Goal: Task Accomplishment & Management: Use online tool/utility

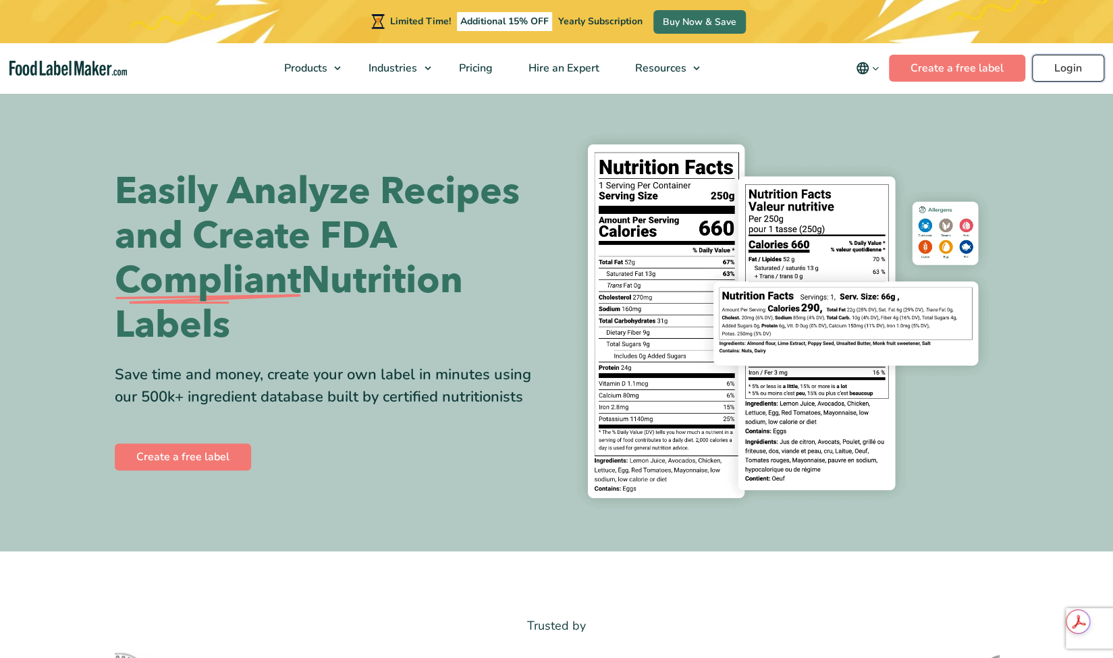
click at [1080, 71] on link "Login" at bounding box center [1068, 68] width 72 height 27
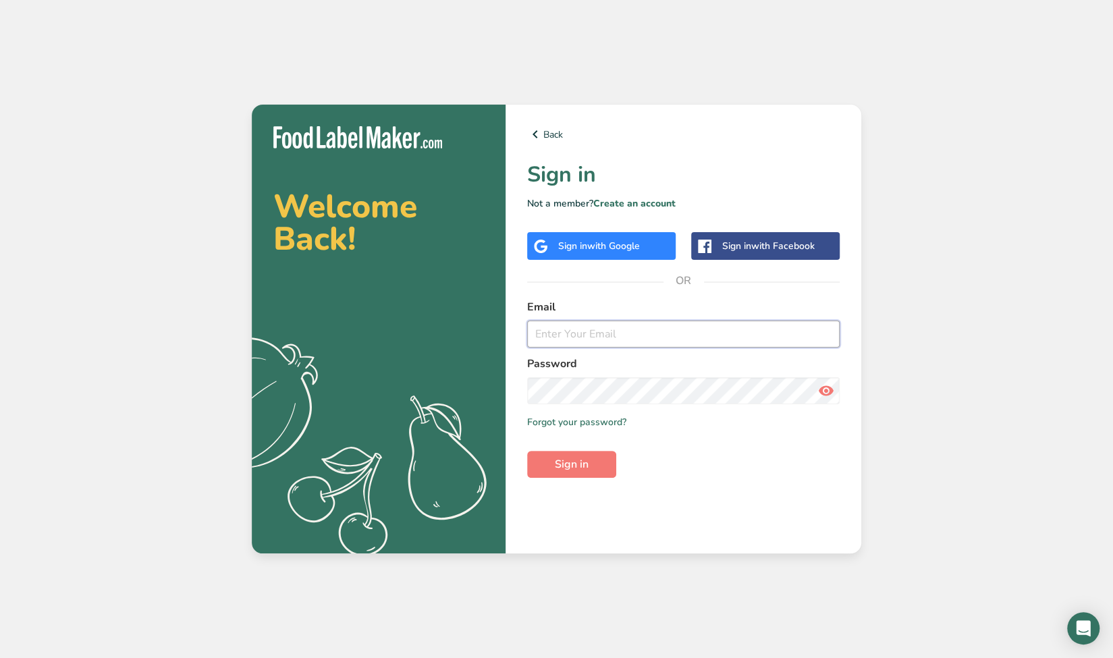
click at [730, 340] on input "email" at bounding box center [683, 334] width 312 height 27
type input "luke@atlasproduce.com"
click at [527, 451] on button "Sign in" at bounding box center [571, 464] width 89 height 27
click at [625, 331] on input "email" at bounding box center [683, 334] width 312 height 27
click at [609, 248] on span "with Google" at bounding box center [613, 246] width 53 height 13
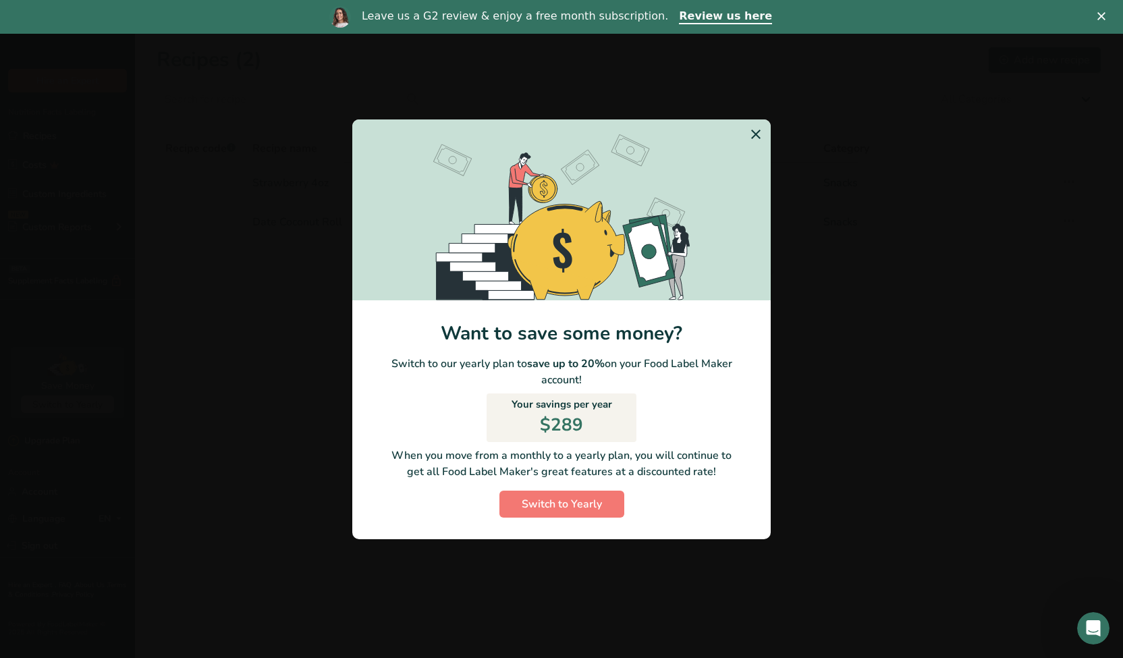
click at [759, 135] on div ".a-20{fill:#fff;} Hire an Expert Nutrition Facts Labeling Recipes Costs Custom …" at bounding box center [561, 363] width 1123 height 658
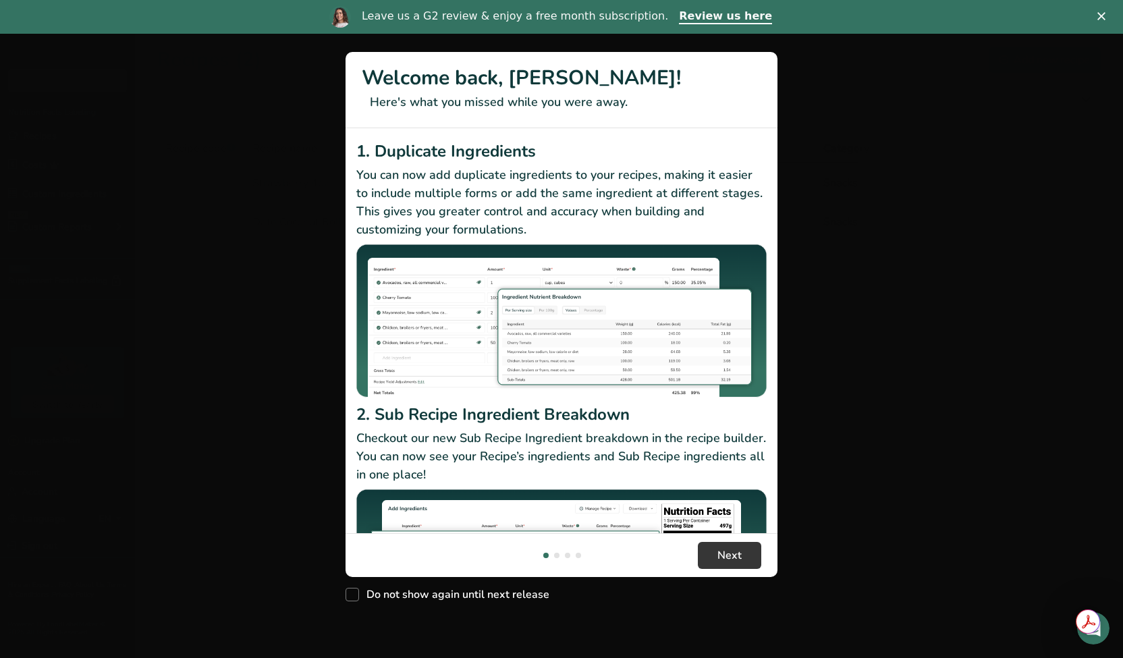
scroll to position [116, 0]
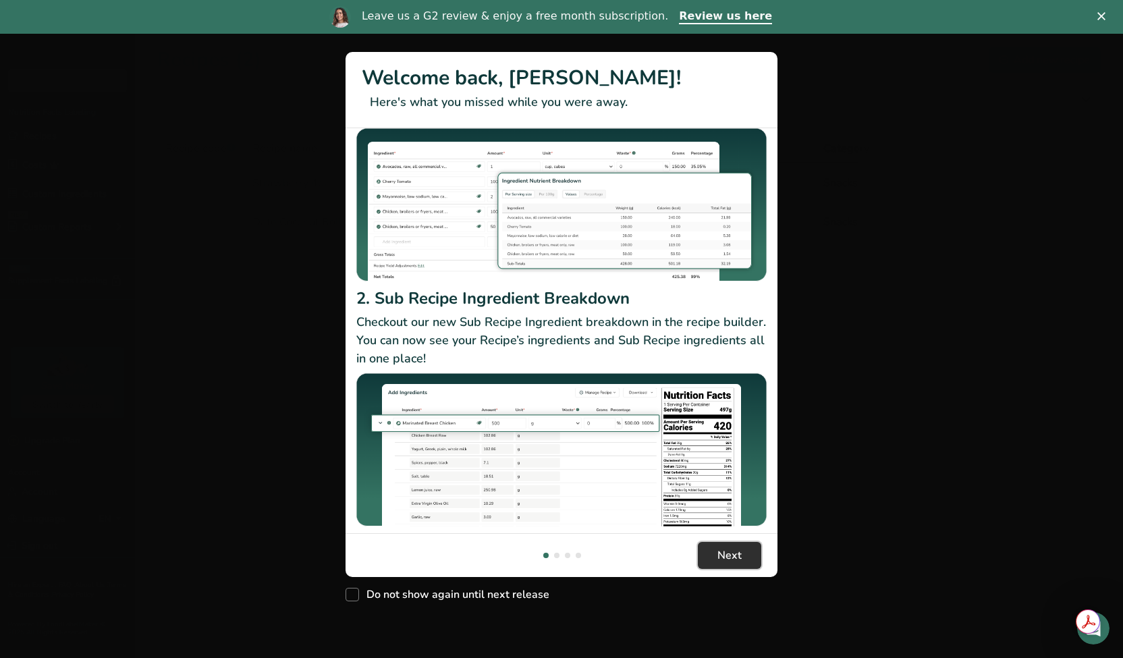
click at [705, 567] on button "Next" at bounding box center [729, 555] width 63 height 27
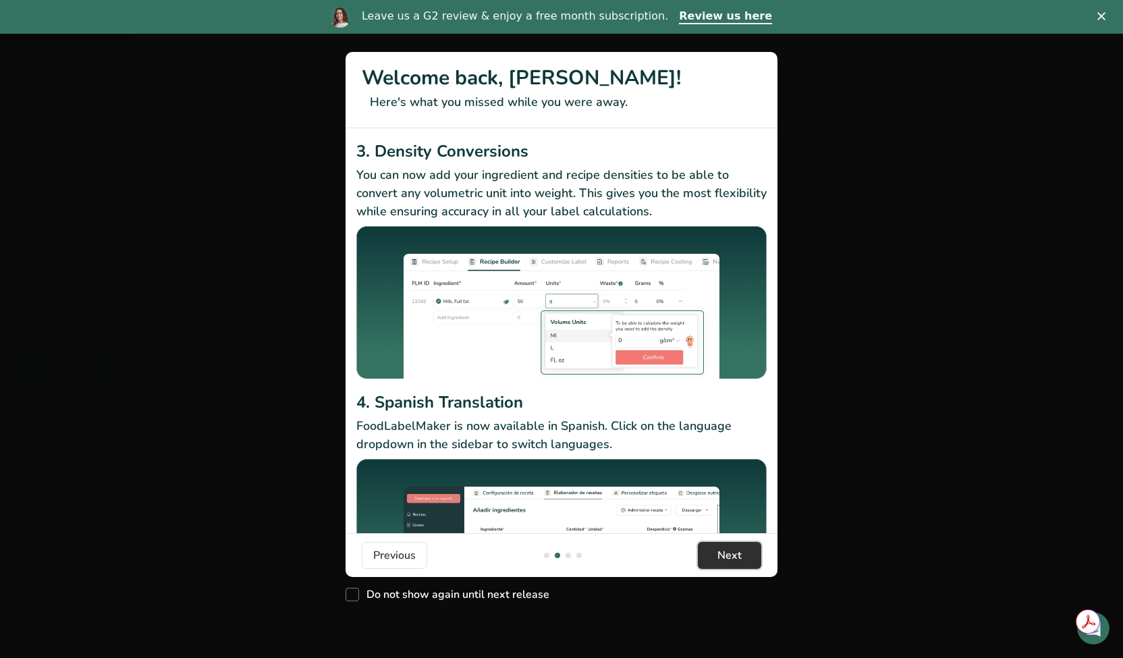
click at [705, 566] on button "Next" at bounding box center [729, 555] width 63 height 27
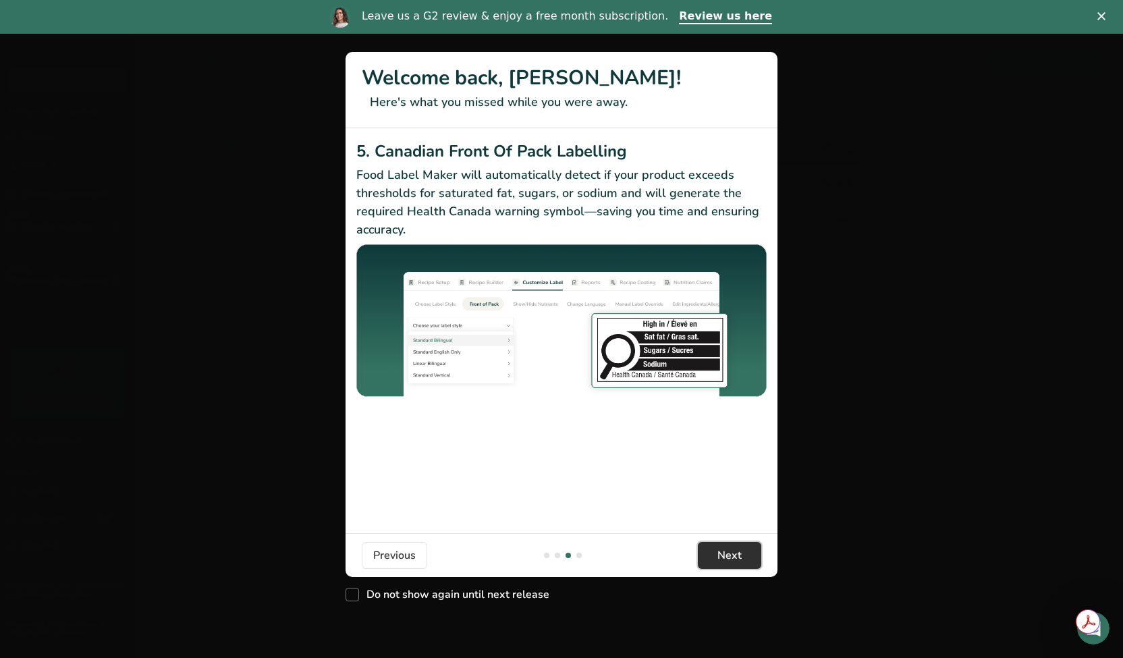
click at [705, 566] on button "Next" at bounding box center [729, 555] width 63 height 27
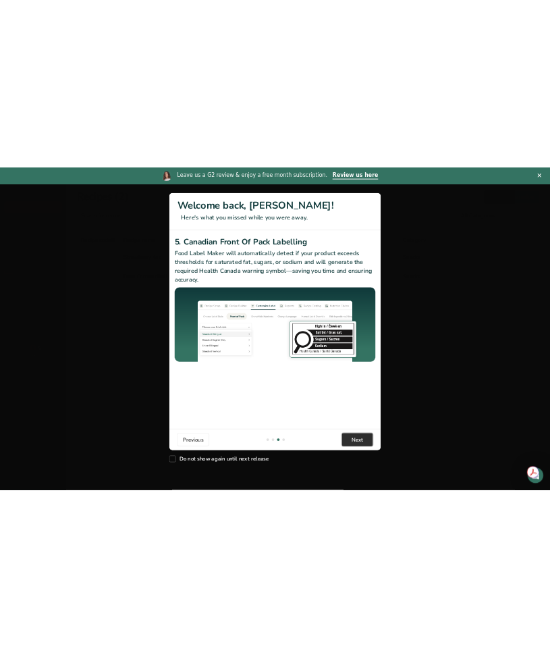
scroll to position [0, 1296]
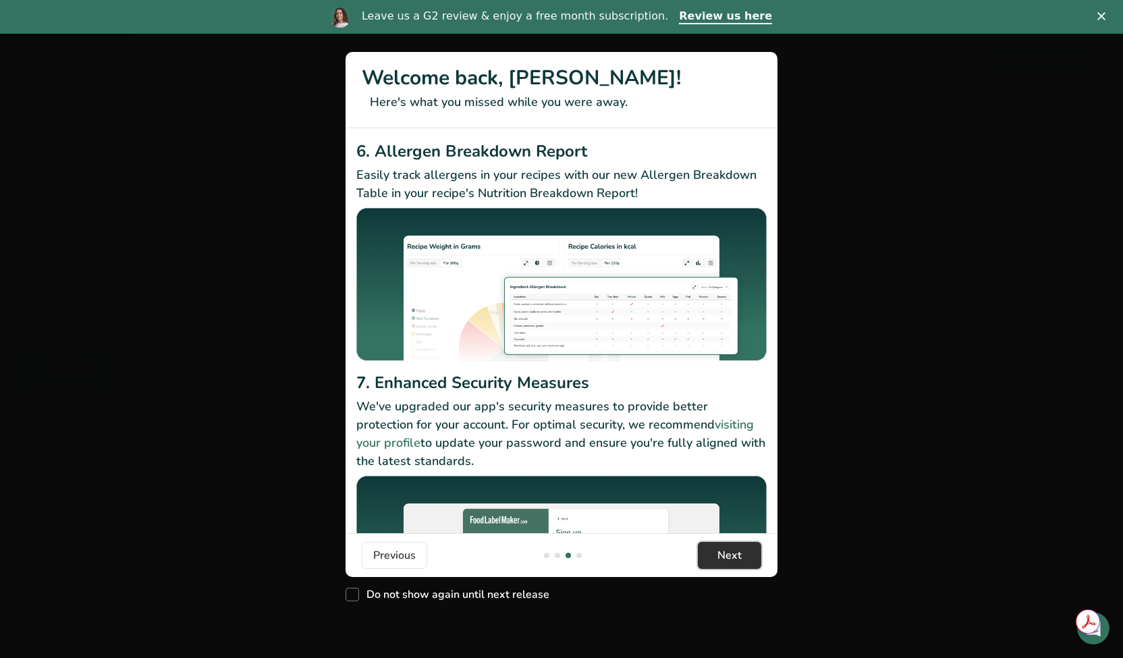
click at [705, 566] on button "Next" at bounding box center [729, 555] width 63 height 27
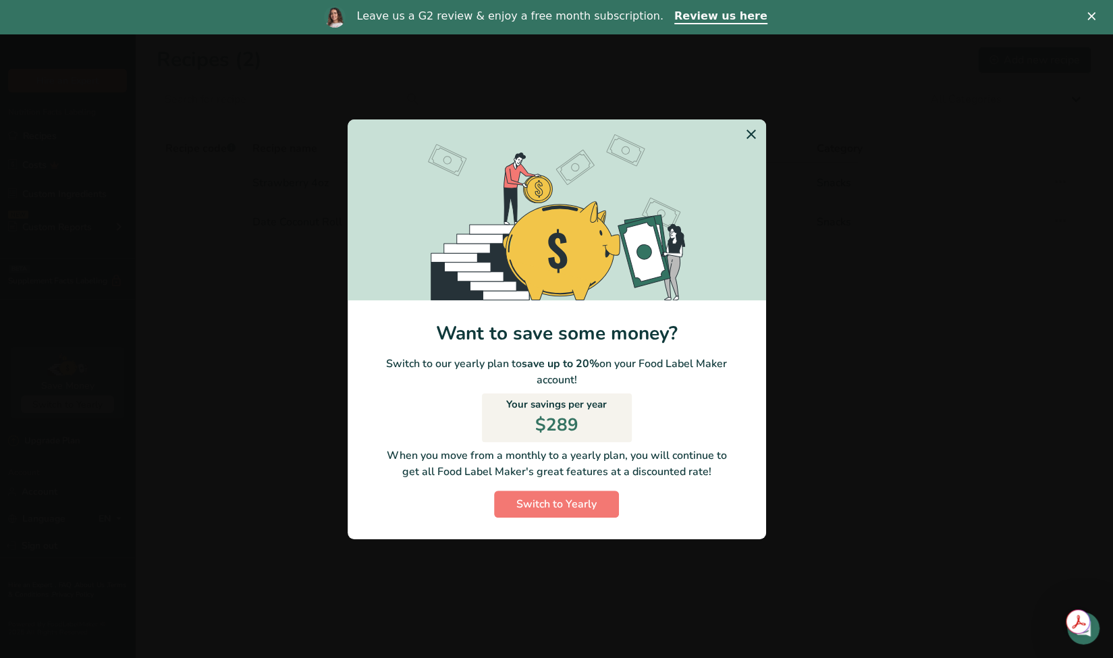
click at [750, 128] on icon "Switch to Yearly Modal" at bounding box center [751, 134] width 16 height 24
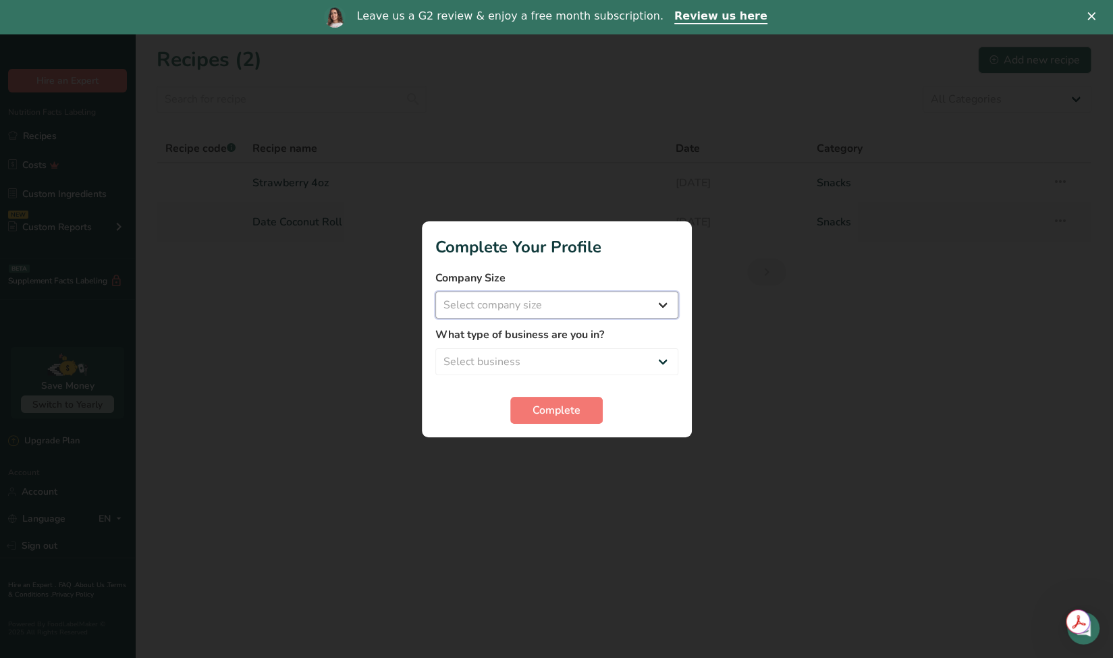
click at [568, 307] on select "Select company size Fewer than 10 Employees 10 to 50 Employees 51 to 500 Employ…" at bounding box center [556, 305] width 243 height 27
select select "2"
click at [435, 292] on select "Select company size Fewer than 10 Employees 10 to 50 Employees 51 to 500 Employ…" at bounding box center [556, 305] width 243 height 27
click at [557, 358] on select "Select business Packaged Food Manufacturer Restaurant & Cafe Bakery Meal Plans …" at bounding box center [556, 361] width 243 height 27
select select "1"
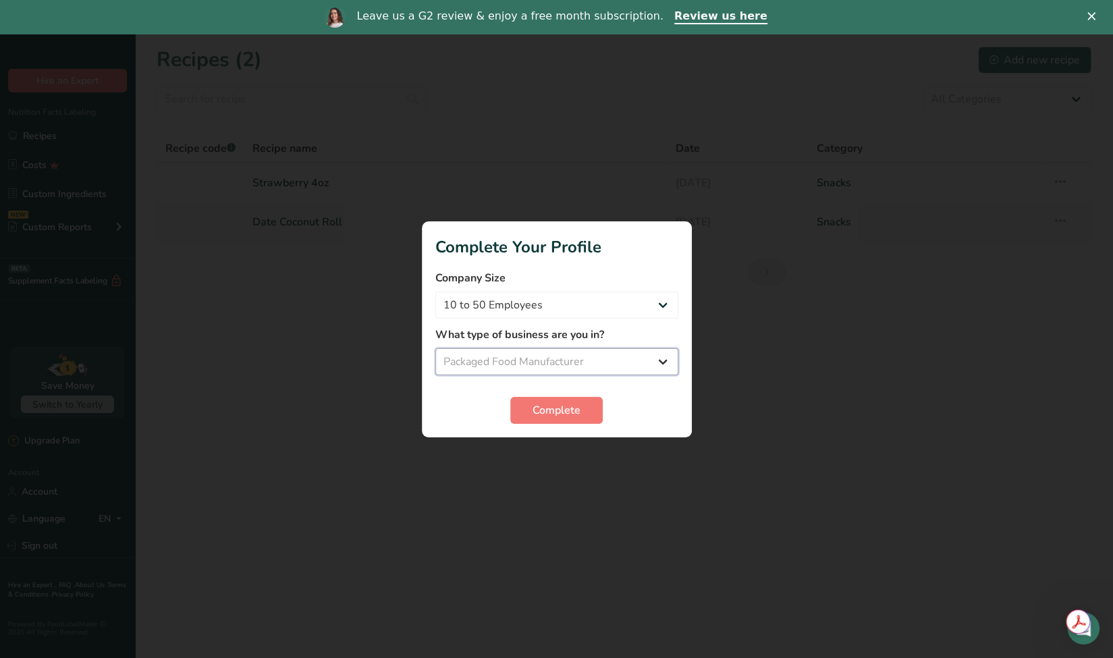
click at [435, 348] on select "Select business Packaged Food Manufacturer Restaurant & Cafe Bakery Meal Plans …" at bounding box center [556, 361] width 243 height 27
click at [526, 423] on button "Complete" at bounding box center [556, 410] width 92 height 27
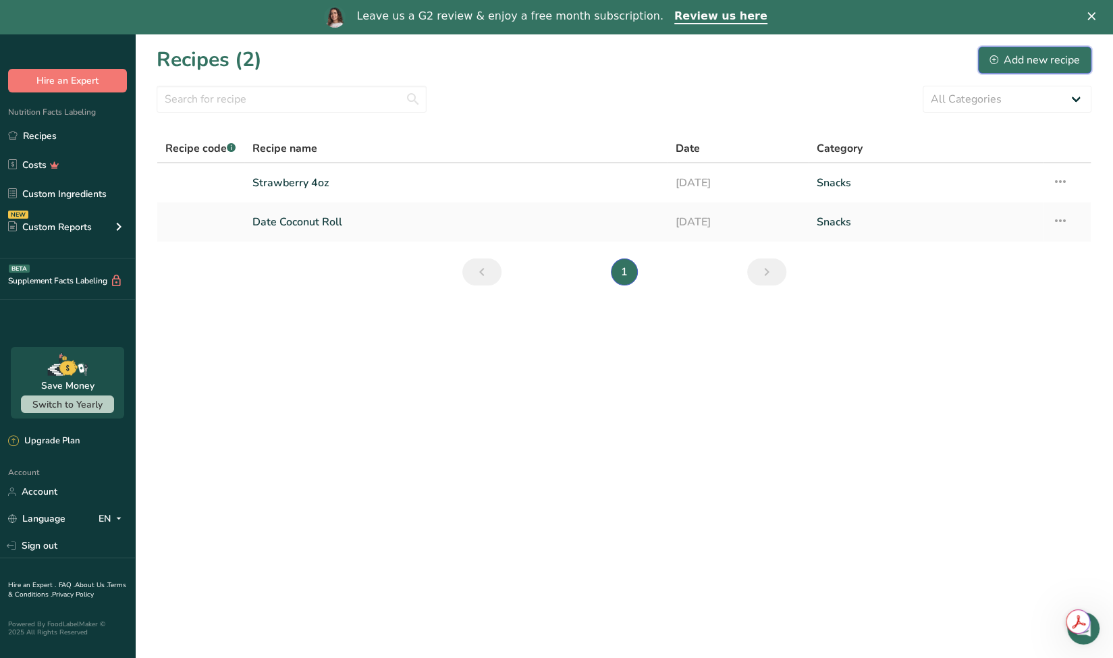
click at [1047, 57] on div "Add new recipe" at bounding box center [1034, 60] width 90 height 16
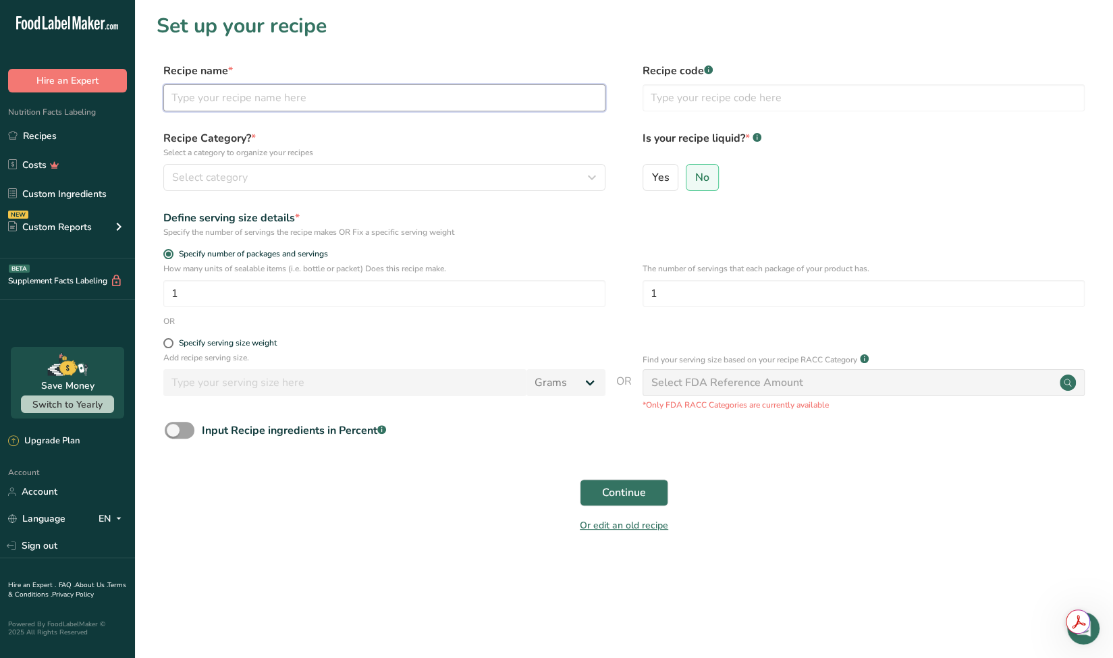
click at [368, 92] on input "text" at bounding box center [384, 97] width 442 height 27
type input "c"
type input "Chopped Date"
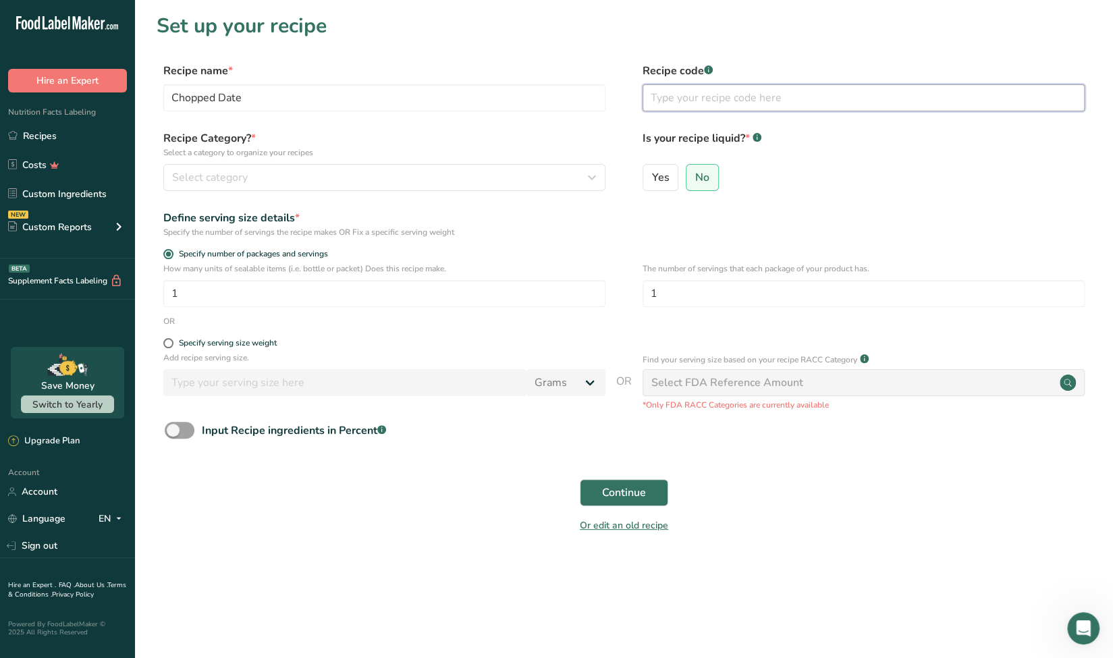
click at [657, 99] on input "text" at bounding box center [863, 97] width 442 height 27
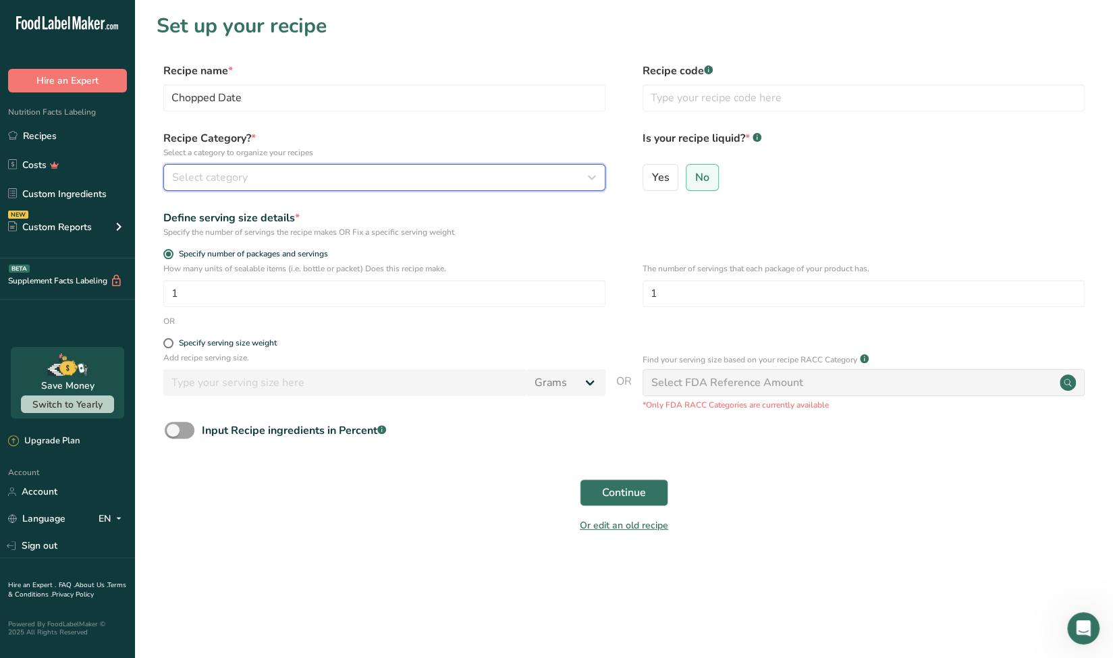
click at [204, 182] on span "Select category" at bounding box center [210, 177] width 76 height 16
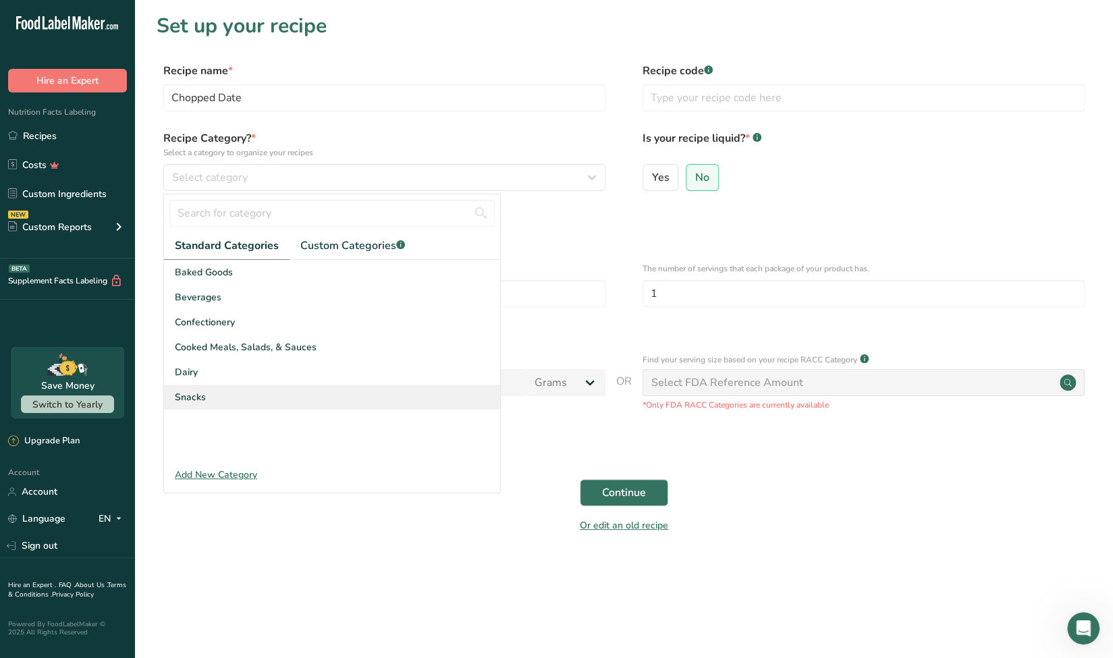
click at [204, 400] on span "Snacks" at bounding box center [190, 397] width 31 height 14
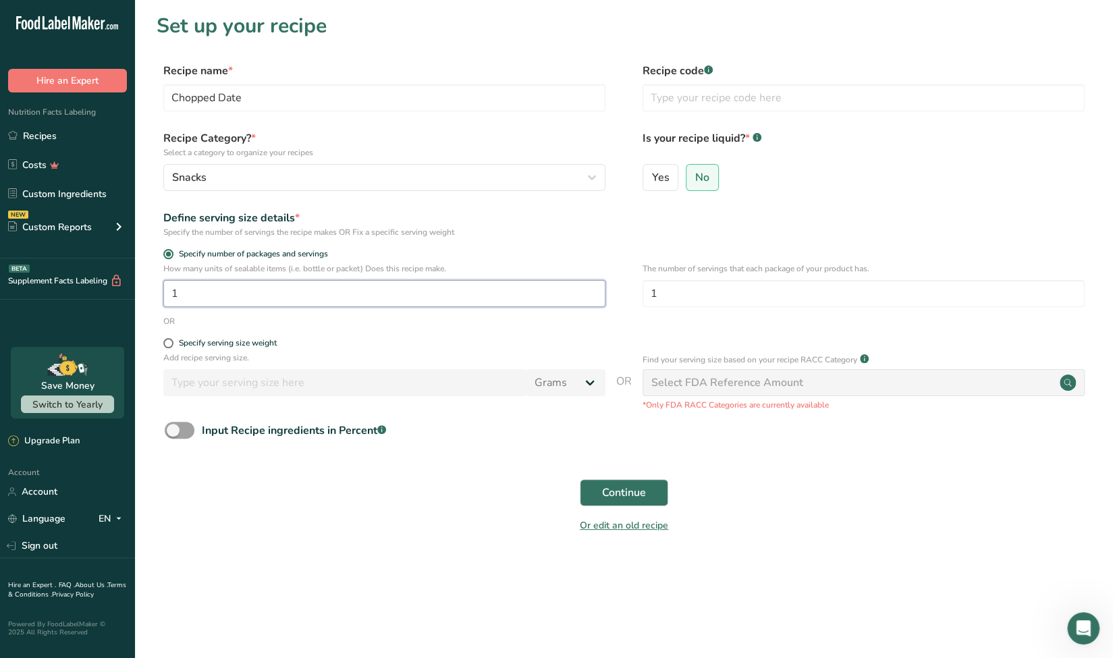
click at [224, 299] on input "1" at bounding box center [384, 293] width 442 height 27
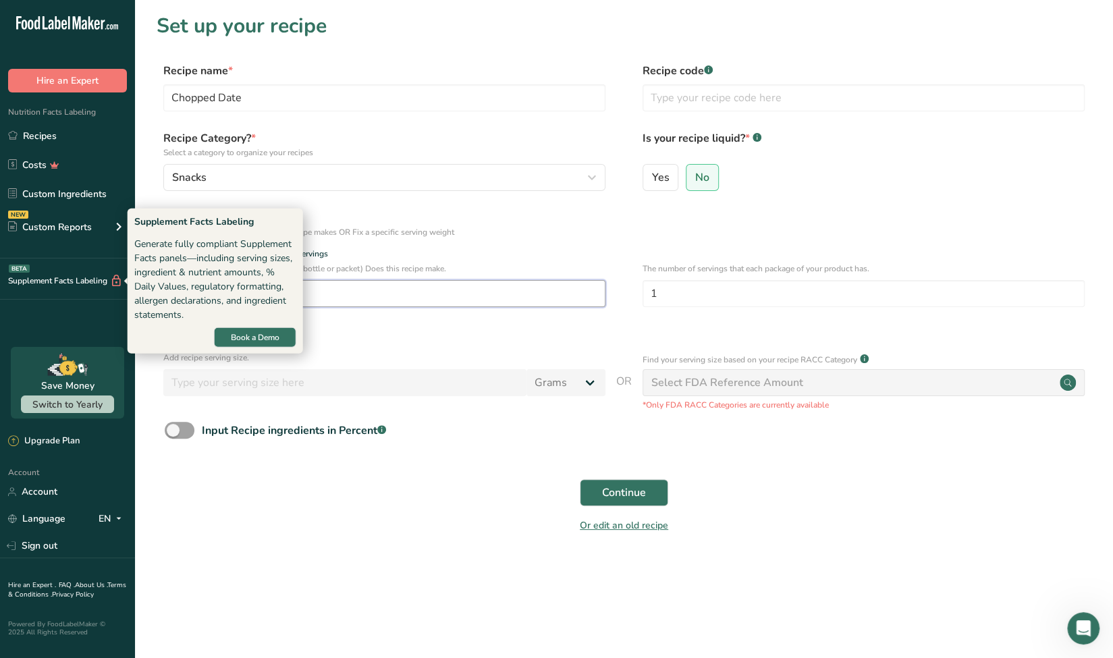
drag, startPoint x: 224, startPoint y: 299, endPoint x: 109, endPoint y: 283, distance: 115.8
click at [109, 283] on div ".a-20{fill:#fff;} Hire an Expert Nutrition Facts Labeling Recipes Costs Custom …" at bounding box center [556, 329] width 1113 height 658
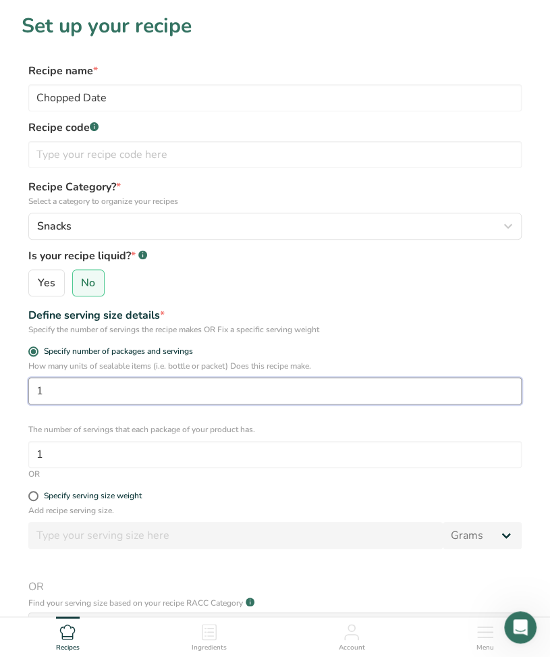
drag, startPoint x: 104, startPoint y: 392, endPoint x: -20, endPoint y: 390, distance: 123.5
click at [0, 390] on html "Set up your recipe Recipe name * Chopped Date Recipe code .a-a{fill:#347362;}.b…" at bounding box center [275, 444] width 550 height 889
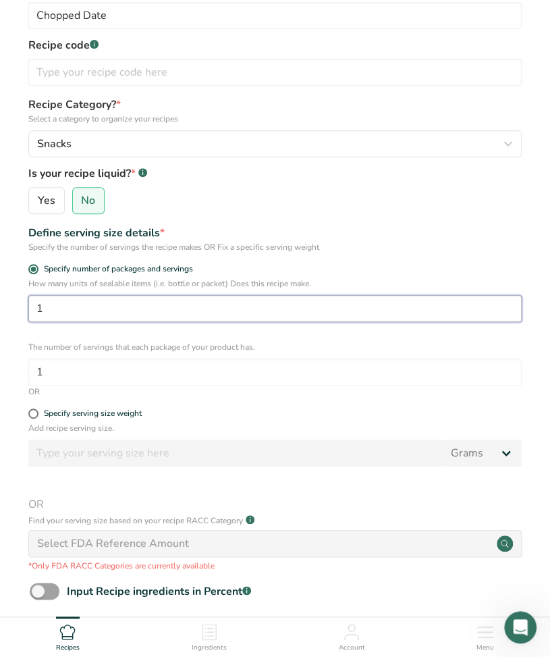
scroll to position [135, 0]
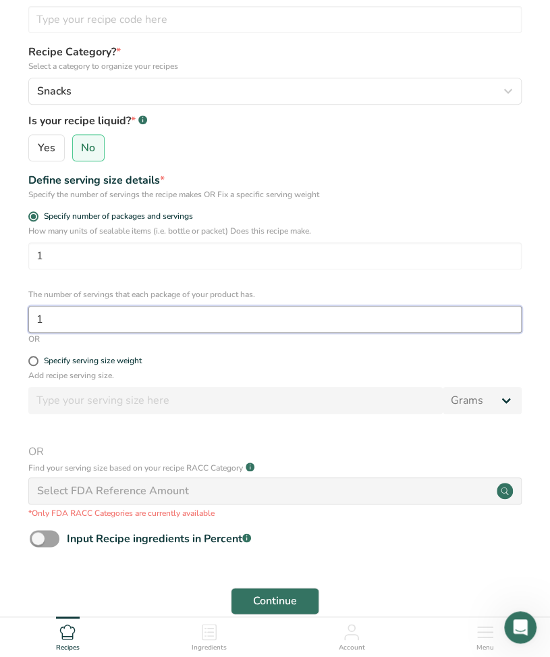
click at [77, 320] on input "1" at bounding box center [274, 319] width 493 height 27
type input "34"
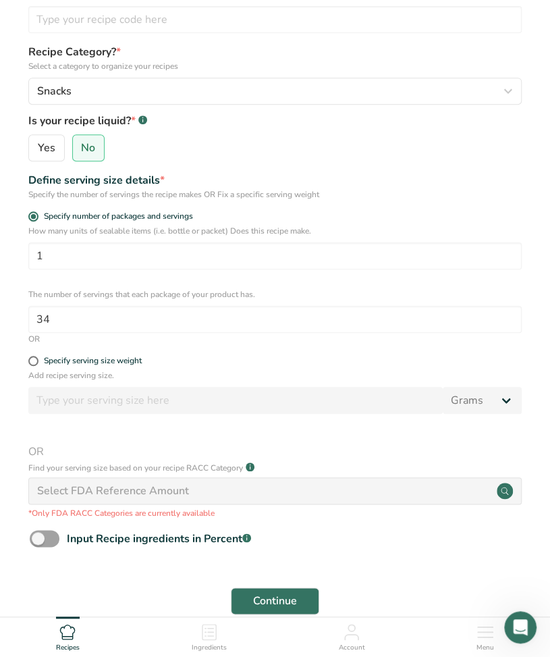
click at [348, 285] on div "How many units of sealable items (i.e. bottle or packet) Does this recipe make.…" at bounding box center [275, 279] width 507 height 108
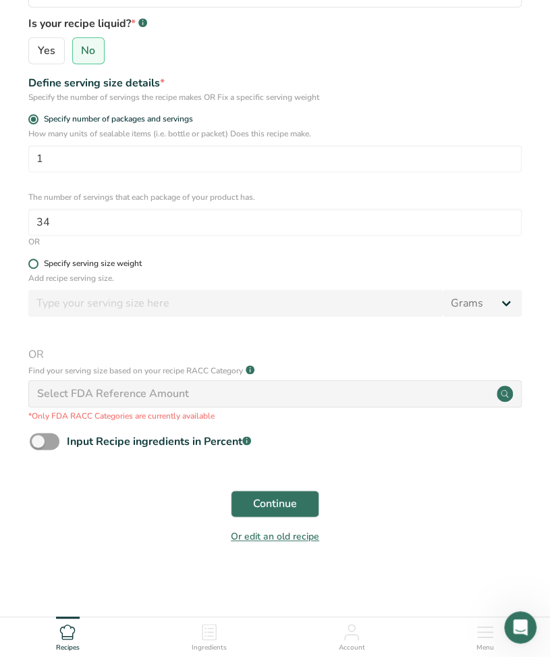
scroll to position [232, 0]
click at [31, 265] on span at bounding box center [33, 263] width 10 height 10
click at [31, 265] on input "Specify serving size weight" at bounding box center [32, 263] width 9 height 9
radio input "true"
radio input "false"
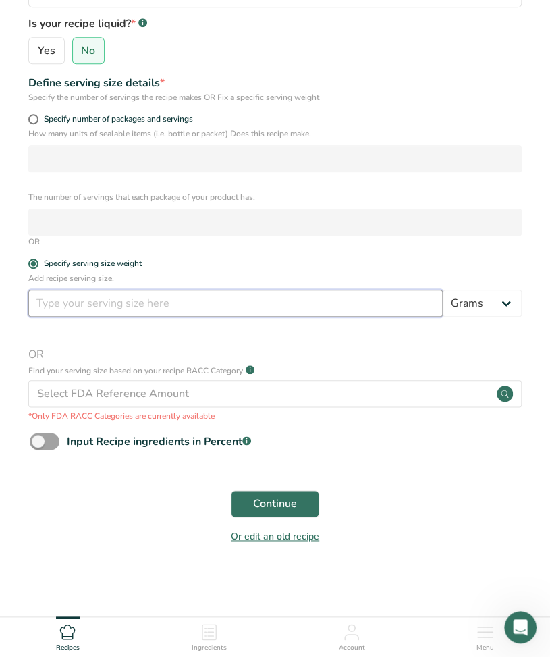
click at [68, 302] on input "number" at bounding box center [235, 303] width 414 height 27
type input "40"
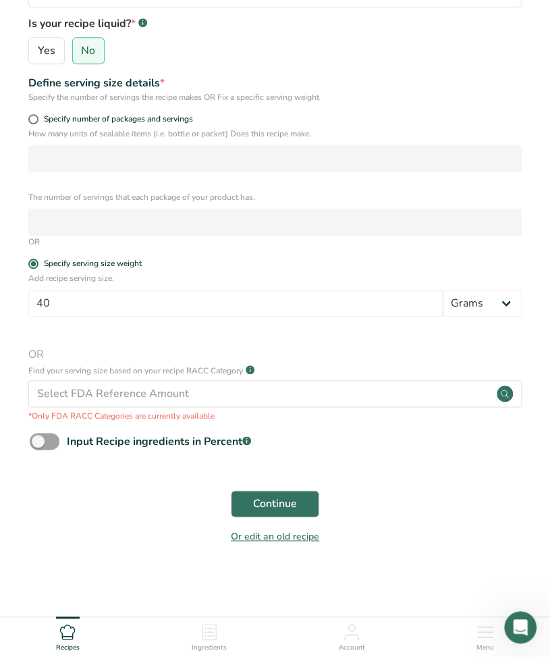
click at [219, 337] on div "Add recipe serving size. 40 Grams kg mg mcg lb oz l mL fl oz tbsp tsp cup qt ga…" at bounding box center [275, 347] width 507 height 150
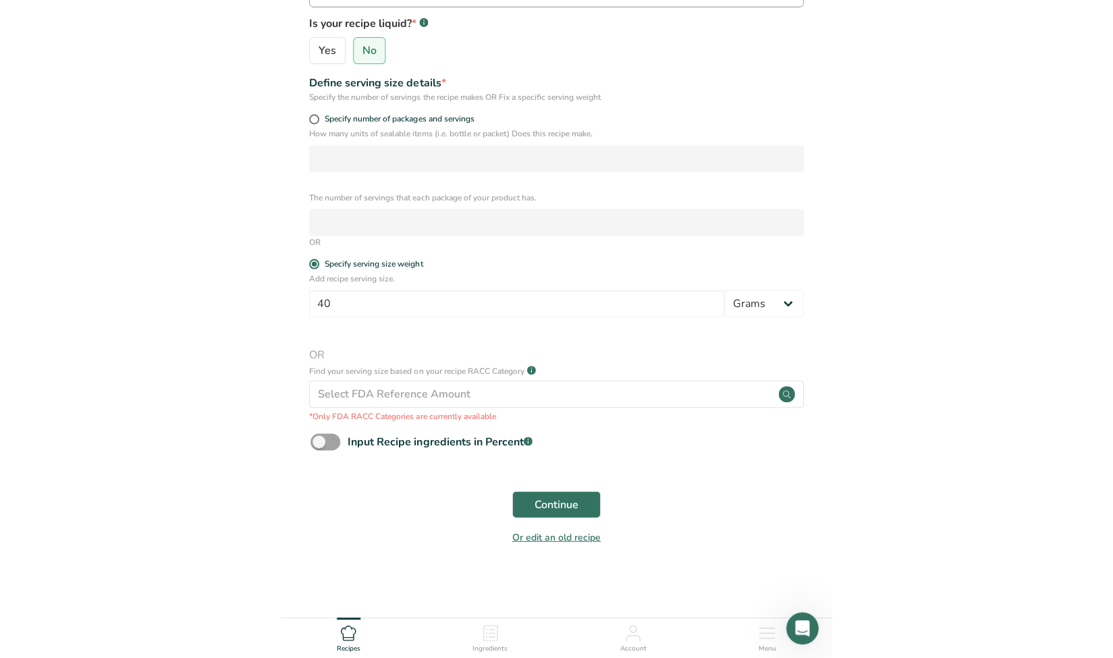
scroll to position [0, 0]
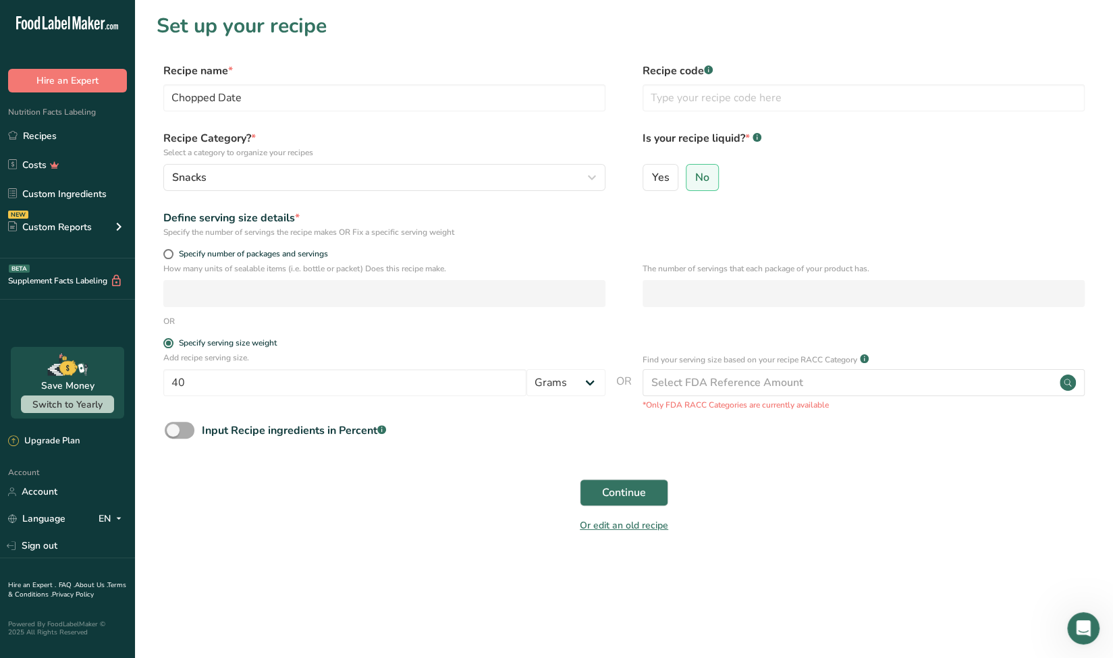
click at [180, 433] on span at bounding box center [180, 430] width 30 height 17
click at [173, 433] on input "Input Recipe ingredients in Percent .a-a{fill:#347362;}.b-a{fill:#fff;}" at bounding box center [169, 430] width 9 height 9
checkbox input "true"
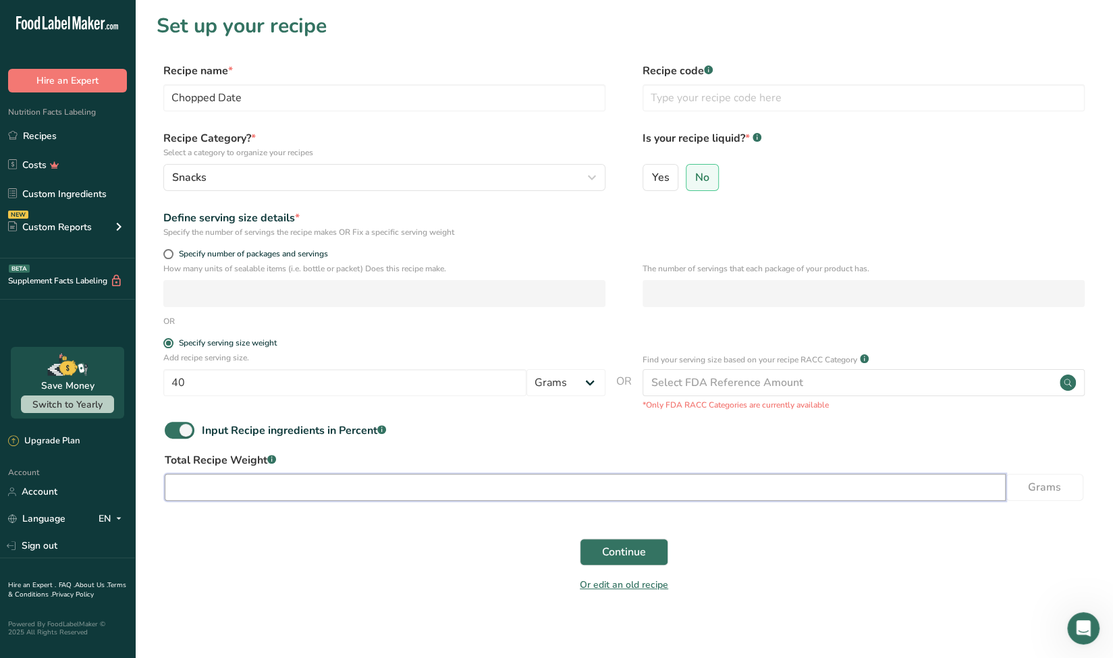
click at [238, 492] on input "number" at bounding box center [585, 487] width 841 height 27
type input "40"
click at [182, 430] on span at bounding box center [180, 430] width 30 height 17
click at [173, 430] on input "Input Recipe ingredients in Percent .a-a{fill:#347362;}.b-a{fill:#fff;}" at bounding box center [169, 430] width 9 height 9
checkbox input "false"
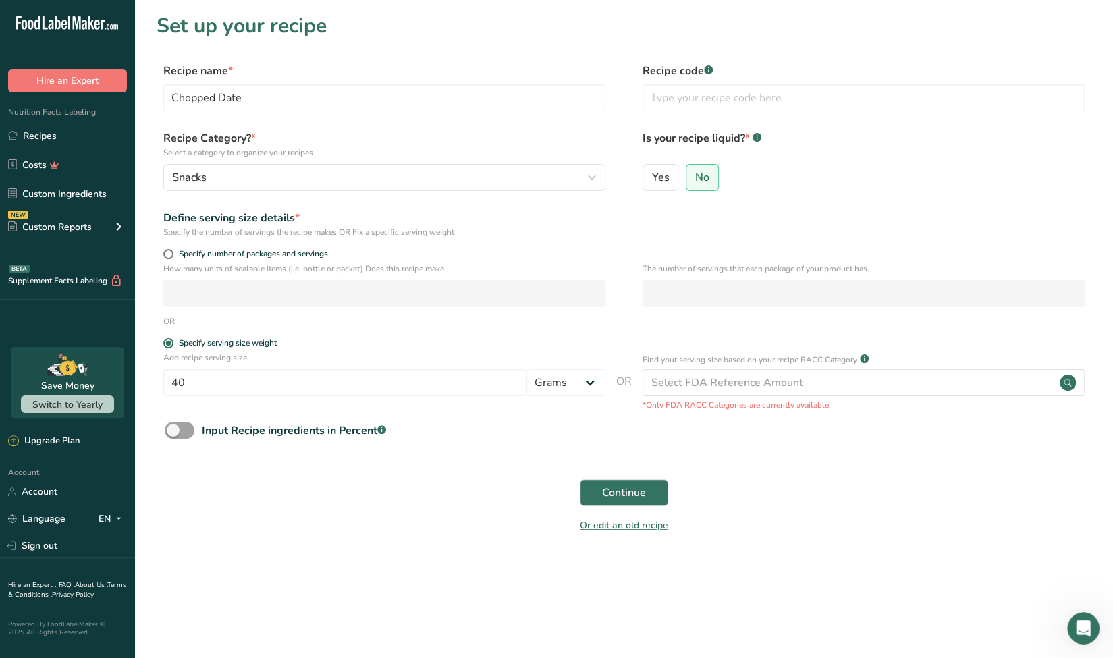
click at [716, 248] on form "Recipe name * Chopped Date Recipe code .a-a{fill:#347362;}.b-a{fill:#fff;} Reci…" at bounding box center [624, 302] width 935 height 478
click at [656, 498] on button "Continue" at bounding box center [624, 492] width 88 height 27
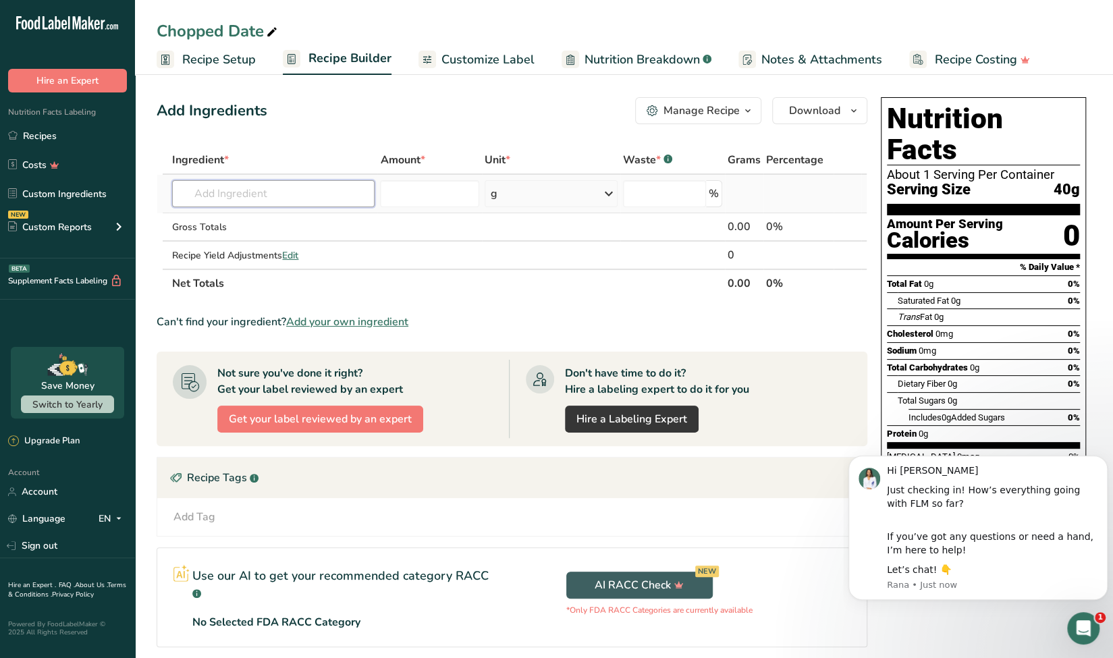
click at [281, 203] on input "text" at bounding box center [273, 193] width 202 height 27
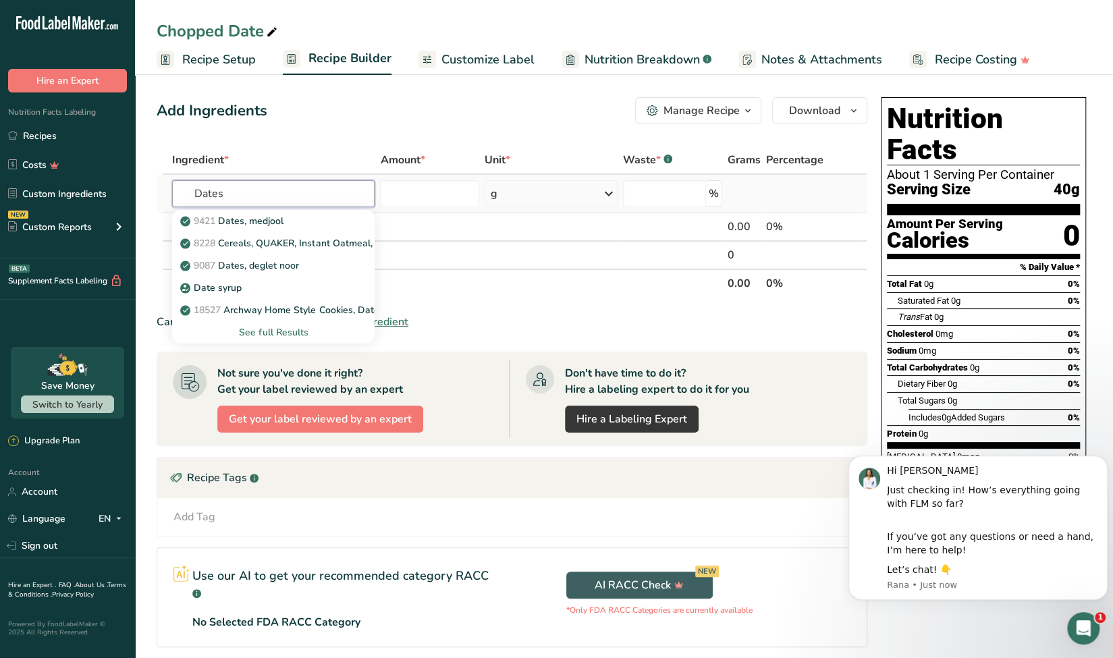
type input "Dates"
click at [269, 330] on div "See full Results" at bounding box center [273, 332] width 181 height 14
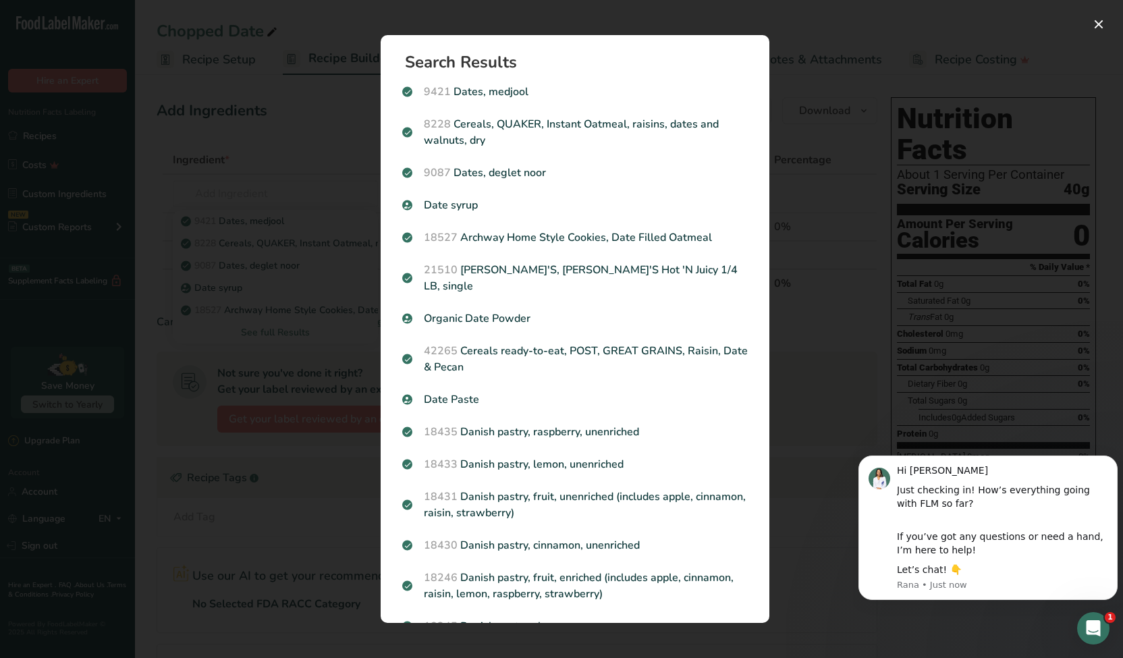
click at [282, 144] on div "Search results modal" at bounding box center [561, 329] width 1123 height 658
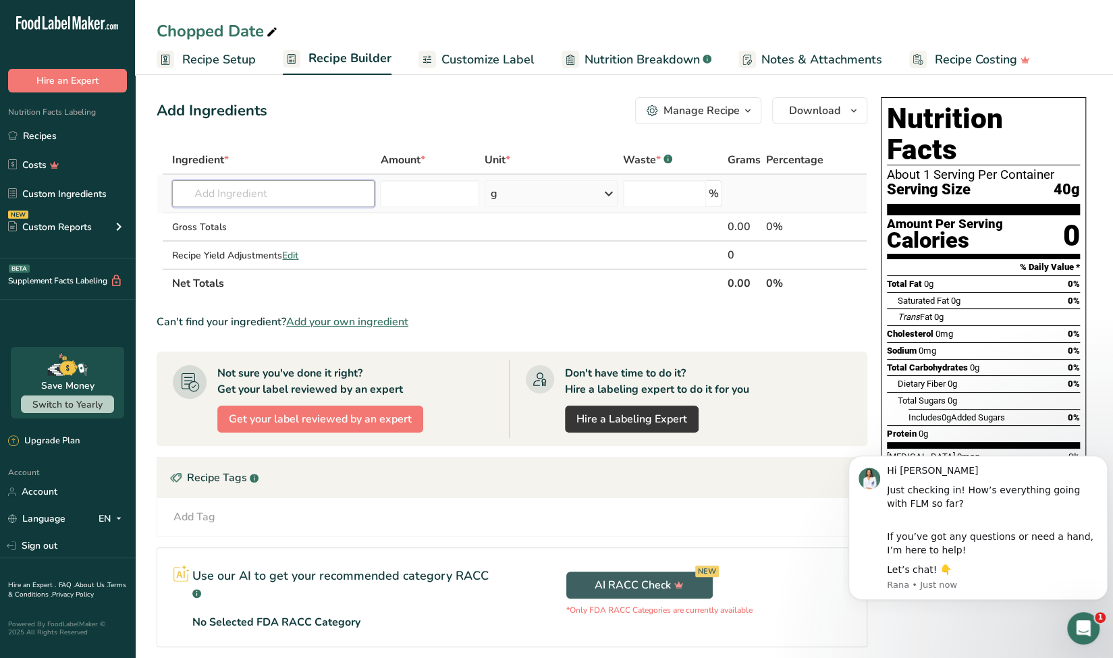
click at [258, 194] on input "text" at bounding box center [273, 193] width 202 height 27
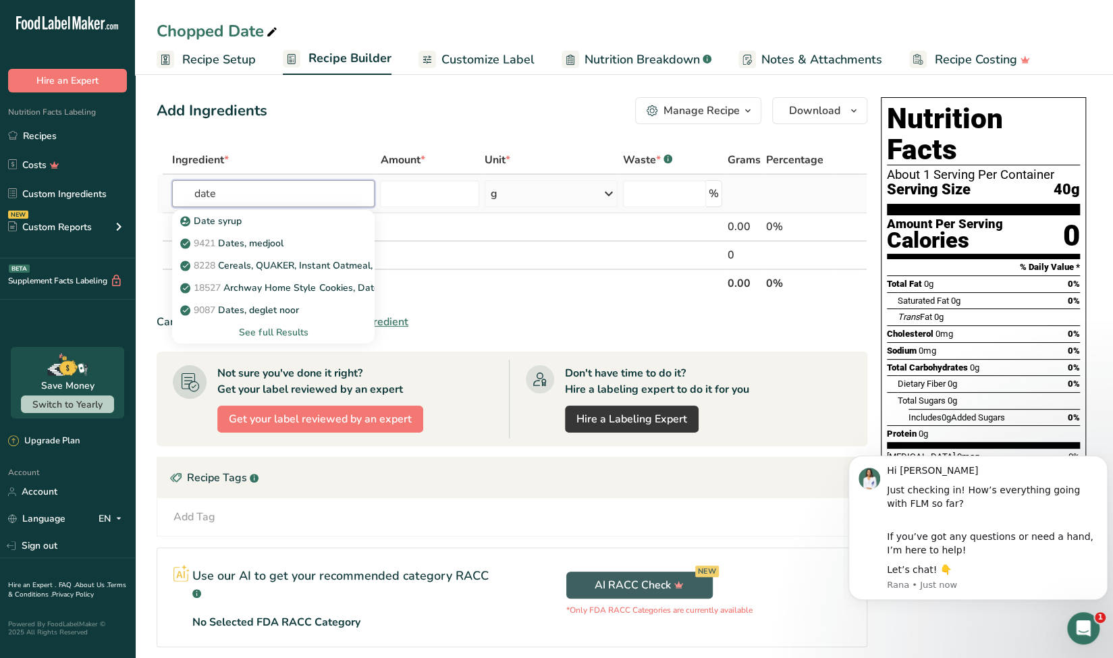
type input "date"
click at [301, 334] on div "See full Results" at bounding box center [273, 332] width 181 height 14
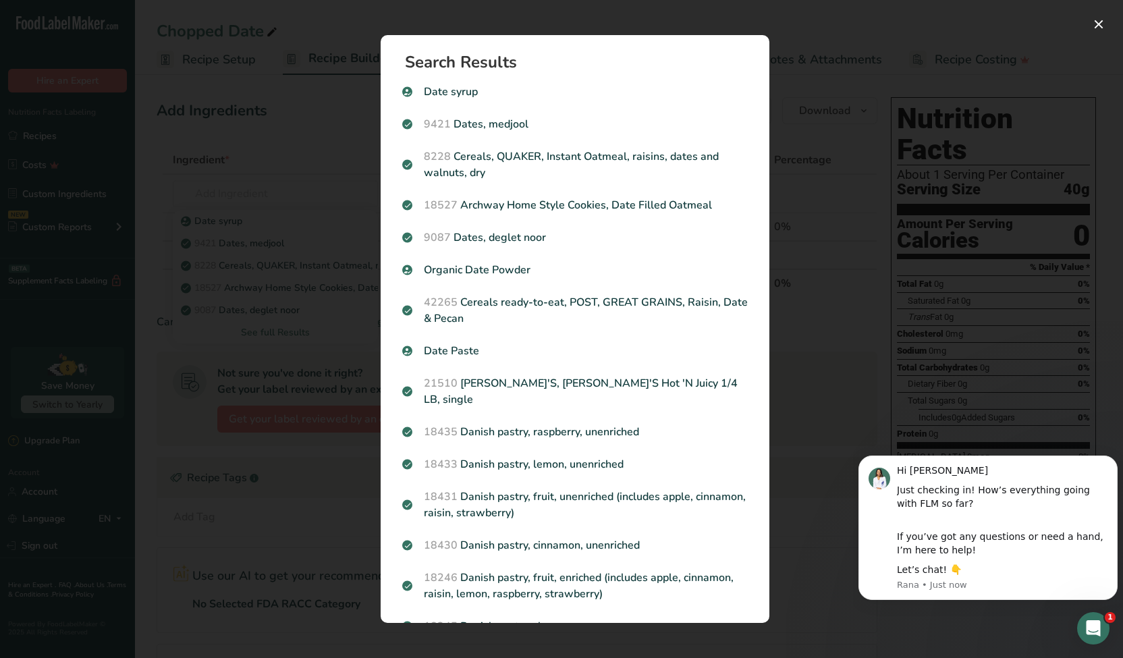
click at [445, 20] on div "Search Results Date syrup 9421 Dates, medjool 8228 Cereals, QUAKER, Instant Oat…" at bounding box center [575, 328] width 432 height 631
click at [296, 138] on div "Search results modal" at bounding box center [561, 329] width 1123 height 658
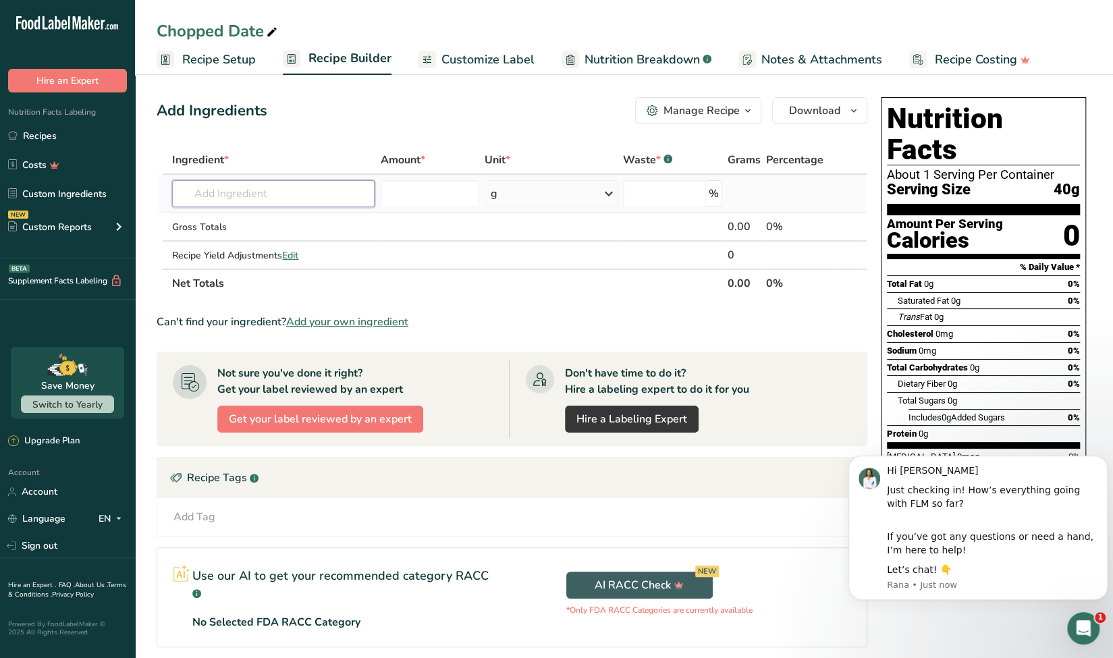
click at [317, 190] on input "text" at bounding box center [273, 193] width 202 height 27
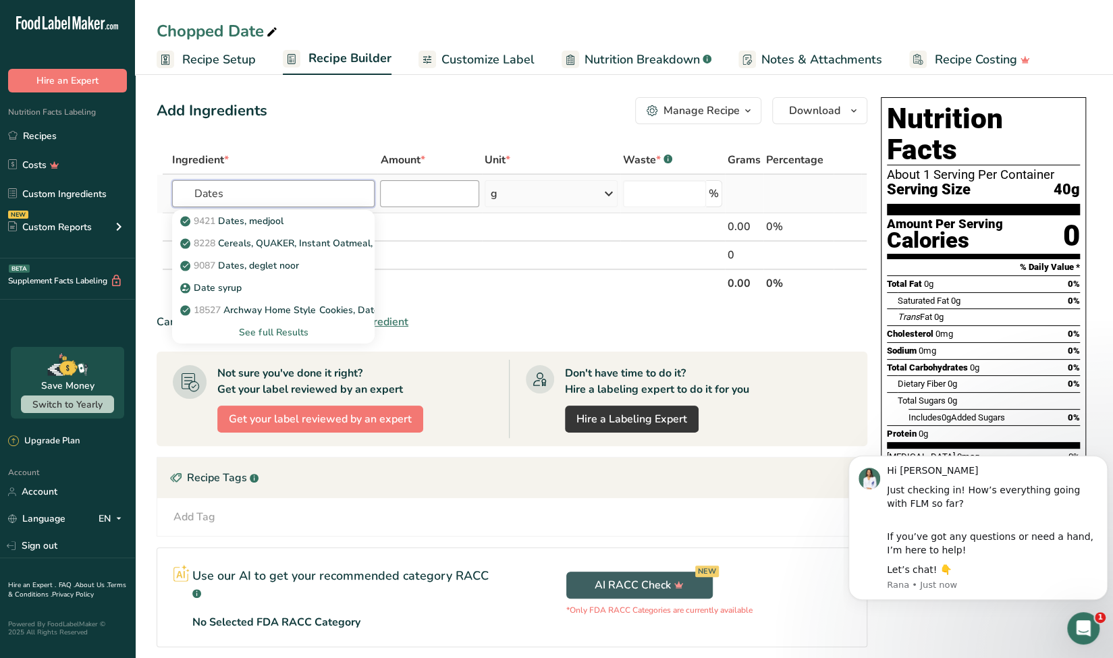
type input "Dates"
click at [416, 195] on input "number" at bounding box center [429, 193] width 99 height 27
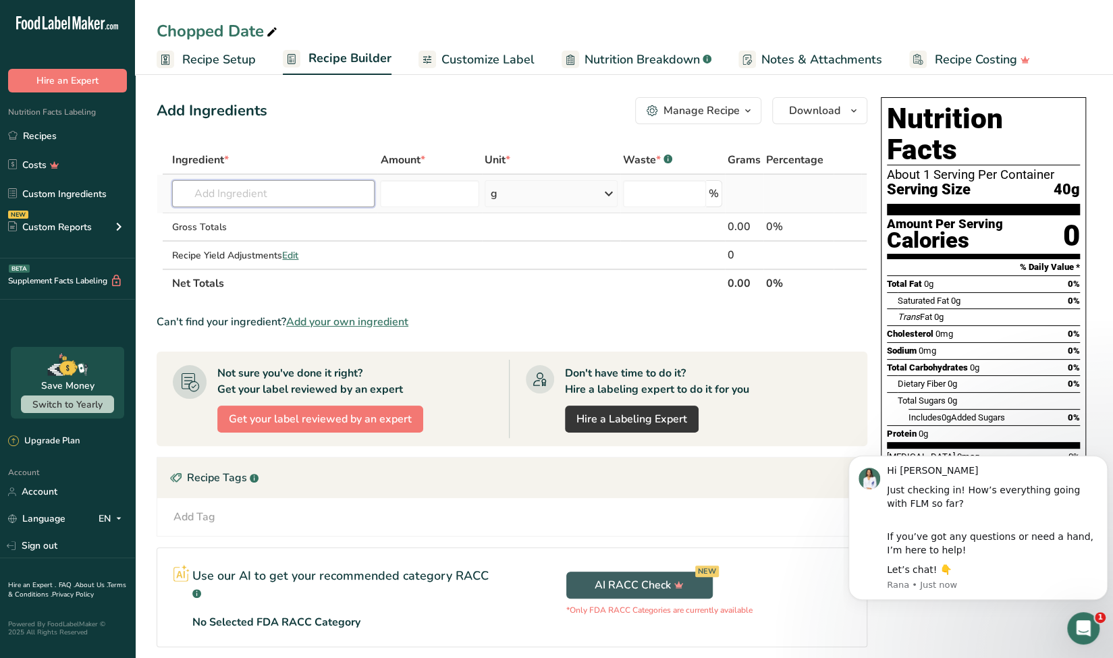
click at [296, 194] on input "text" at bounding box center [273, 193] width 202 height 27
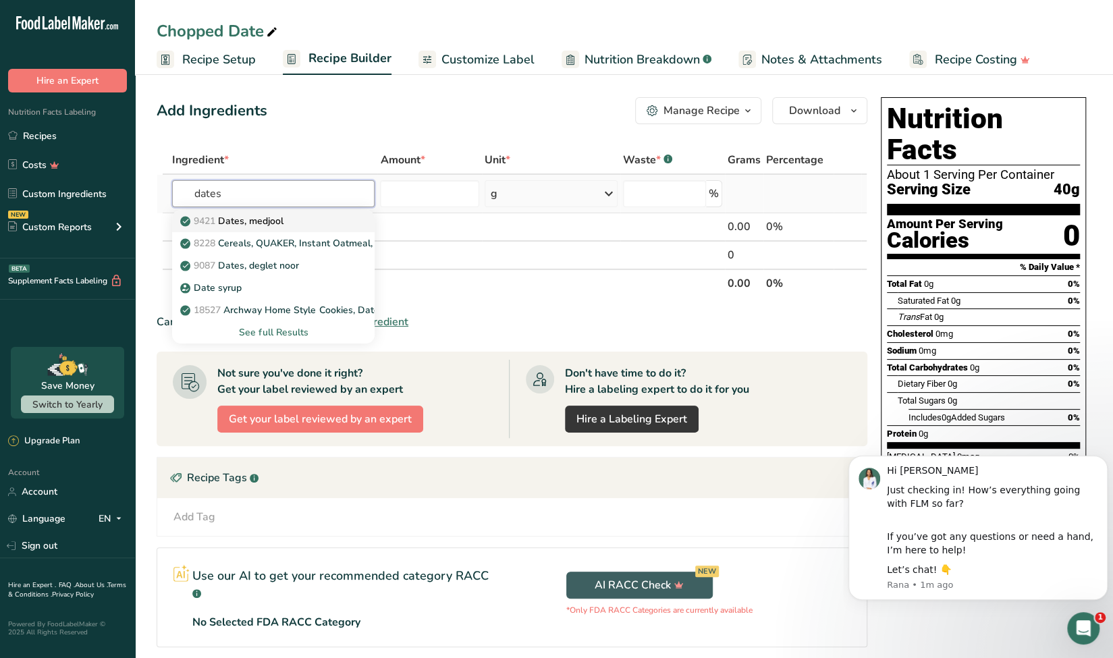
type input "dates"
click at [233, 225] on p "9421 Dates, medjool" at bounding box center [233, 221] width 101 height 14
type input "Dates, medjool"
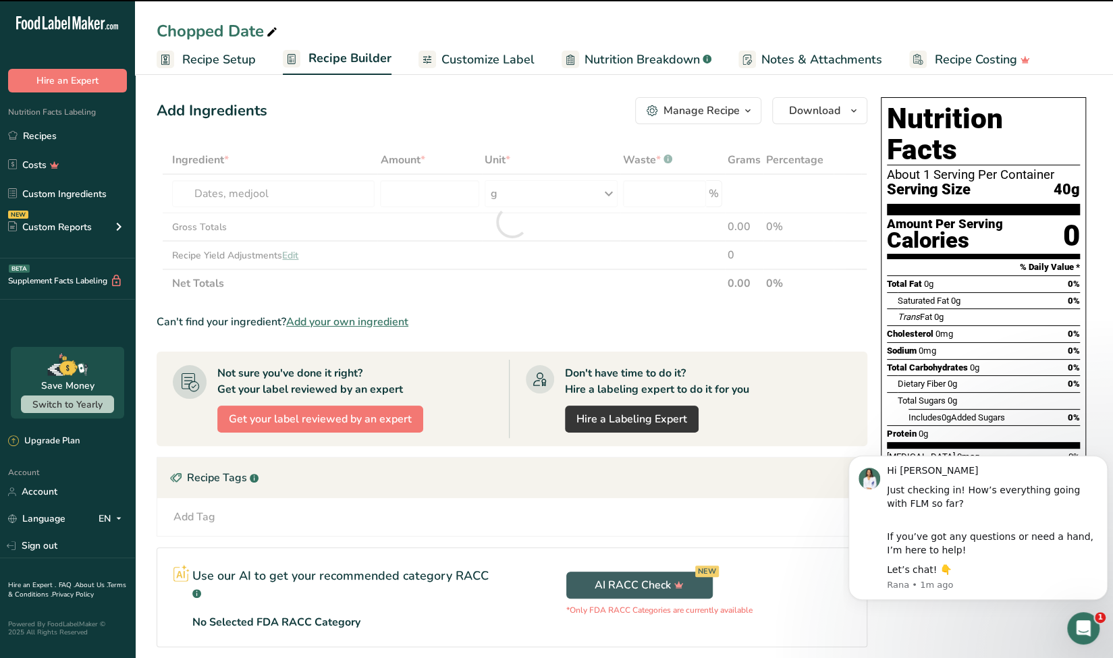
type input "0"
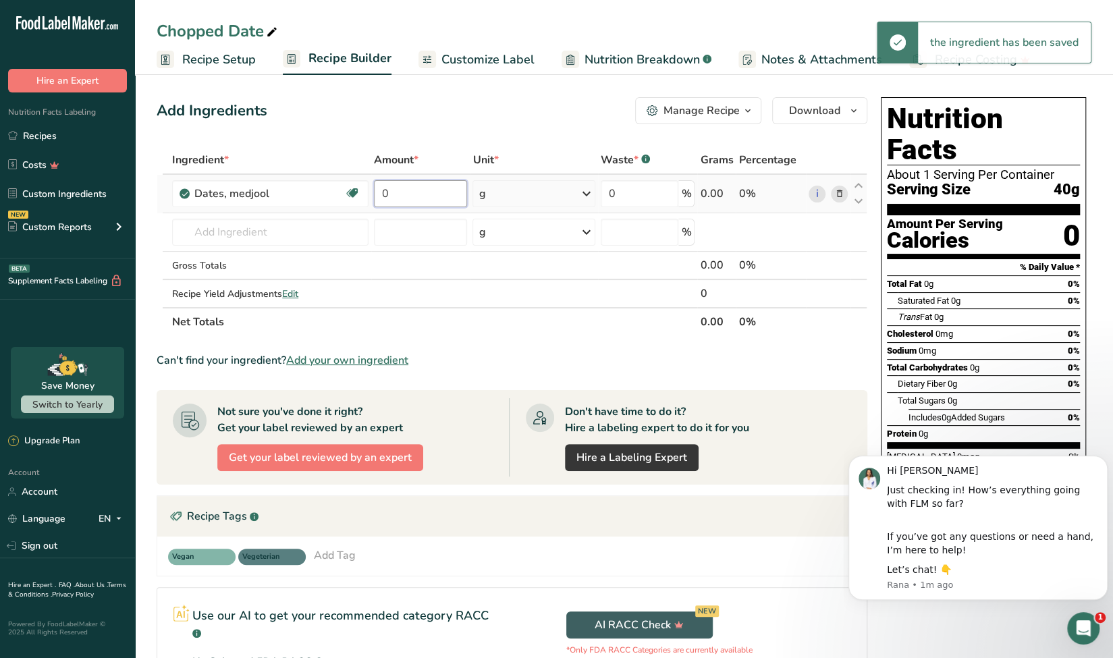
drag, startPoint x: 399, startPoint y: 193, endPoint x: 378, endPoint y: 195, distance: 21.0
click at [378, 195] on input "0" at bounding box center [421, 193] width 94 height 27
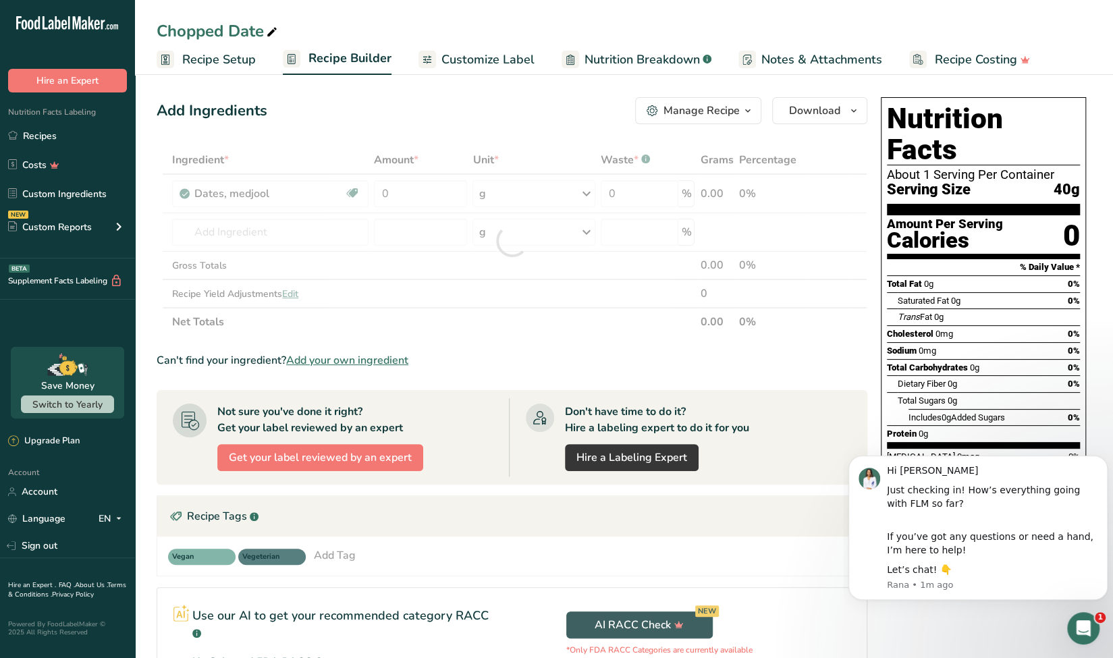
click at [404, 159] on div "Ingredient * Amount * Unit * Waste * .a-a{fill:#347362;}.b-a{fill:#fff;} Grams …" at bounding box center [512, 241] width 711 height 190
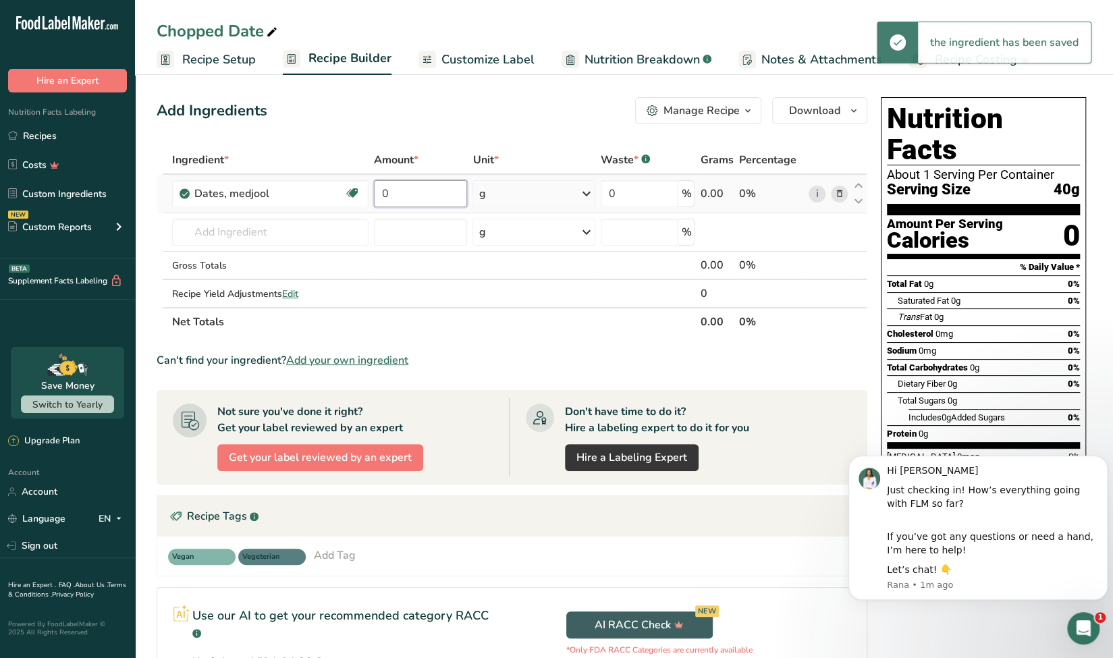
click at [410, 196] on input "0" at bounding box center [421, 193] width 94 height 27
drag, startPoint x: 410, startPoint y: 196, endPoint x: 378, endPoint y: 193, distance: 32.5
click at [378, 193] on input "0" at bounding box center [421, 193] width 94 height 27
click at [539, 198] on div "Ingredient * Amount * Unit * Waste * .a-a{fill:#347362;}.b-a{fill:#fff;} Grams …" at bounding box center [512, 241] width 711 height 190
click at [588, 194] on icon at bounding box center [586, 194] width 16 height 24
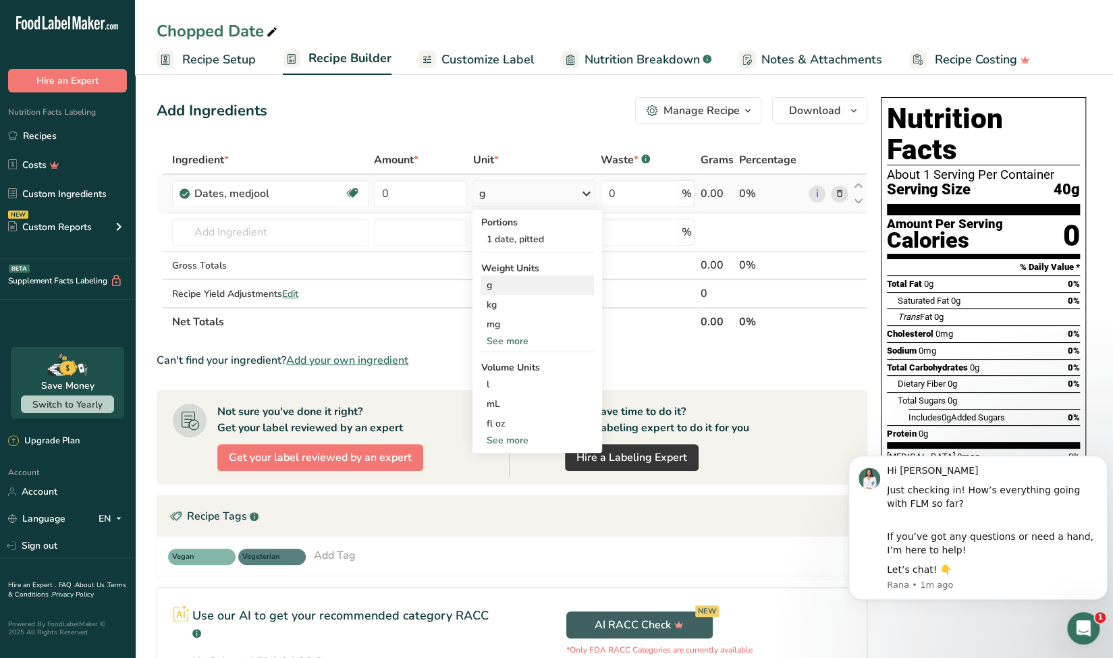
click at [514, 287] on div "g" at bounding box center [536, 285] width 113 height 20
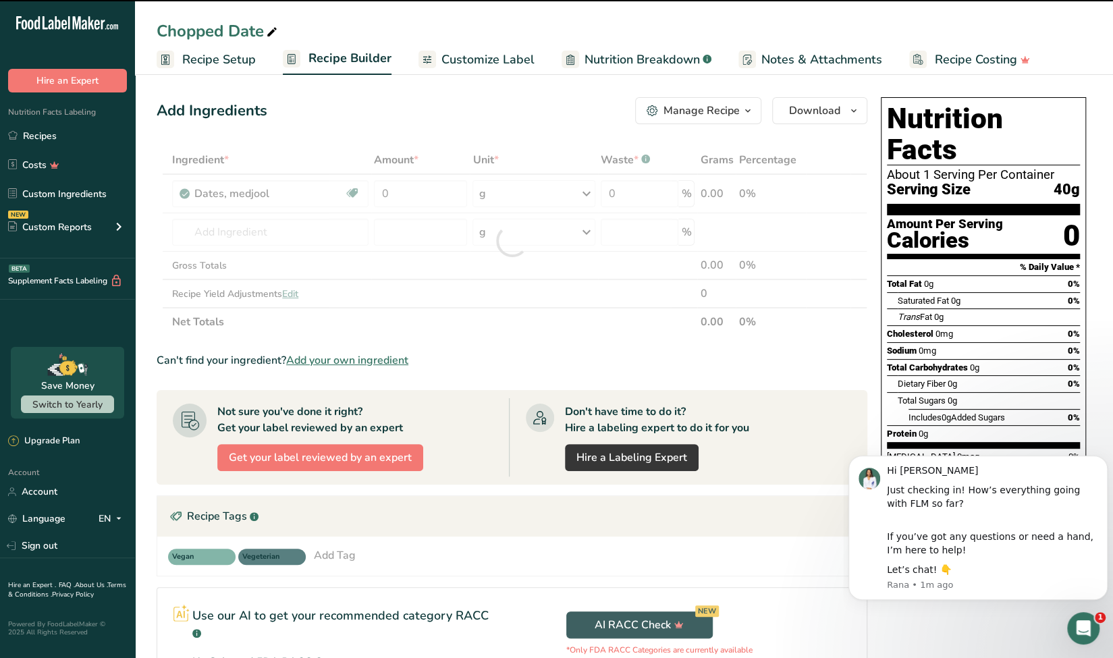
click at [419, 196] on div at bounding box center [512, 241] width 711 height 190
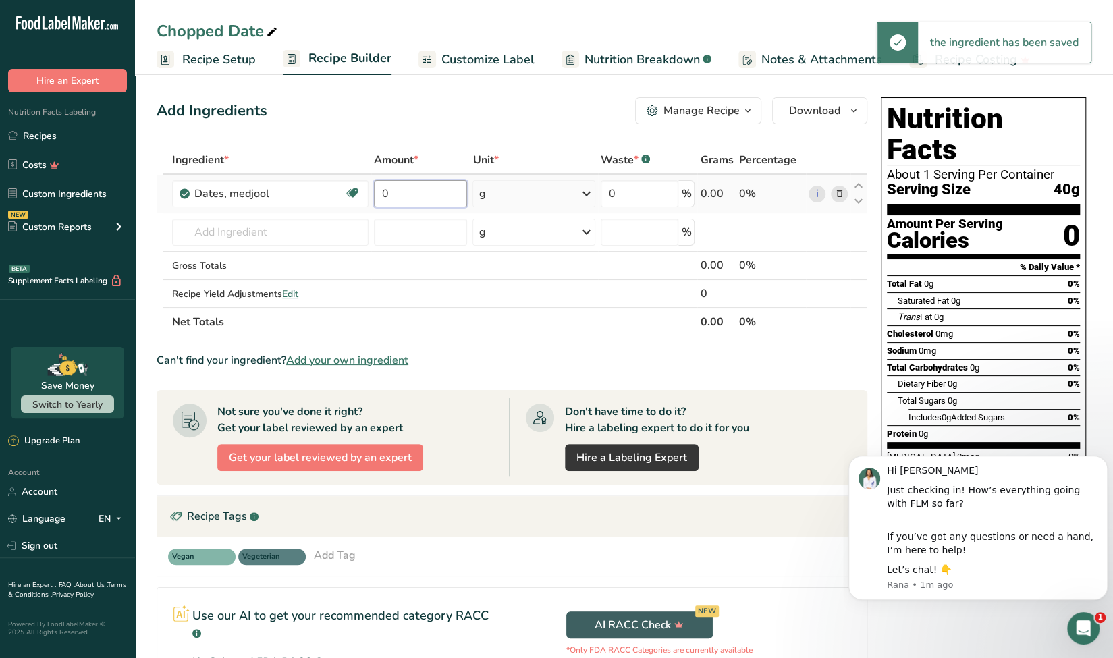
drag, startPoint x: 419, startPoint y: 196, endPoint x: 381, endPoint y: 191, distance: 38.8
click at [381, 191] on input "0" at bounding box center [421, 193] width 94 height 27
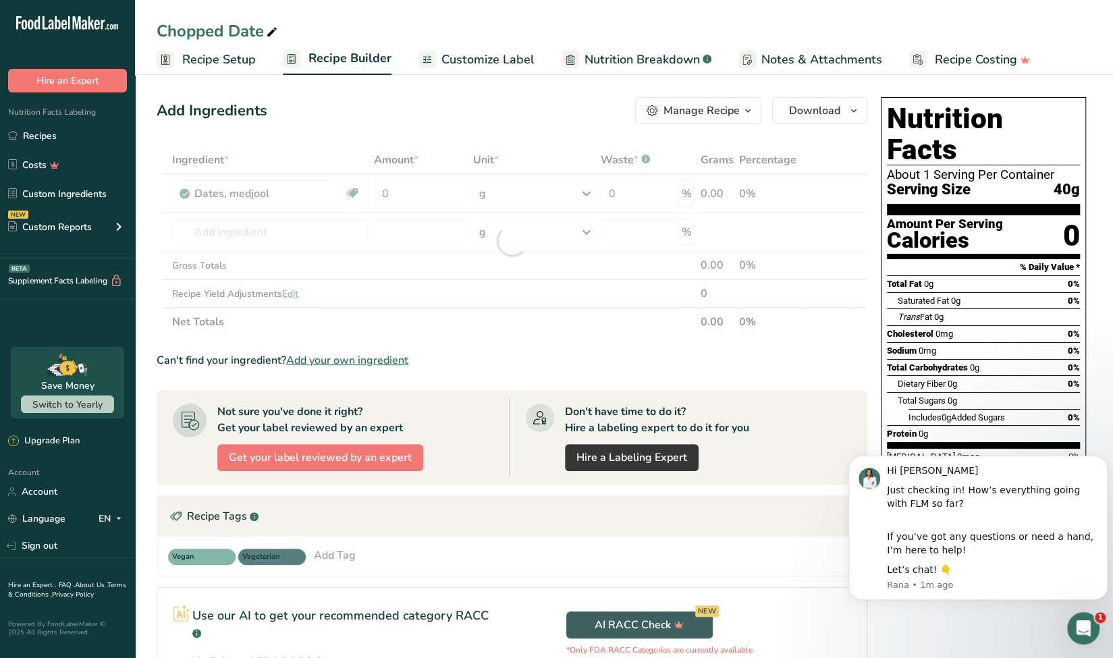
click at [366, 362] on span "Add your own ingredient" at bounding box center [347, 360] width 122 height 16
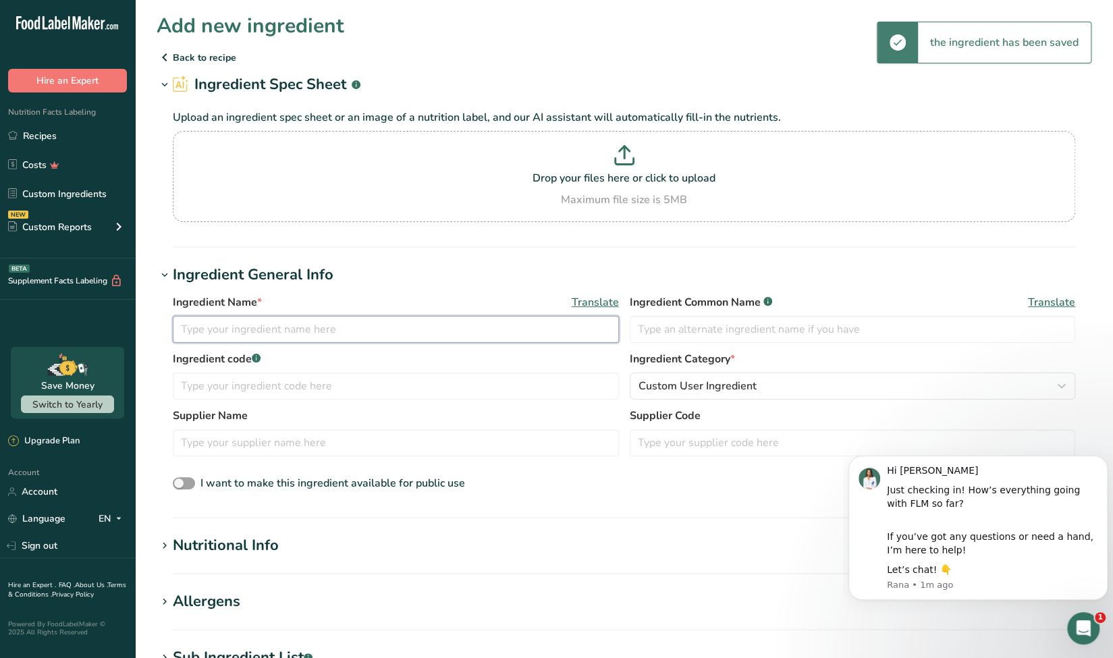
click at [341, 333] on input "text" at bounding box center [396, 329] width 446 height 27
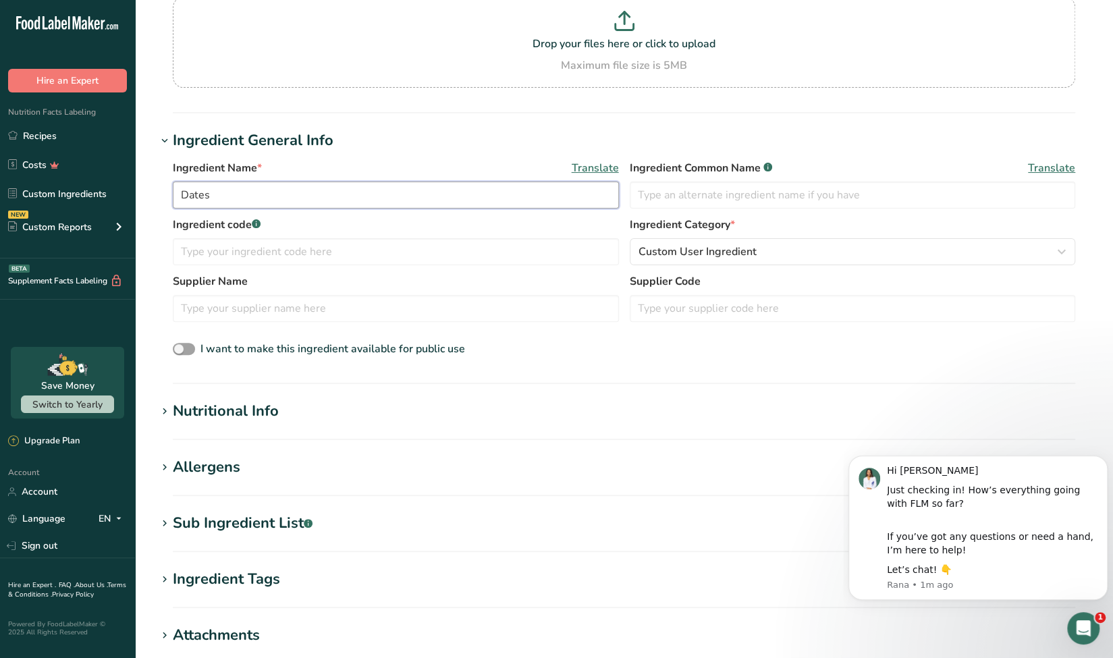
scroll to position [135, 0]
type input "Dates"
click at [772, 191] on input "text" at bounding box center [853, 194] width 446 height 27
type input "Dates"
click at [414, 216] on label "Ingredient code .a-a{fill:#347362;}.b-a{fill:#fff;}" at bounding box center [396, 224] width 446 height 16
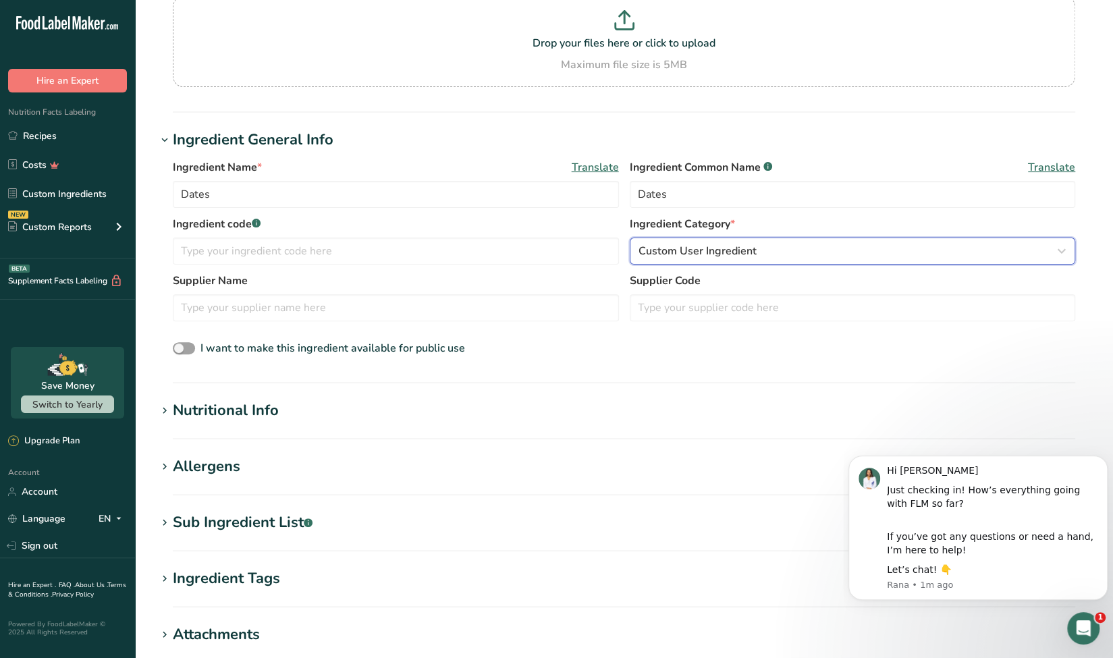
click at [784, 252] on div "Custom User Ingredient" at bounding box center [848, 251] width 420 height 16
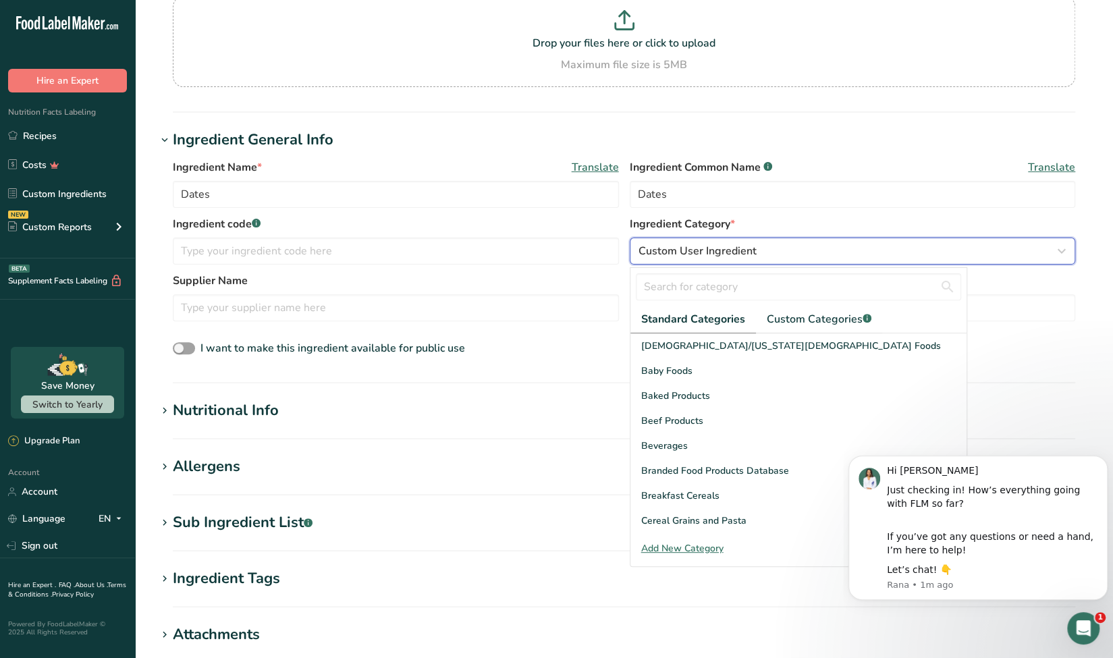
click at [784, 252] on div "Custom User Ingredient" at bounding box center [848, 251] width 420 height 16
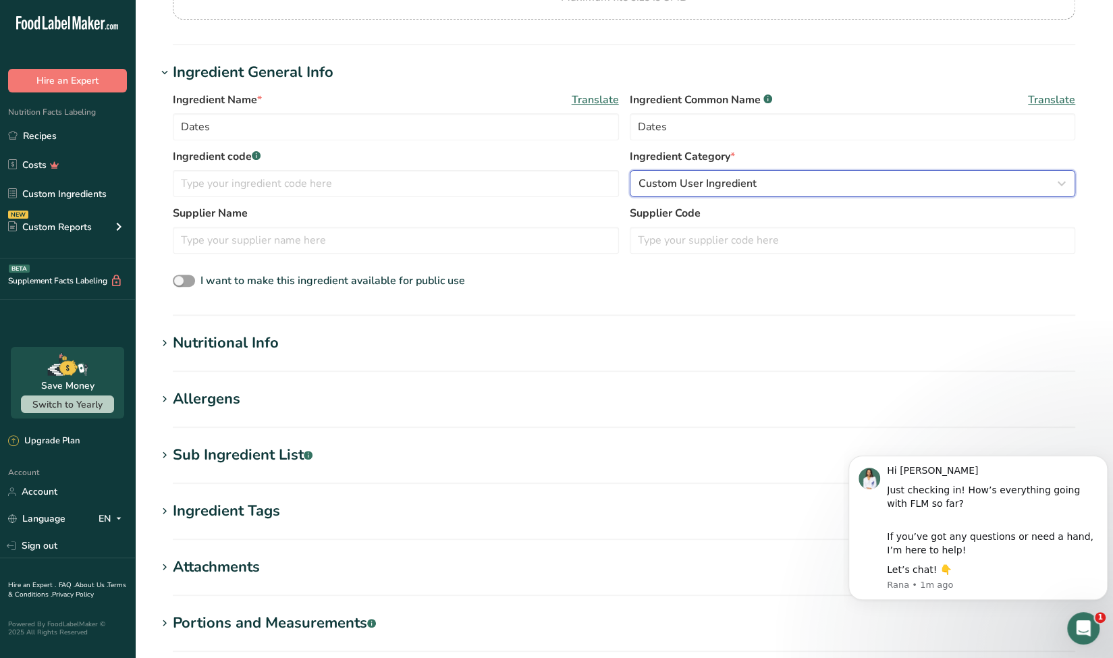
scroll to position [270, 0]
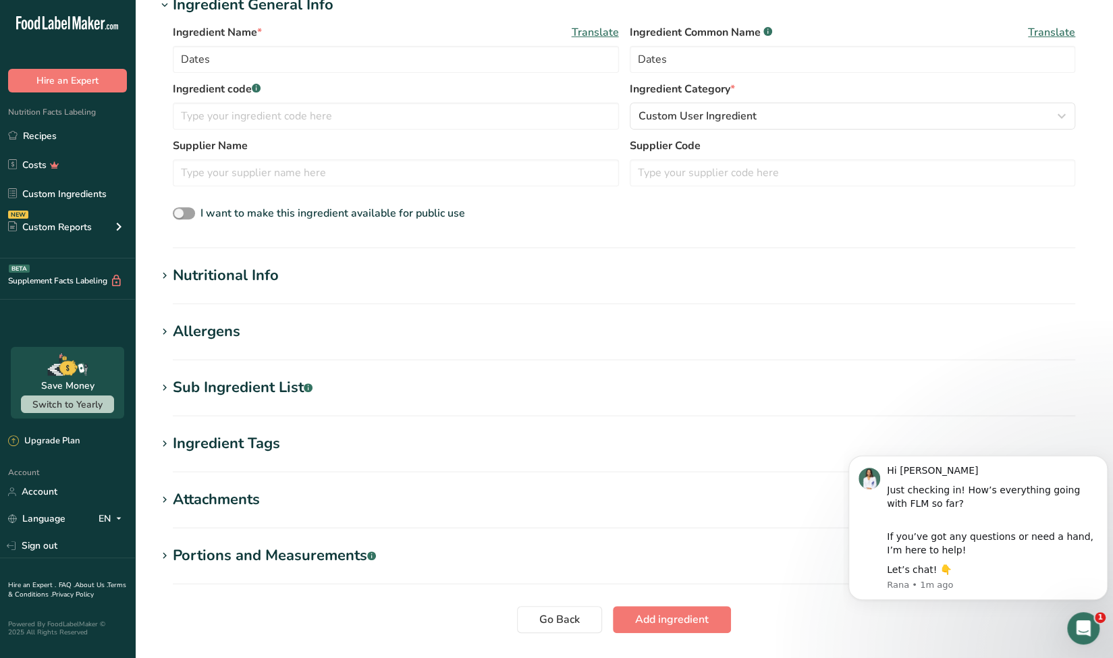
click at [231, 276] on div "Nutritional Info" at bounding box center [226, 276] width 106 height 22
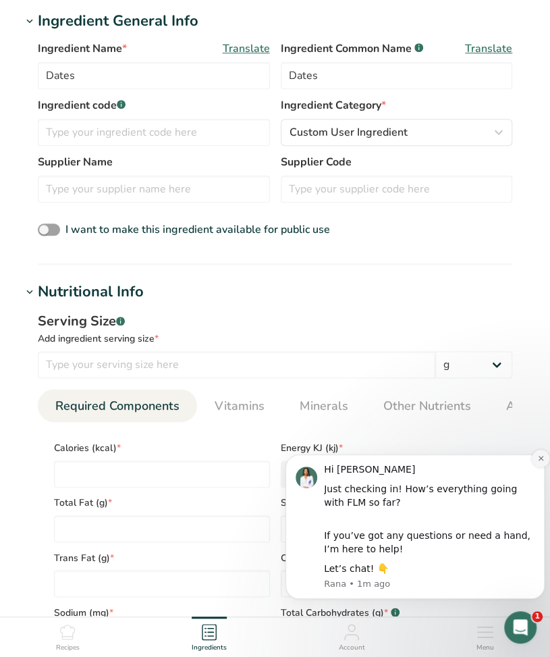
click at [540, 457] on icon "Dismiss notification" at bounding box center [540, 458] width 5 height 5
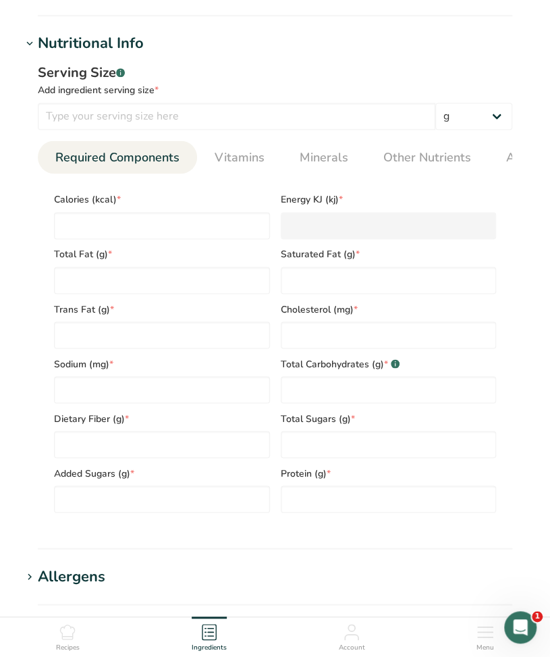
scroll to position [540, 0]
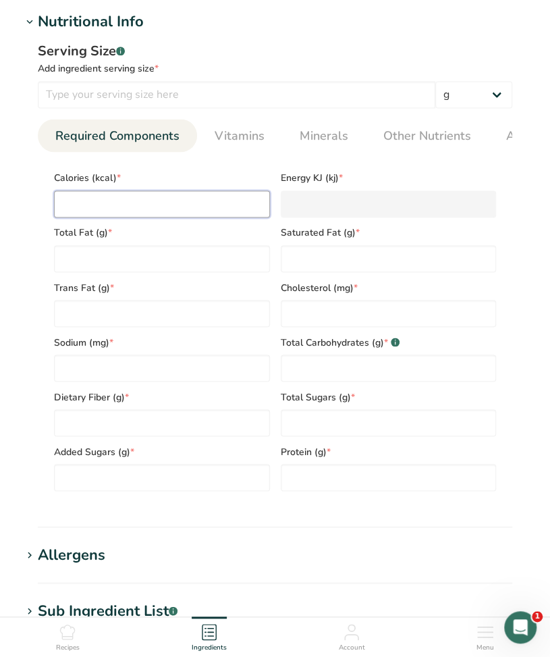
click at [147, 200] on input "number" at bounding box center [162, 203] width 216 height 27
type input "1"
type KJ "4.2"
type input "12"
type KJ "50.2"
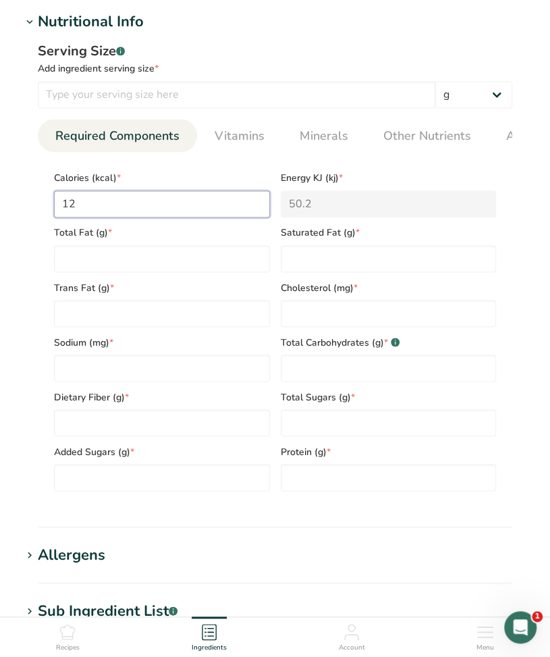
type input "120"
type KJ "502.1"
type input "120"
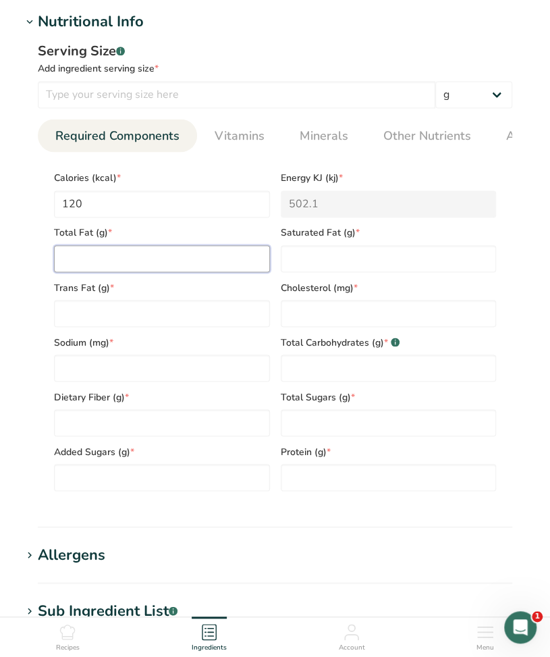
click at [122, 252] on Fat "number" at bounding box center [162, 258] width 216 height 27
type Fat "0"
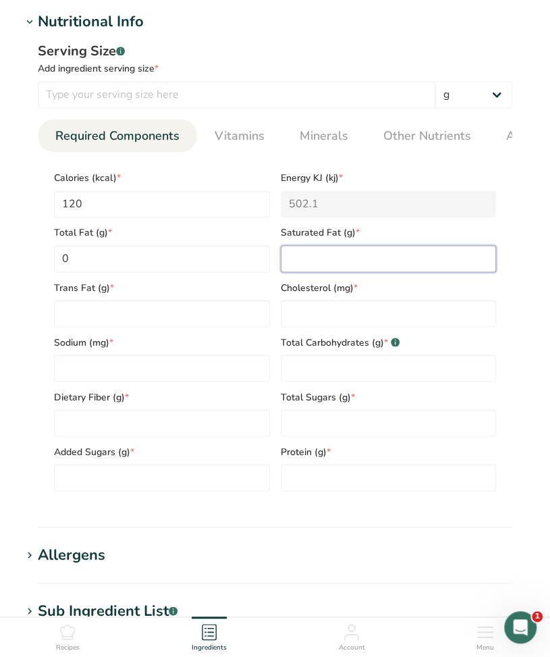
click at [302, 269] on Fat "number" at bounding box center [389, 258] width 216 height 27
type Fat "0"
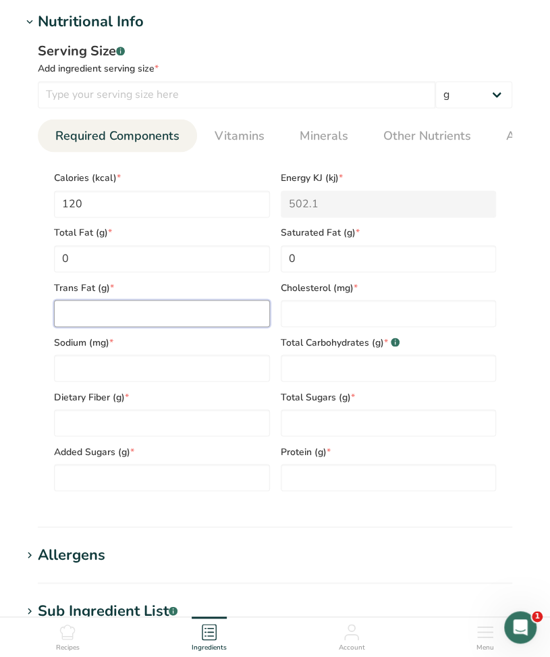
click at [140, 317] on Fat "number" at bounding box center [162, 313] width 216 height 27
type Fat "0"
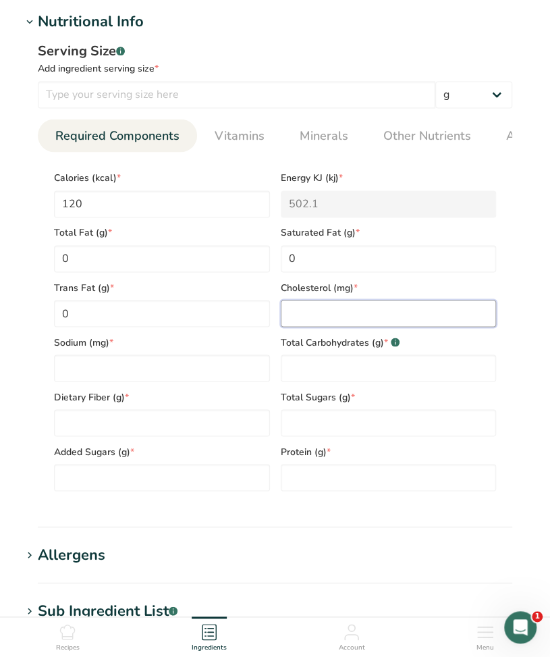
click at [337, 324] on input "number" at bounding box center [389, 313] width 216 height 27
type input "0"
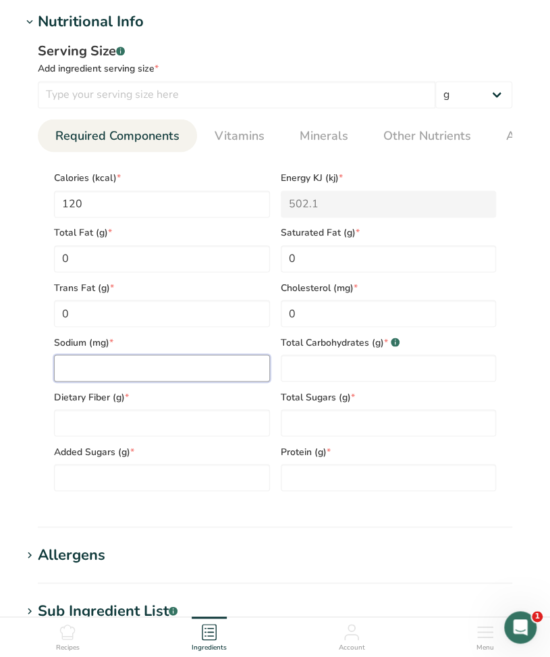
click at [132, 366] on input "number" at bounding box center [162, 367] width 216 height 27
drag, startPoint x: 132, startPoint y: 366, endPoint x: 39, endPoint y: 368, distance: 92.5
click at [39, 368] on section "Calories (kcal) * 120 Energy KJ (kj) * 502.1 Total Fat (g) * 0 Saturated Fat (g…" at bounding box center [275, 327] width 474 height 350
type input "10"
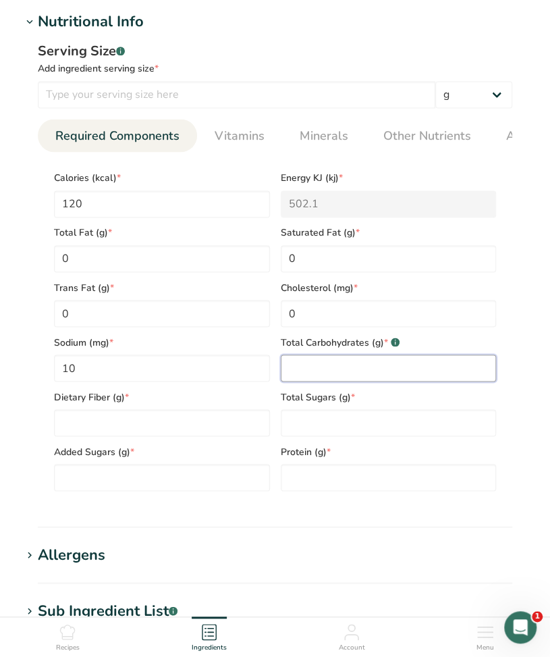
click at [348, 365] on Carbohydrates "number" at bounding box center [389, 367] width 216 height 27
drag, startPoint x: 323, startPoint y: 366, endPoint x: 258, endPoint y: 367, distance: 64.8
click at [258, 367] on div "Calories (kcal) * 120 Energy KJ (kj) * 502.1 Total Fat (g) * 0 Saturated Fat (g…" at bounding box center [275, 327] width 453 height 328
paste Carbohydrates "0.0"
type Carbohydrates "0.033"
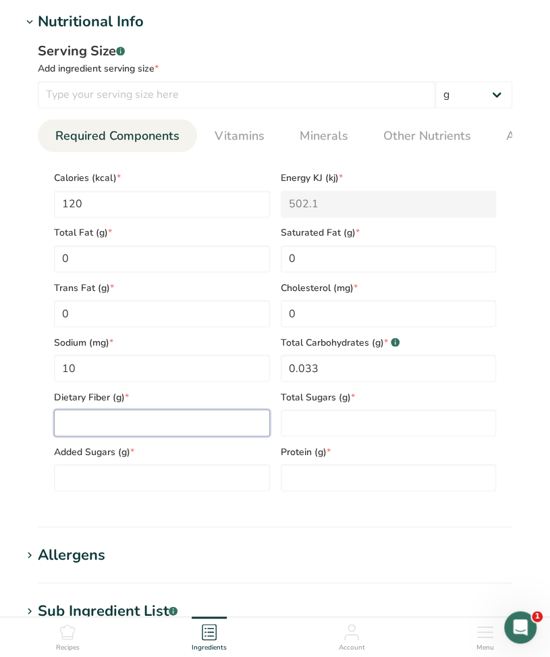
click at [221, 422] on Fiber "number" at bounding box center [162, 422] width 216 height 27
type Fiber "3"
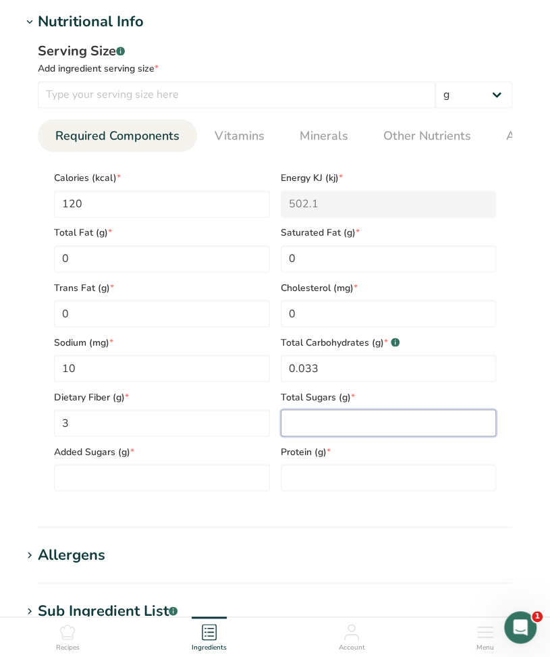
click at [359, 427] on Sugars "number" at bounding box center [389, 422] width 216 height 27
type Sugars "28"
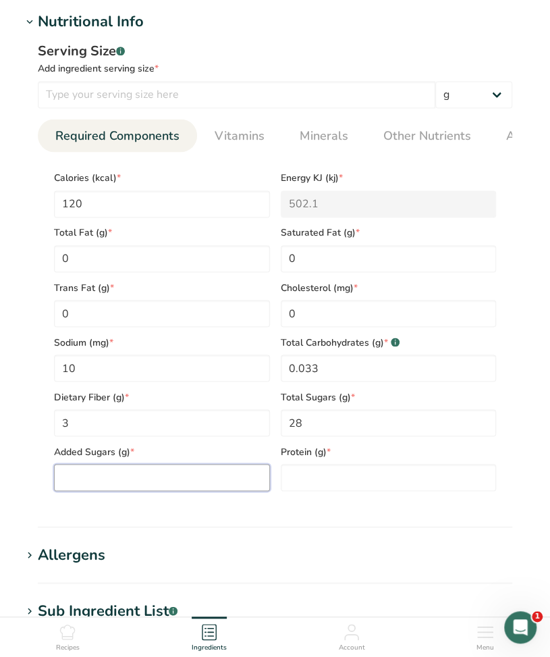
click at [147, 476] on Sugars "number" at bounding box center [162, 477] width 216 height 27
type Sugars "0"
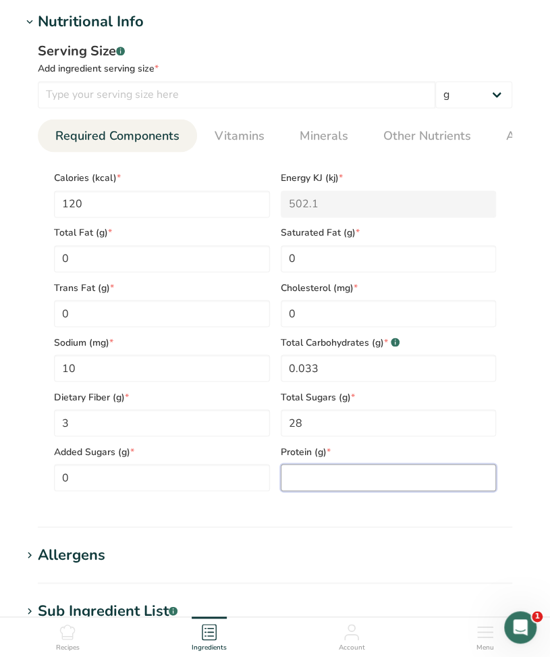
click at [305, 478] on input "number" at bounding box center [389, 477] width 216 height 27
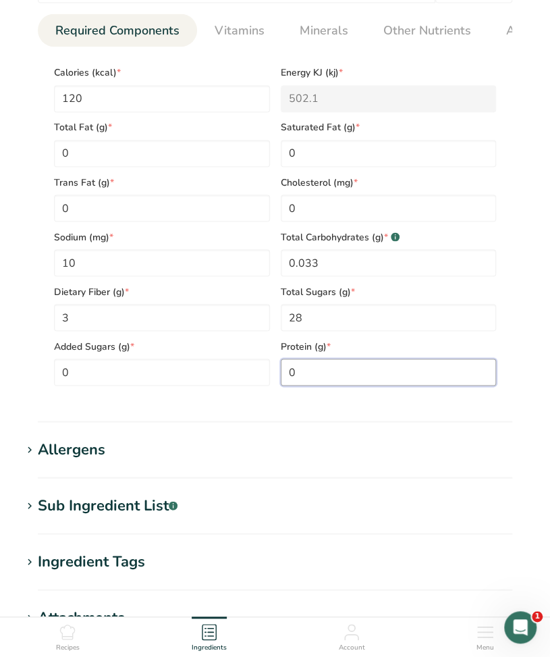
scroll to position [742, 0]
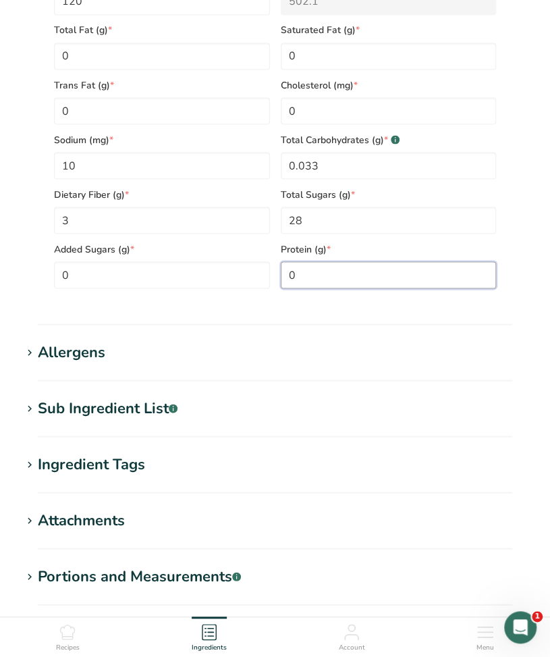
type input "0"
click at [72, 358] on div "Allergens" at bounding box center [71, 352] width 67 height 22
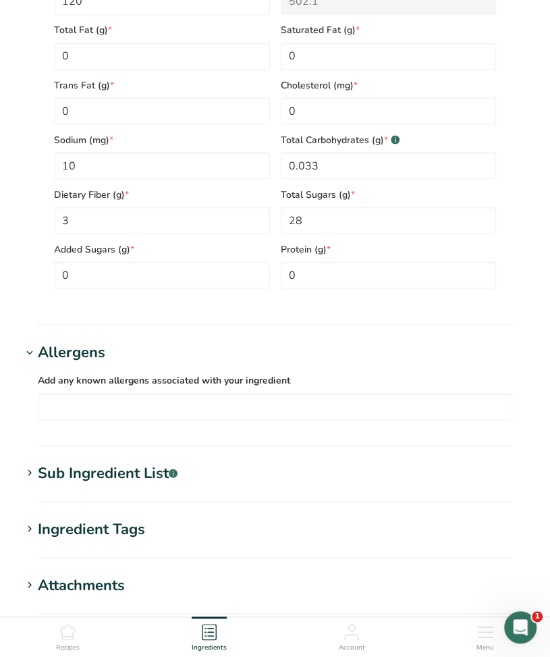
click at [67, 356] on div "Allergens" at bounding box center [71, 352] width 67 height 22
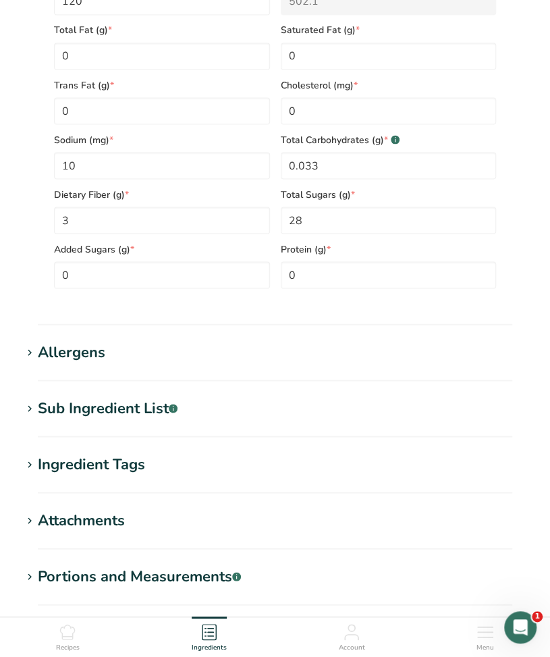
click at [85, 411] on div "Sub Ingredient List .a-a{fill:#347362;}.b-a{fill:#fff;}" at bounding box center [108, 408] width 140 height 22
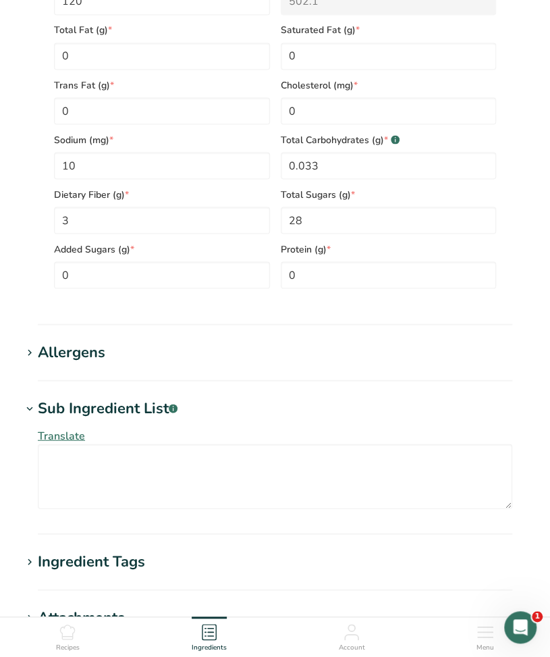
click at [86, 411] on div "Sub Ingredient List .a-a{fill:#347362;}.b-a{fill:#fff;}" at bounding box center [108, 408] width 140 height 22
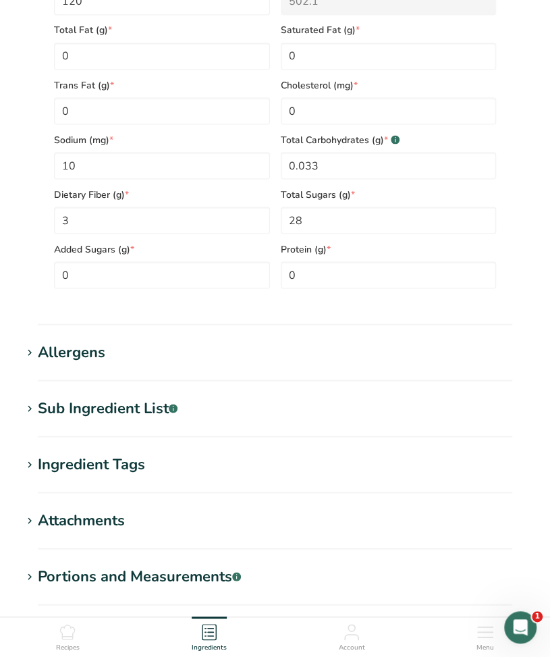
scroll to position [877, 0]
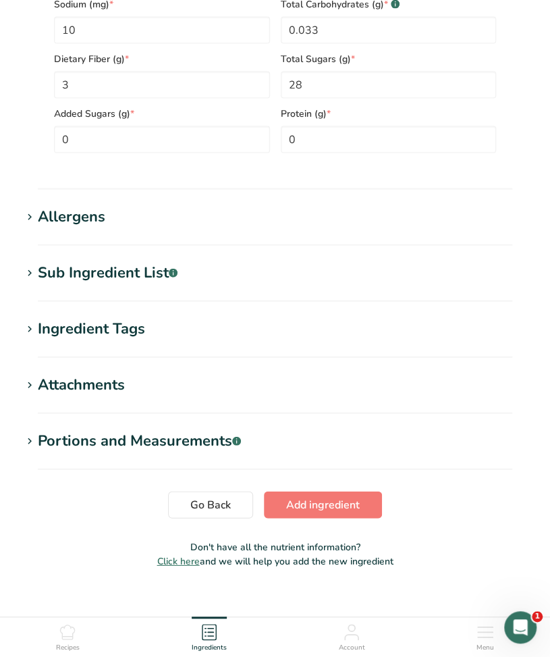
click at [135, 436] on div "Portions and Measurements .a-a{fill:#347362;}.b-a{fill:#fff;}" at bounding box center [139, 441] width 203 height 22
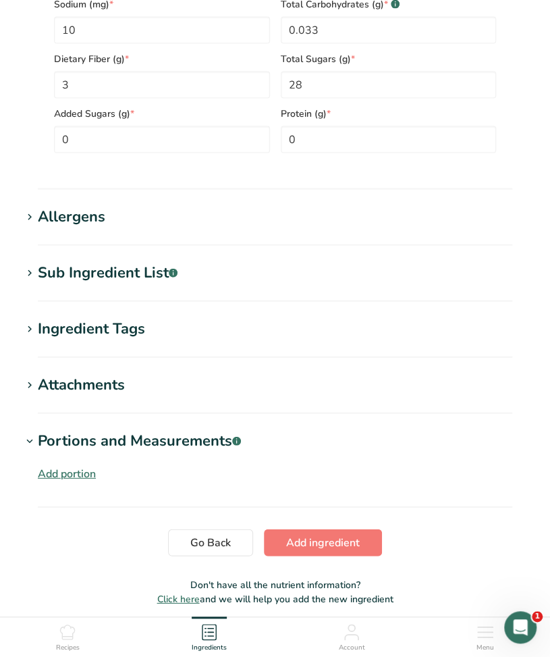
click at [135, 436] on div "Portions and Measurements .a-a{fill:#347362;}.b-a{fill:#fff;}" at bounding box center [139, 441] width 203 height 22
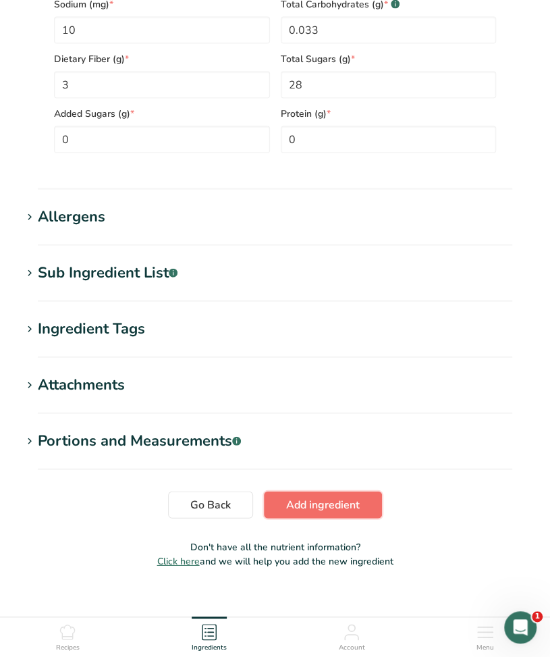
click at [286, 504] on span "Add ingredient" at bounding box center [323, 505] width 74 height 16
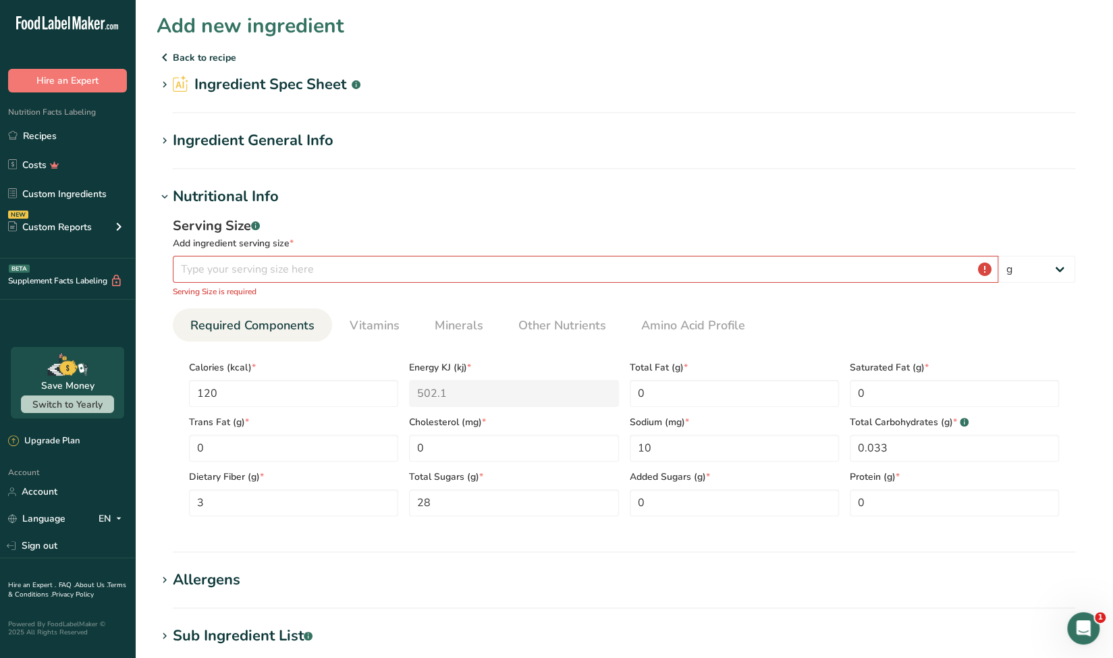
scroll to position [0, 0]
click at [302, 260] on input "number" at bounding box center [585, 269] width 825 height 27
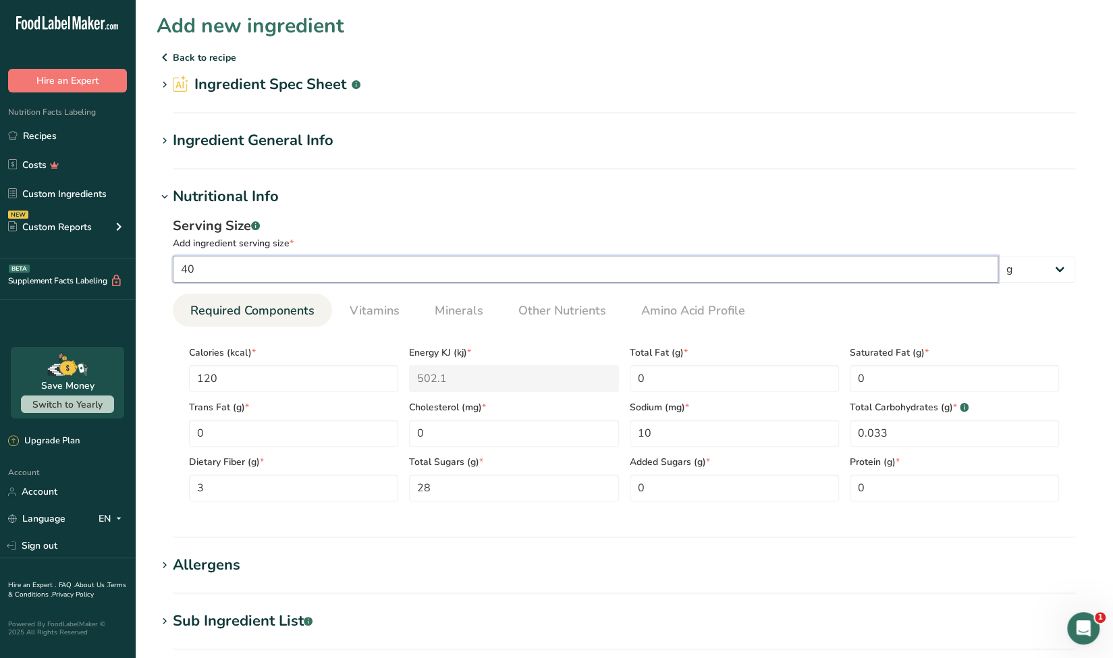
type input "40"
click at [356, 205] on h1 "Nutritional Info" at bounding box center [624, 197] width 935 height 22
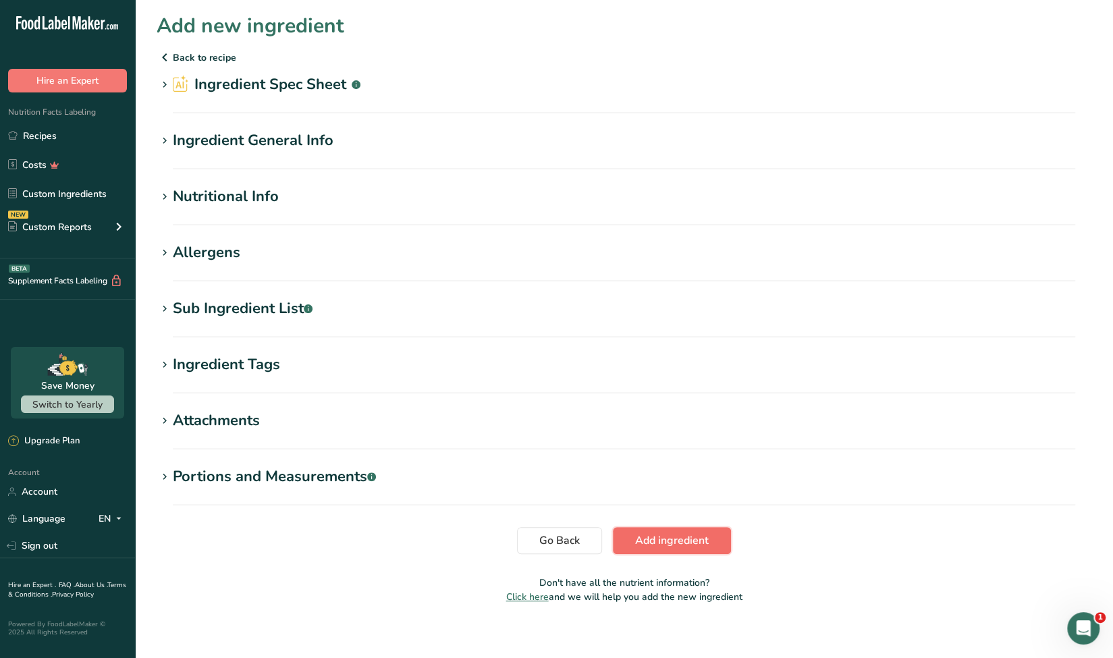
click at [692, 539] on span "Add ingredient" at bounding box center [672, 540] width 74 height 16
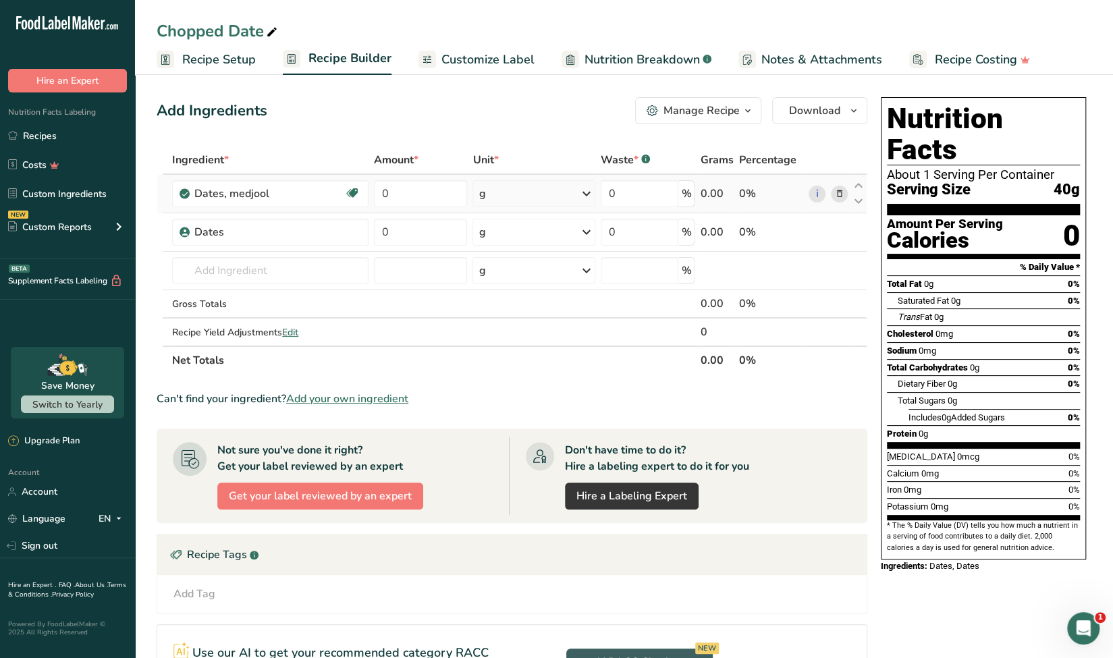
click at [834, 196] on icon at bounding box center [838, 194] width 9 height 14
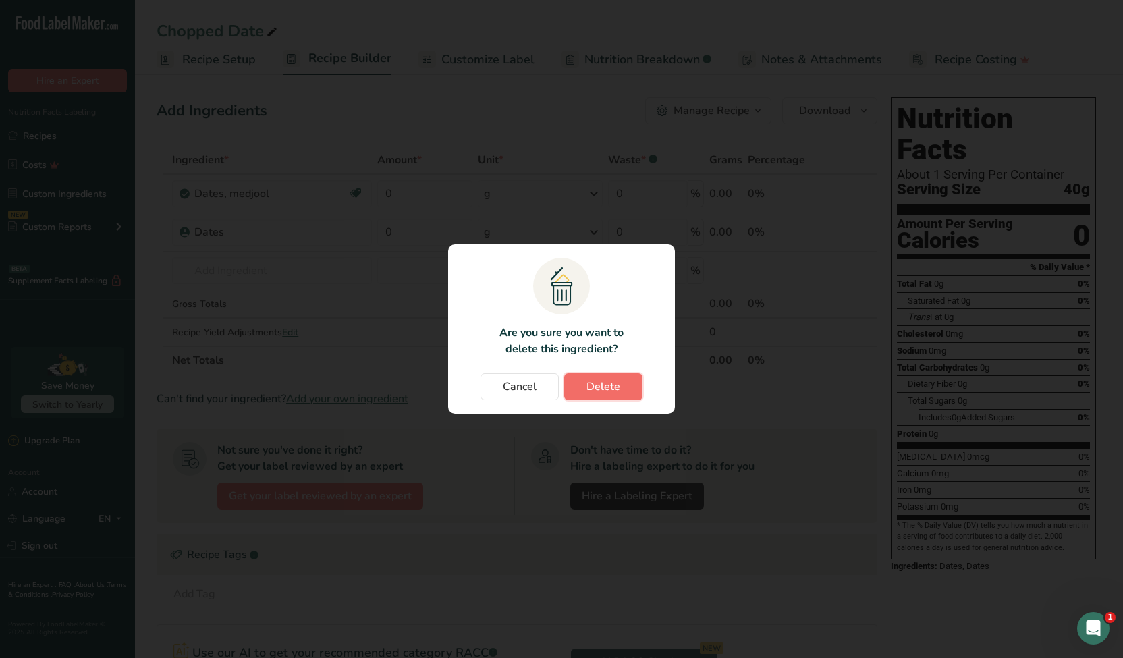
click at [610, 393] on span "Delete" at bounding box center [603, 387] width 34 height 16
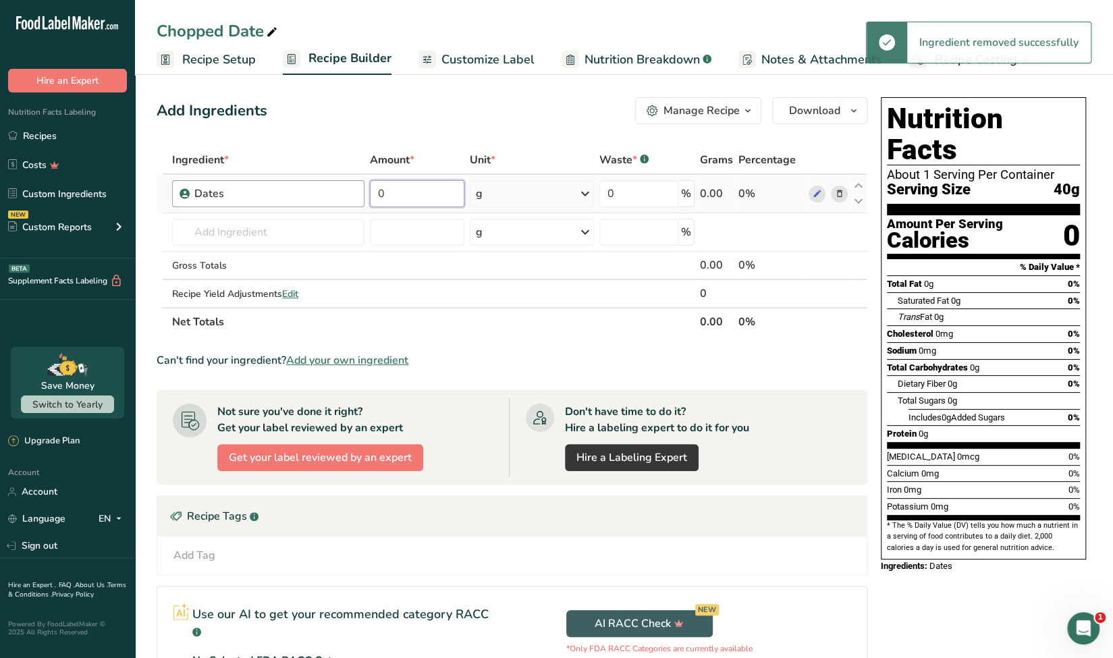
drag, startPoint x: 402, startPoint y: 188, endPoint x: 339, endPoint y: 190, distance: 62.8
click at [339, 190] on tr "Dates 0 g Weight Units g kg mg See more Volume Units l Volume units require a d…" at bounding box center [511, 194] width 709 height 38
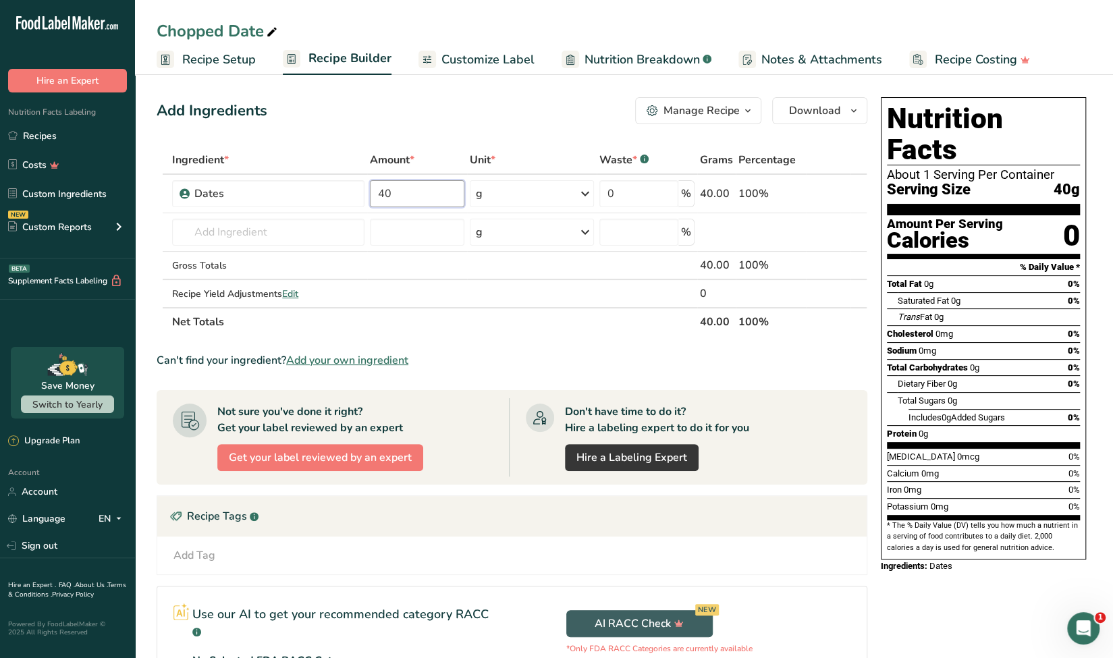
type input "40"
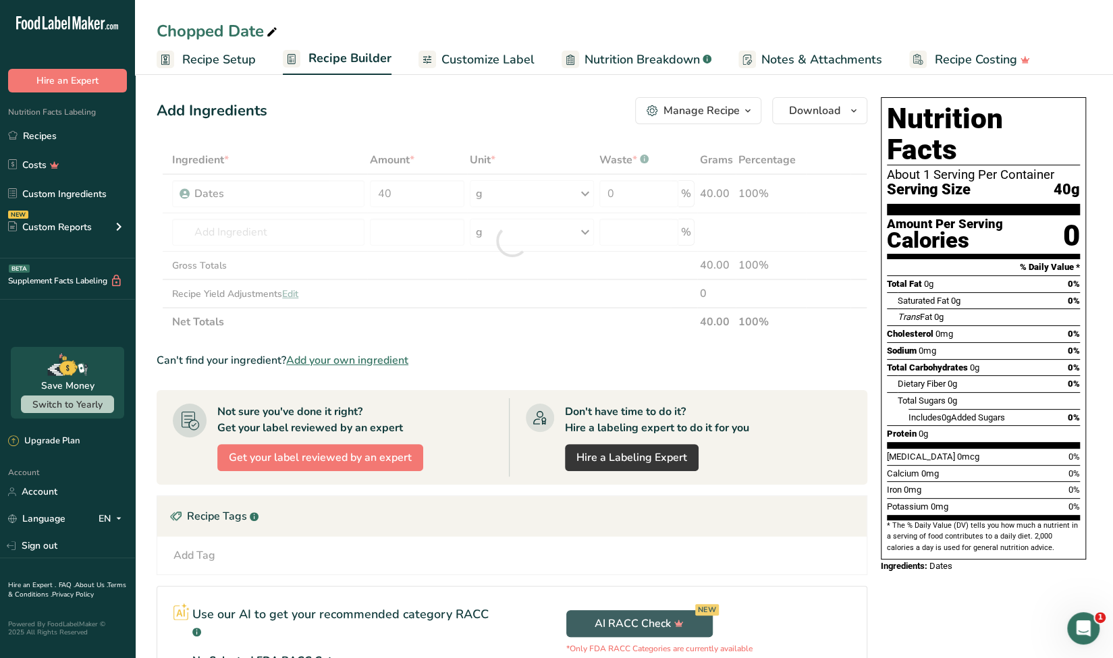
click at [328, 86] on section "Add Ingredients Manage Recipe Delete Recipe Duplicate Recipe Scale Recipe Save …" at bounding box center [624, 459] width 978 height 779
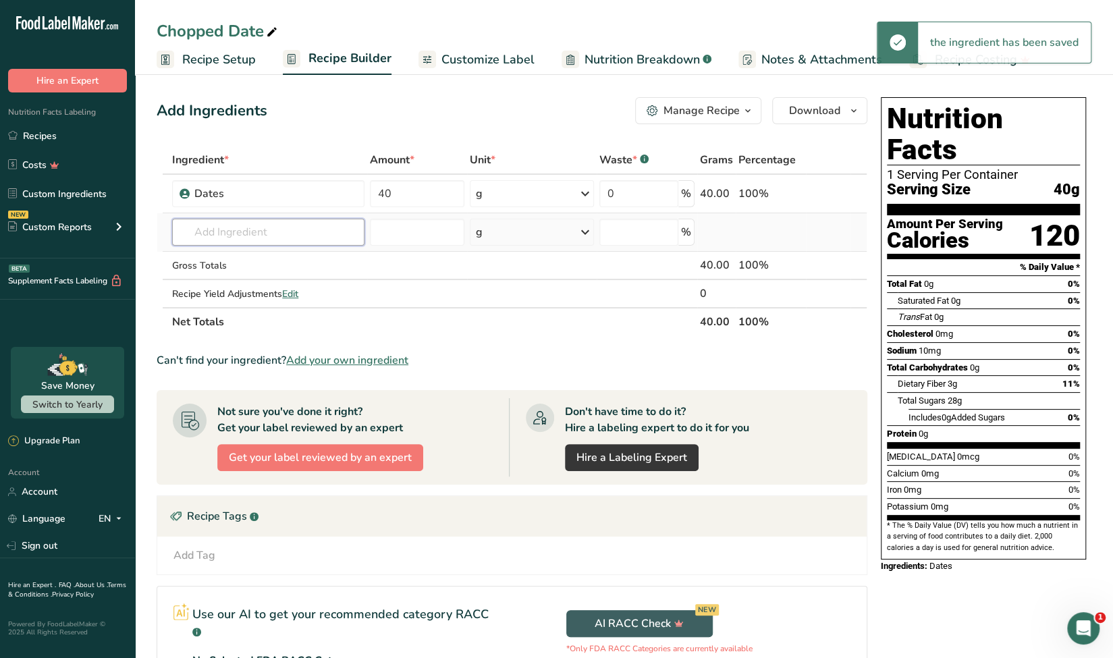
click at [290, 227] on input "text" at bounding box center [268, 232] width 192 height 27
type input "4"
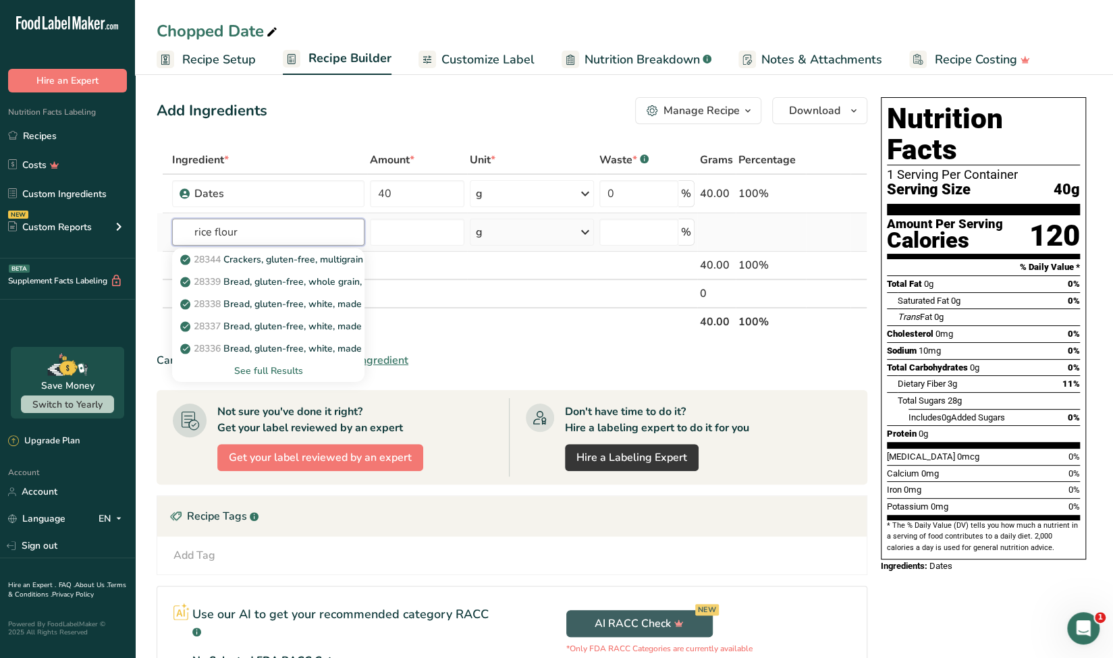
type input "rice flour"
click at [258, 369] on div "See full Results" at bounding box center [268, 371] width 170 height 14
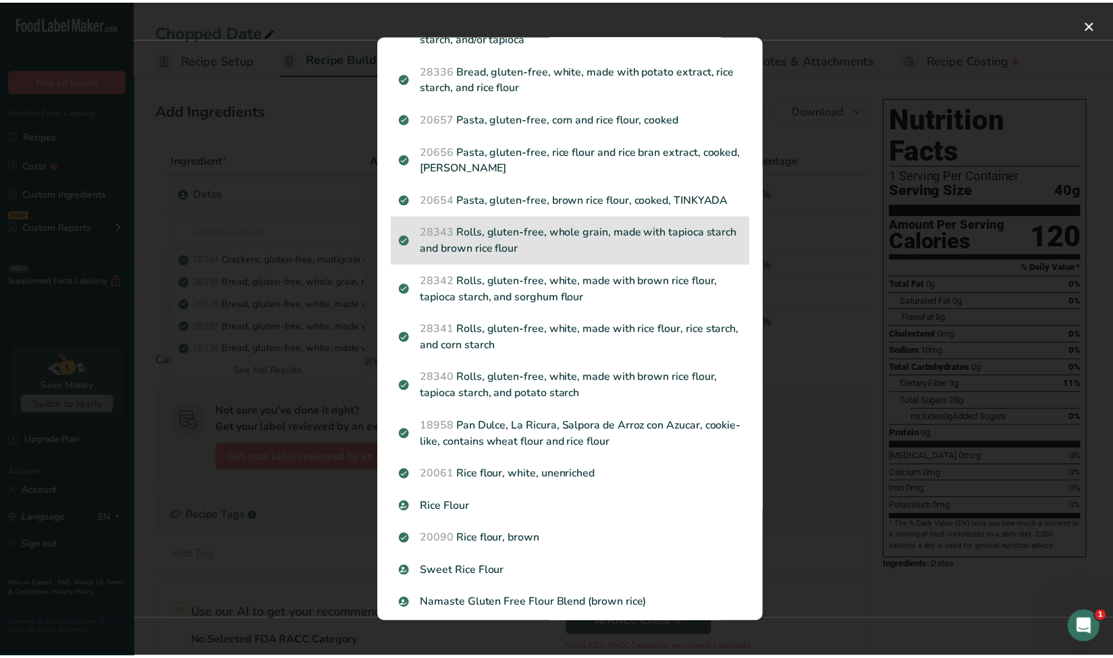
scroll to position [227, 0]
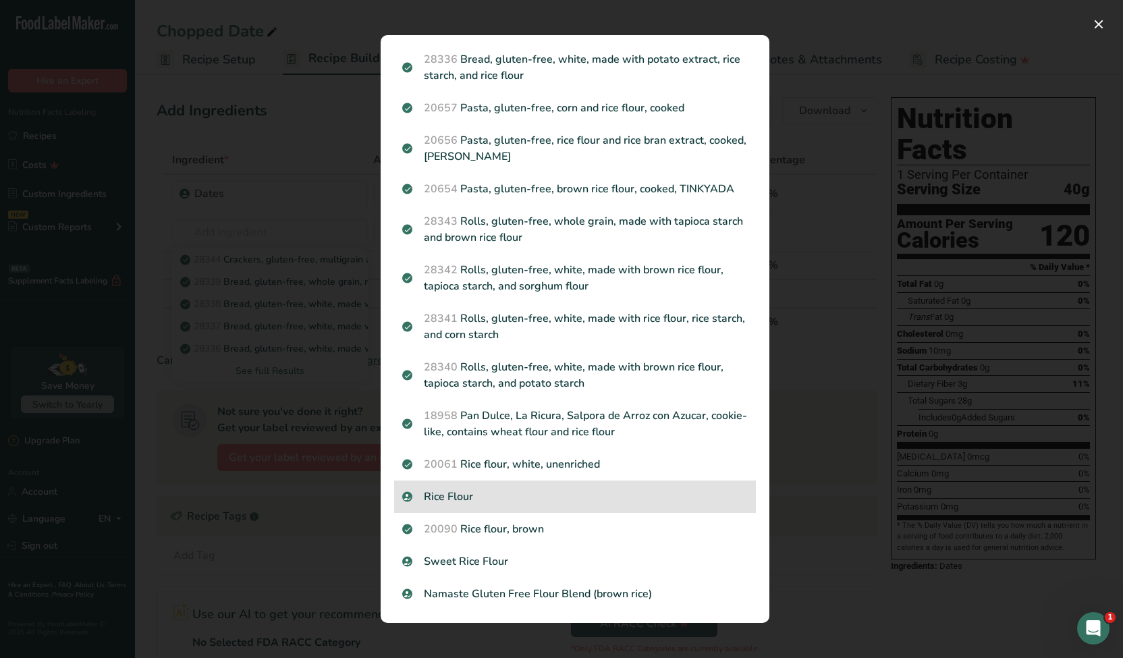
click at [608, 496] on p "Rice Flour" at bounding box center [575, 497] width 346 height 16
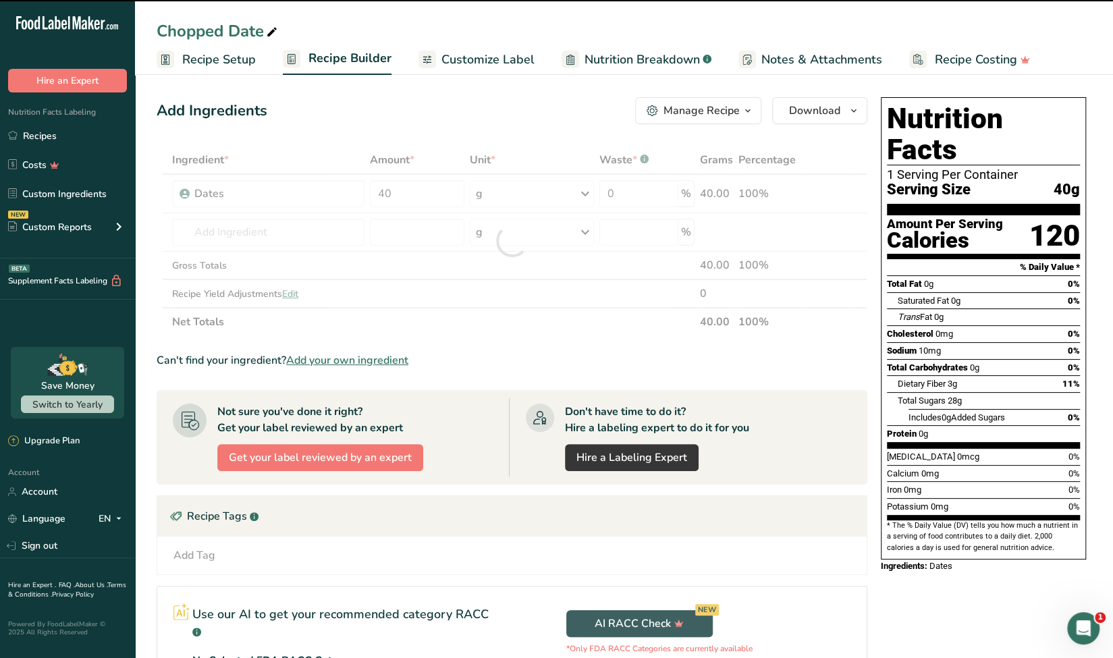
type input "0"
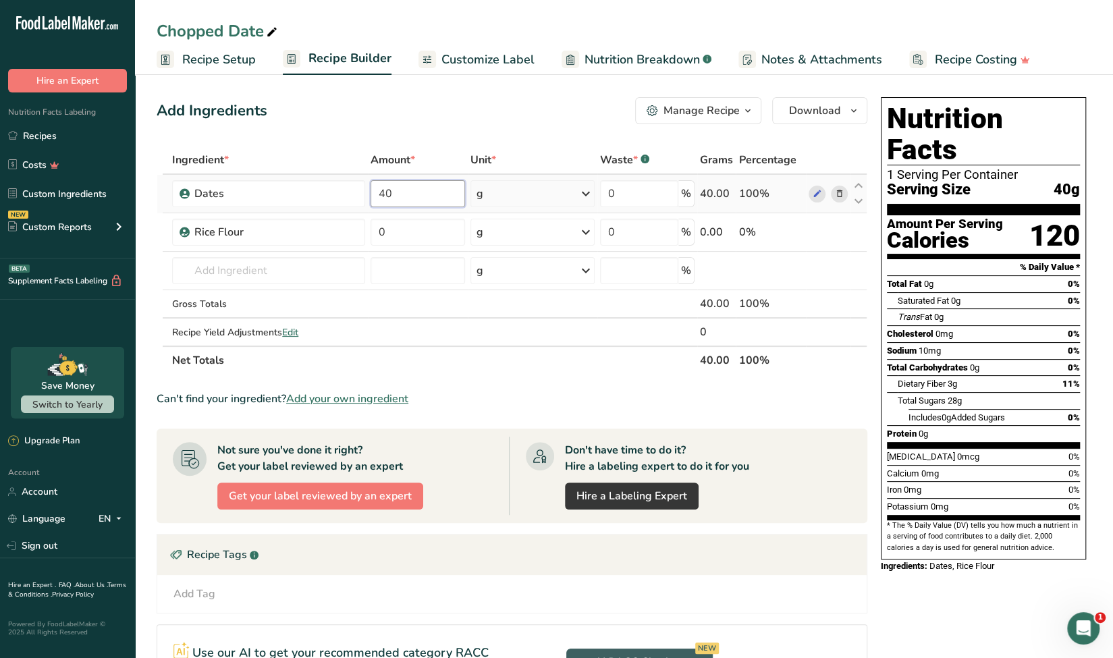
drag, startPoint x: 393, startPoint y: 192, endPoint x: 375, endPoint y: 188, distance: 18.0
click at [375, 188] on input "40" at bounding box center [417, 193] width 94 height 27
type input "39.9"
click at [424, 237] on div "Ingredient * Amount * Unit * Waste * .a-a{fill:#347362;}.b-a{fill:#fff;} Grams …" at bounding box center [512, 260] width 711 height 229
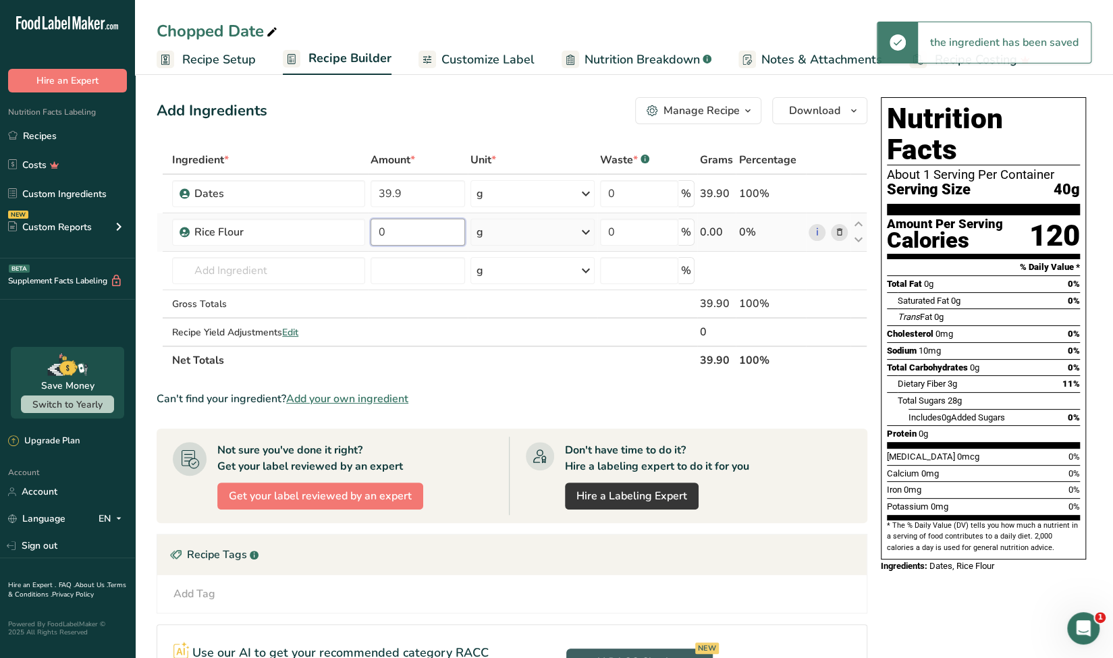
type input "1"
type input "0.1"
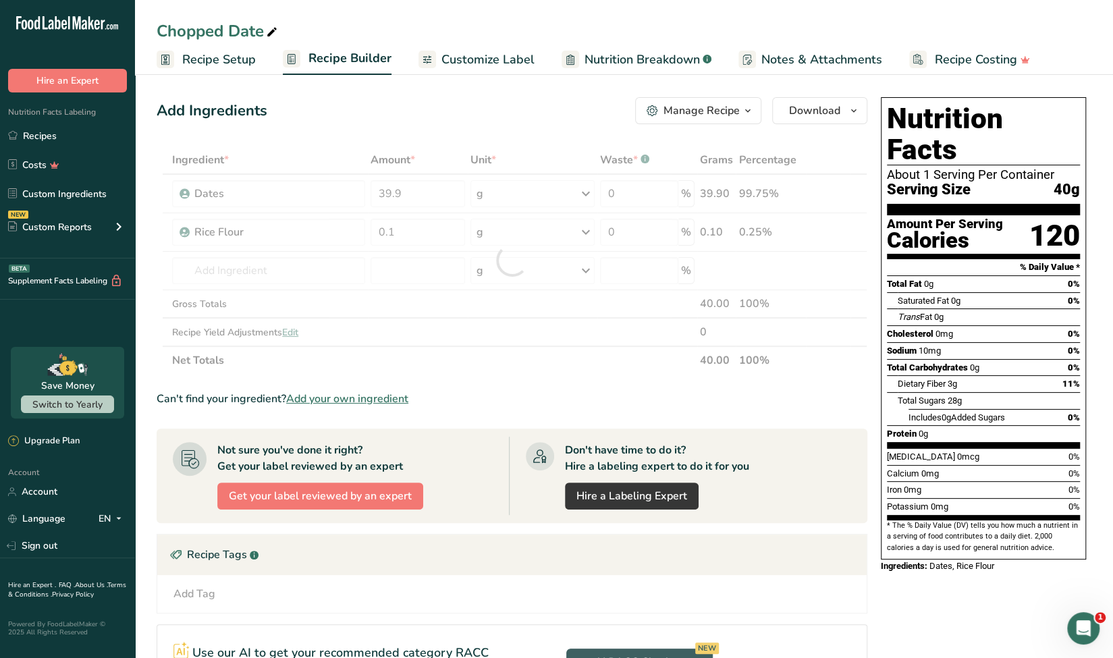
click at [463, 122] on div "Add Ingredients Manage Recipe Delete Recipe Duplicate Recipe Scale Recipe Save …" at bounding box center [512, 110] width 711 height 27
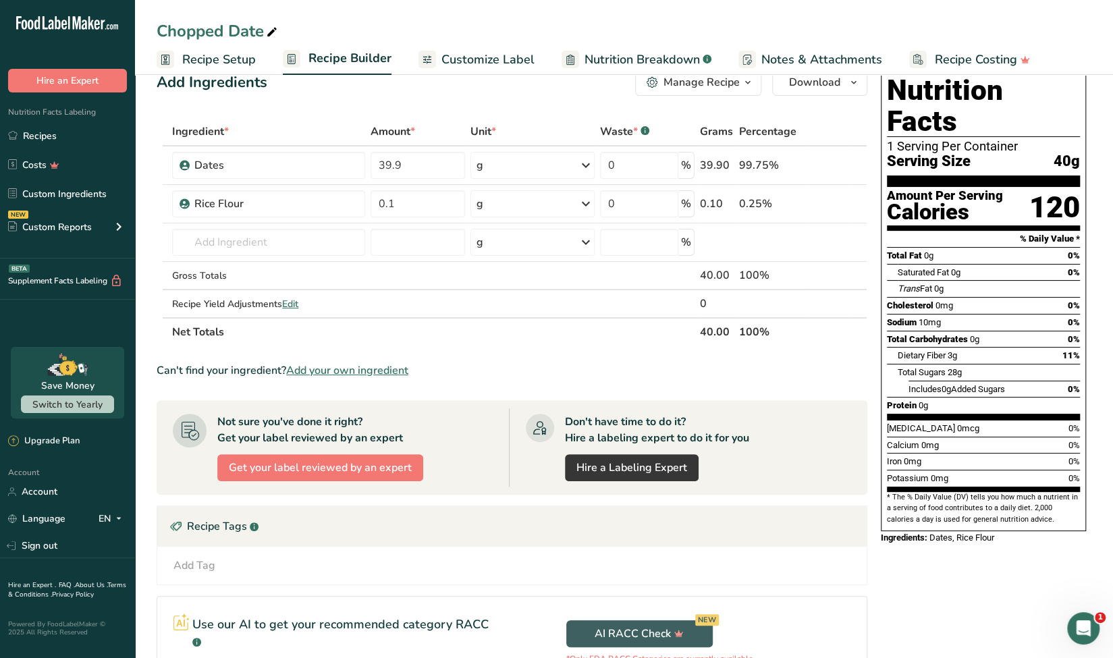
scroll to position [0, 0]
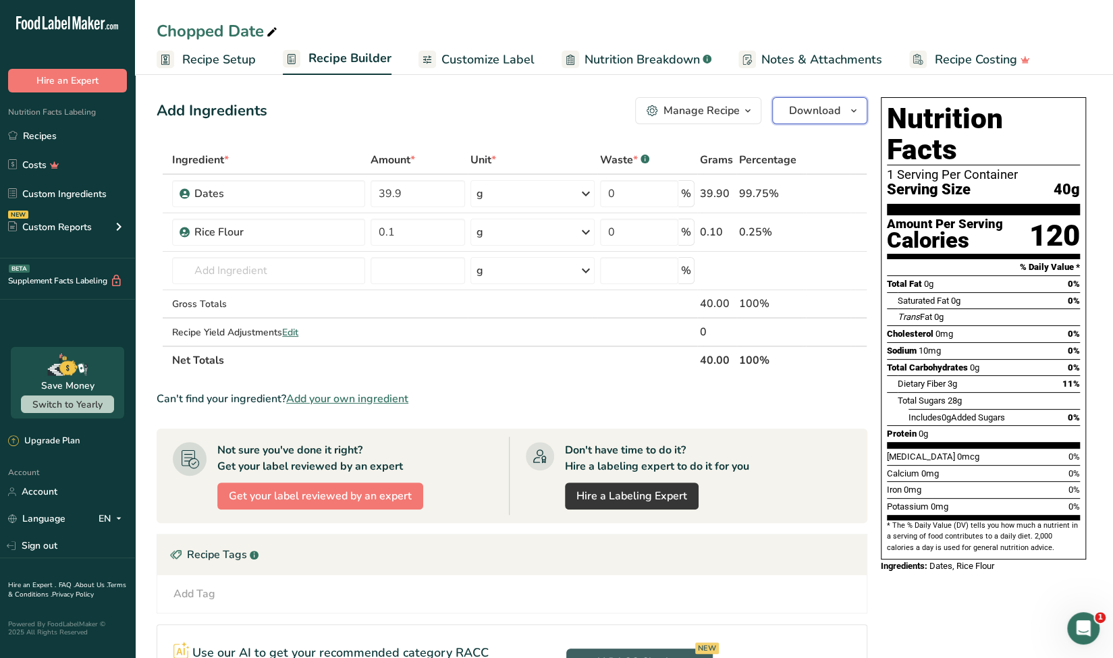
click at [803, 105] on span "Download" at bounding box center [814, 111] width 51 height 16
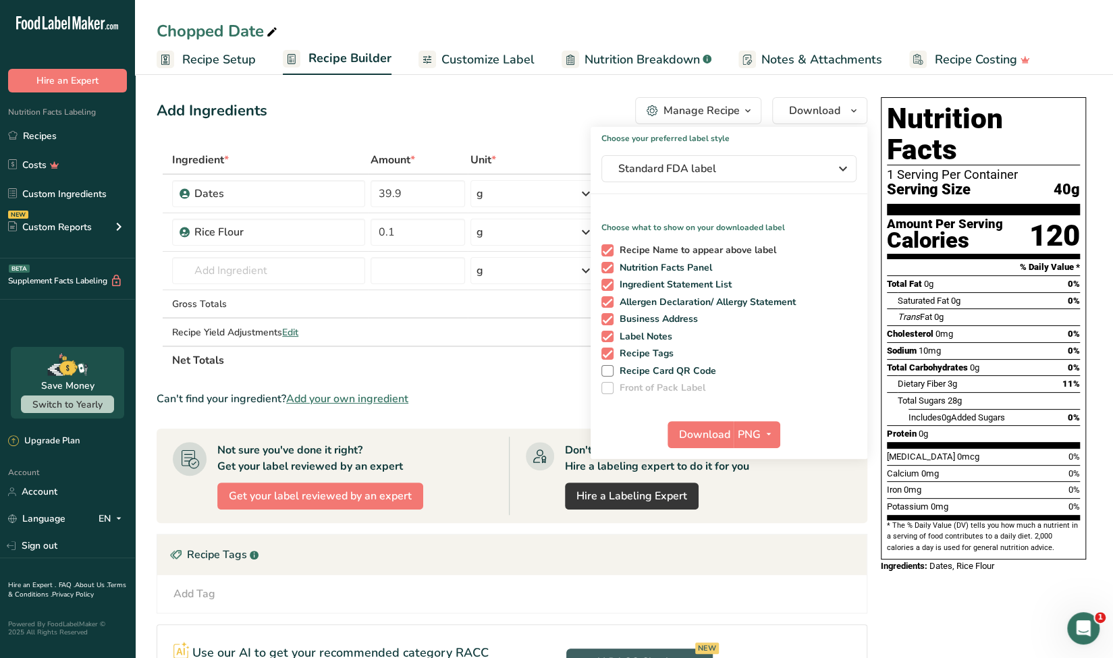
click at [607, 249] on span at bounding box center [607, 250] width 12 height 12
click at [607, 249] on input "Recipe Name to appear above label" at bounding box center [605, 250] width 9 height 9
checkbox input "false"
click at [607, 284] on span at bounding box center [607, 285] width 12 height 12
click at [607, 284] on input "Ingredient Statement List" at bounding box center [605, 284] width 9 height 9
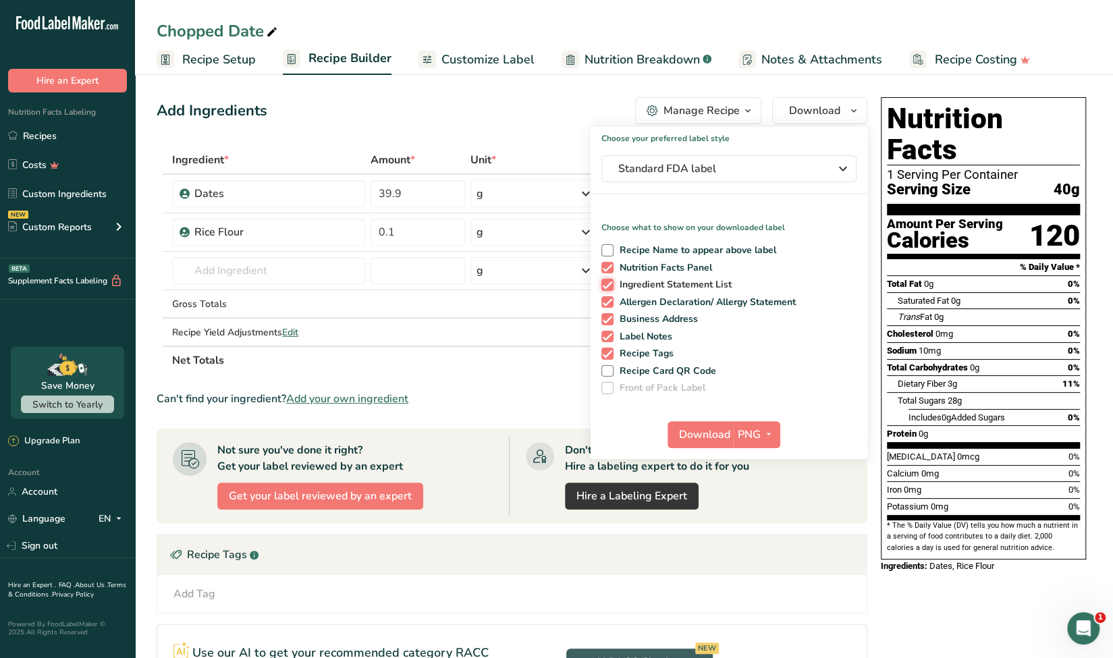
checkbox input "false"
click at [605, 303] on span at bounding box center [607, 302] width 12 height 12
click at [605, 303] on input "Allergen Declaration/ Allergy Statement" at bounding box center [605, 302] width 9 height 9
checkbox input "false"
click at [605, 318] on span at bounding box center [607, 319] width 12 height 12
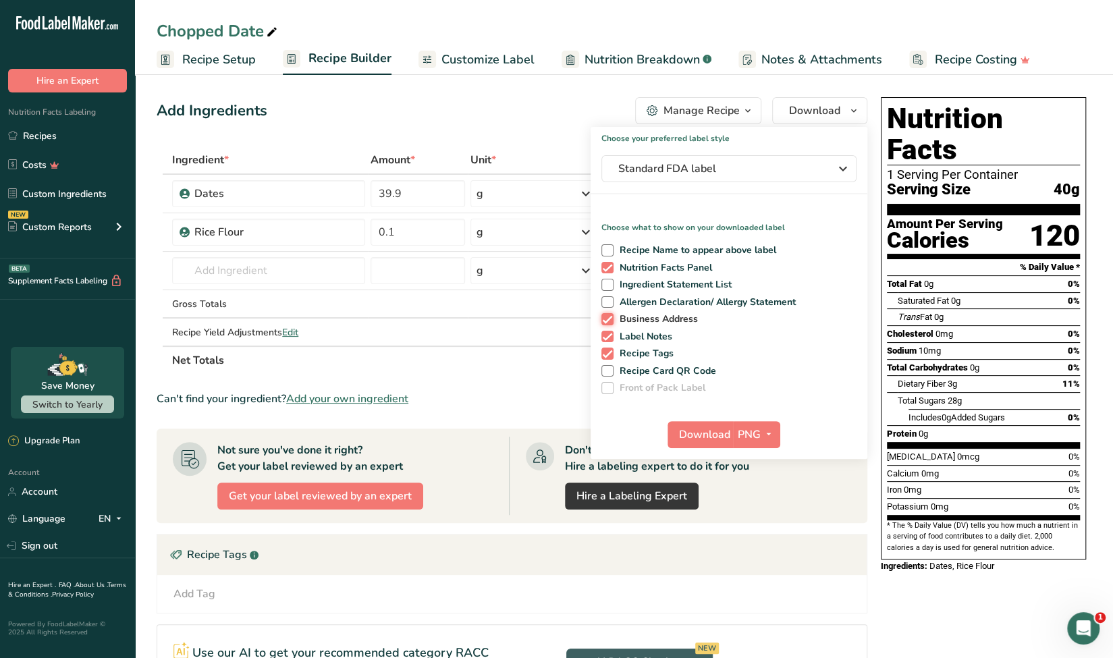
click at [605, 318] on input "Business Address" at bounding box center [605, 318] width 9 height 9
checkbox input "false"
click at [605, 329] on div "Recipe Name to appear above label Nutrition Facts Panel Ingredient Statement Li…" at bounding box center [728, 316] width 277 height 155
click at [605, 331] on span at bounding box center [607, 337] width 12 height 12
click at [605, 332] on input "Label Notes" at bounding box center [605, 336] width 9 height 9
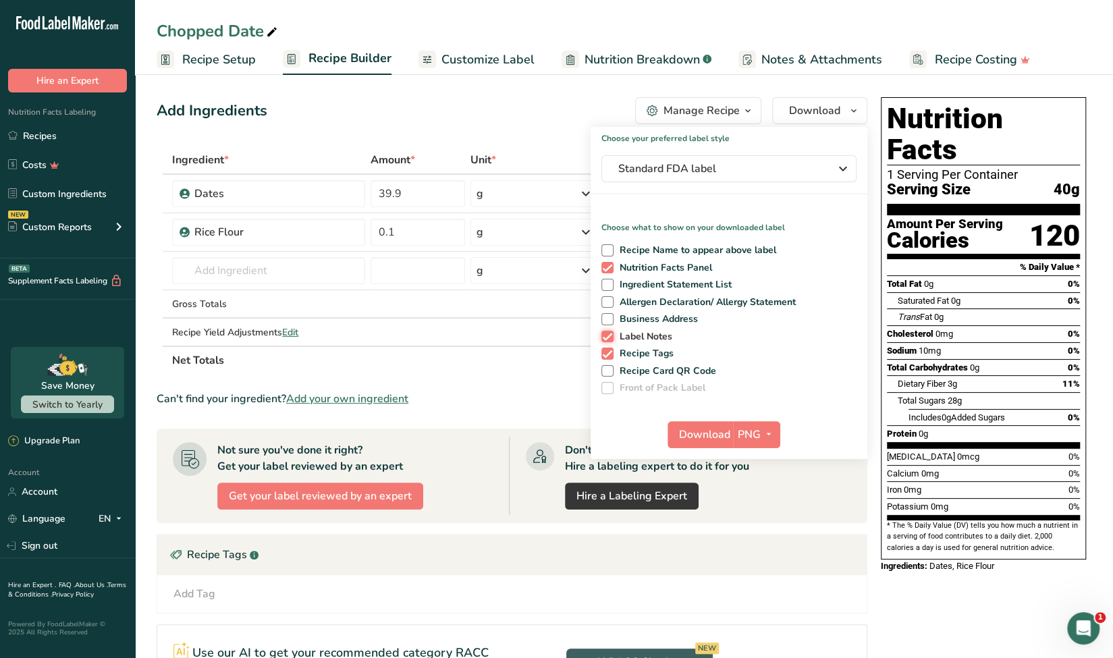
checkbox input "false"
click at [605, 358] on span at bounding box center [607, 354] width 12 height 12
click at [605, 358] on input "Recipe Tags" at bounding box center [605, 353] width 9 height 9
checkbox input "false"
click at [701, 431] on span "Download" at bounding box center [704, 435] width 51 height 16
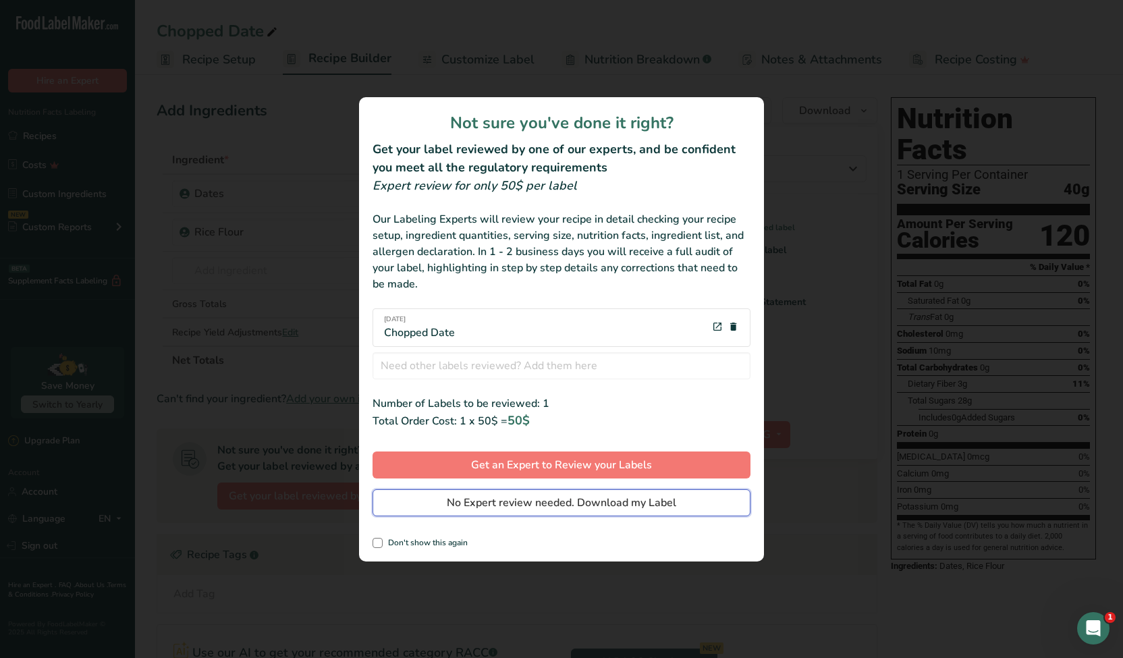
click at [508, 500] on span "No Expert review needed. Download my Label" at bounding box center [561, 503] width 229 height 16
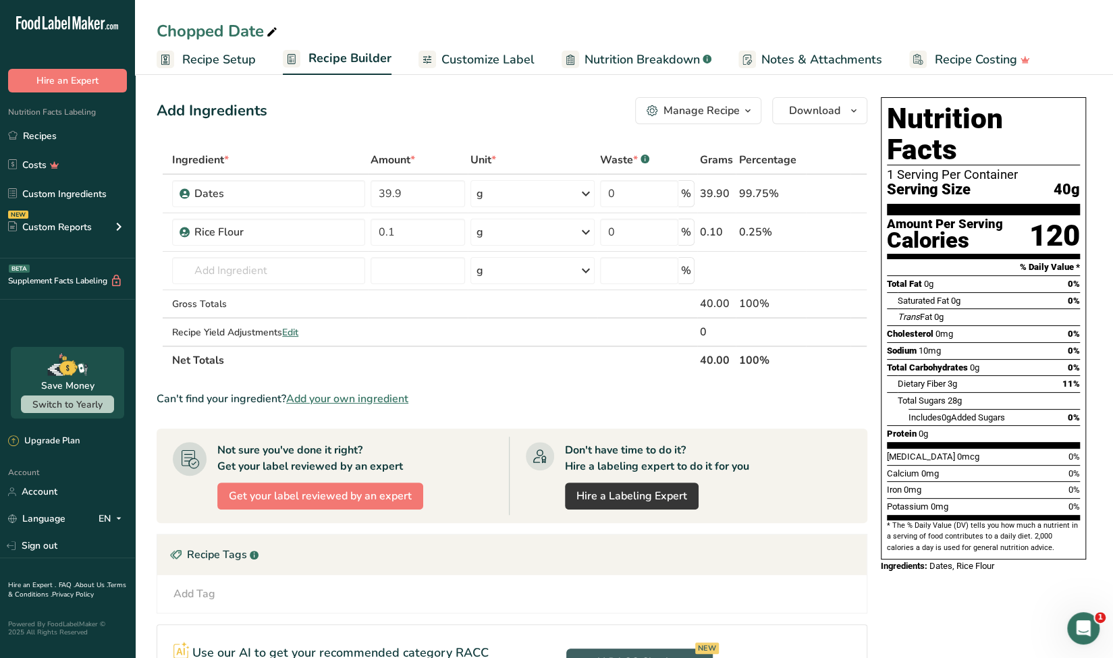
click at [486, 55] on span "Customize Label" at bounding box center [487, 60] width 93 height 18
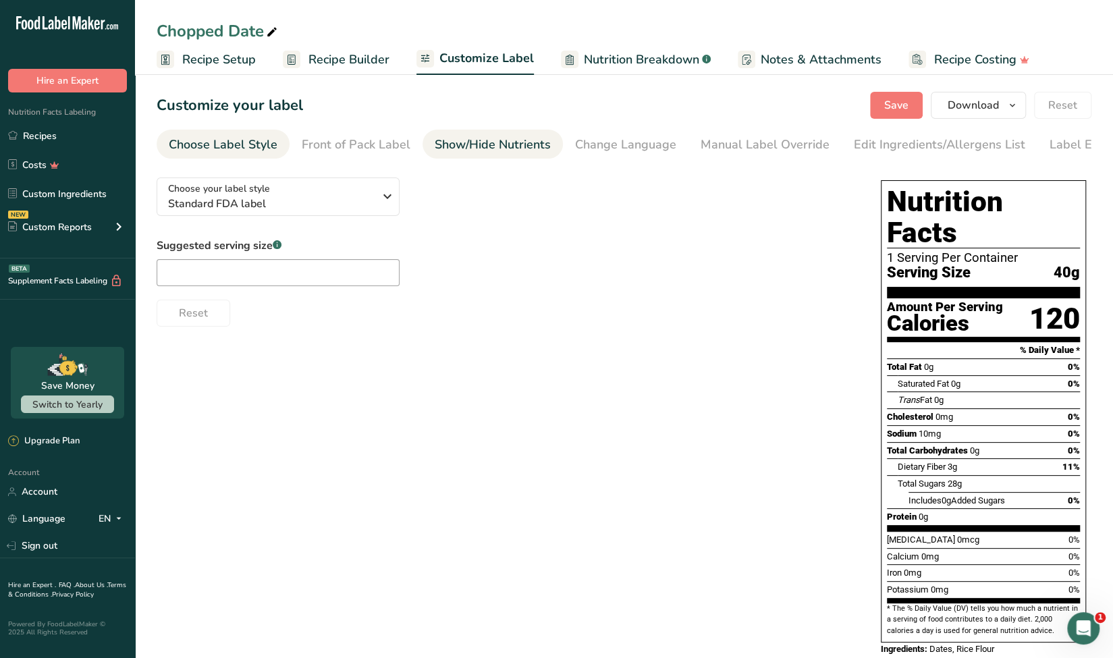
click at [507, 150] on div "Show/Hide Nutrients" at bounding box center [493, 145] width 116 height 18
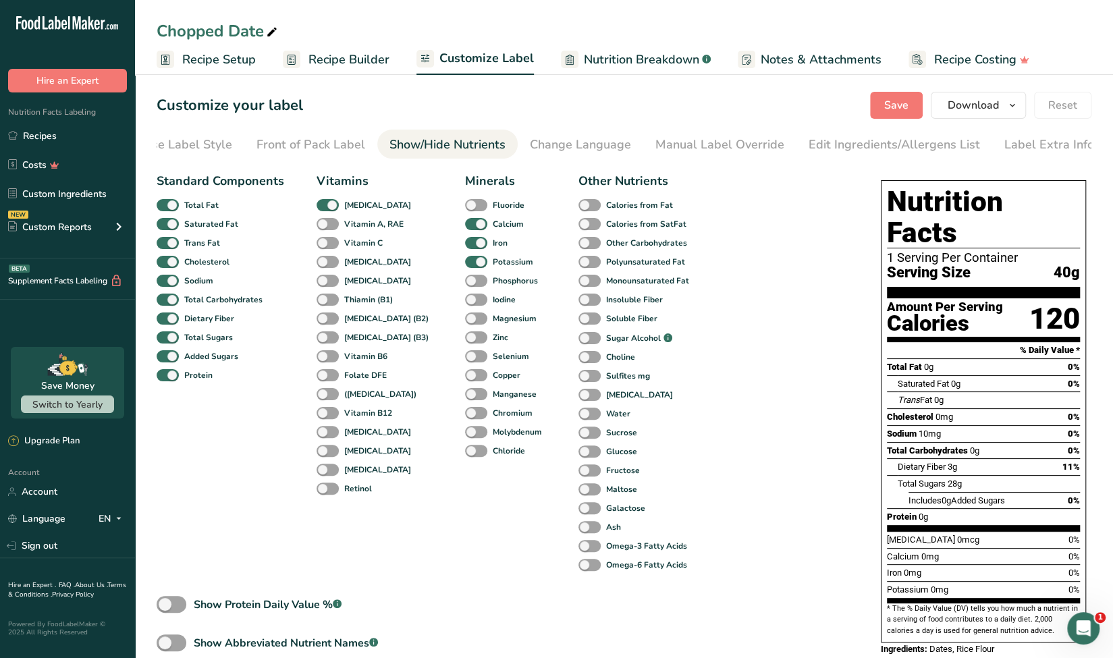
scroll to position [0, 46]
click at [900, 146] on div "Edit Ingredients/Allergens List" at bounding box center [893, 145] width 171 height 18
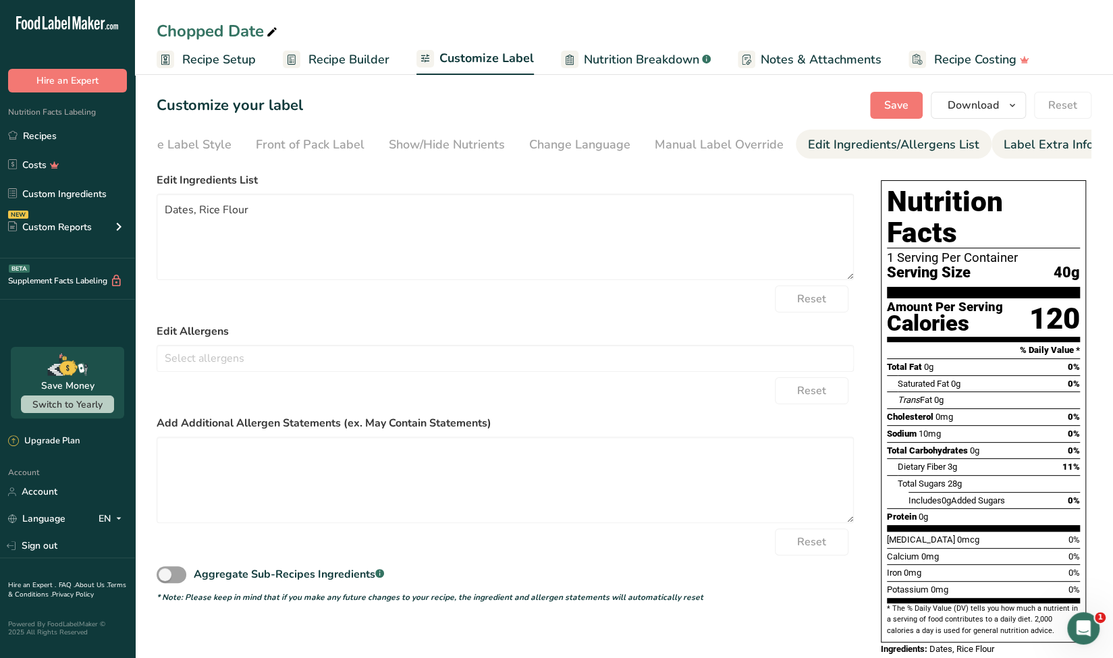
click at [1016, 148] on div "Label Extra Info" at bounding box center [1049, 145] width 90 height 18
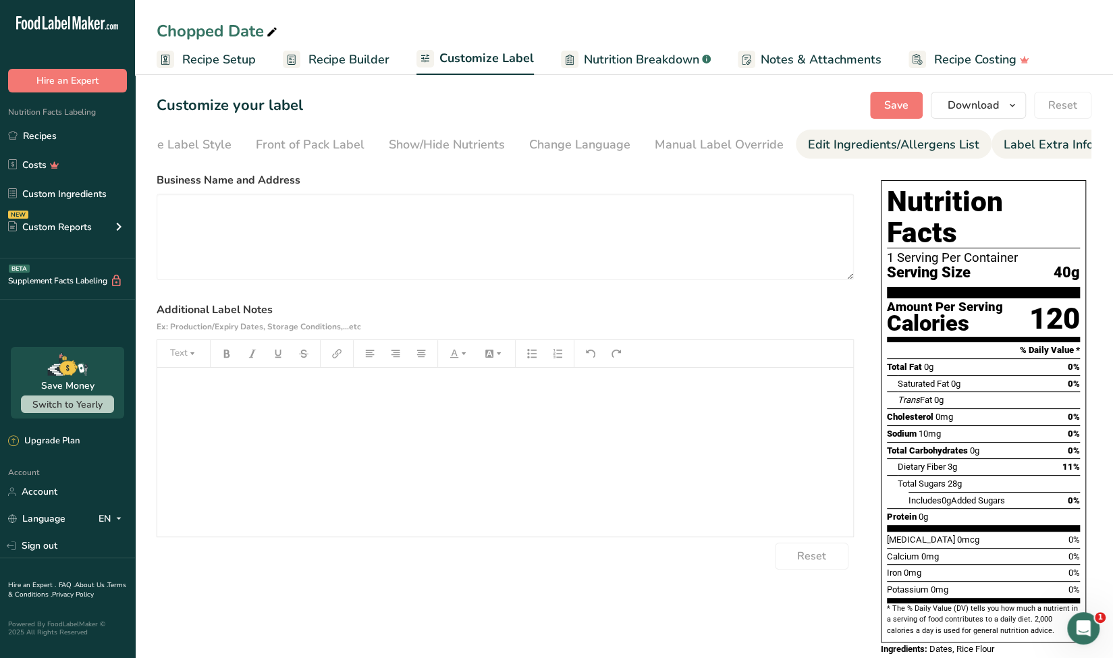
click at [957, 155] on link "Edit Ingredients/Allergens List" at bounding box center [893, 145] width 171 height 30
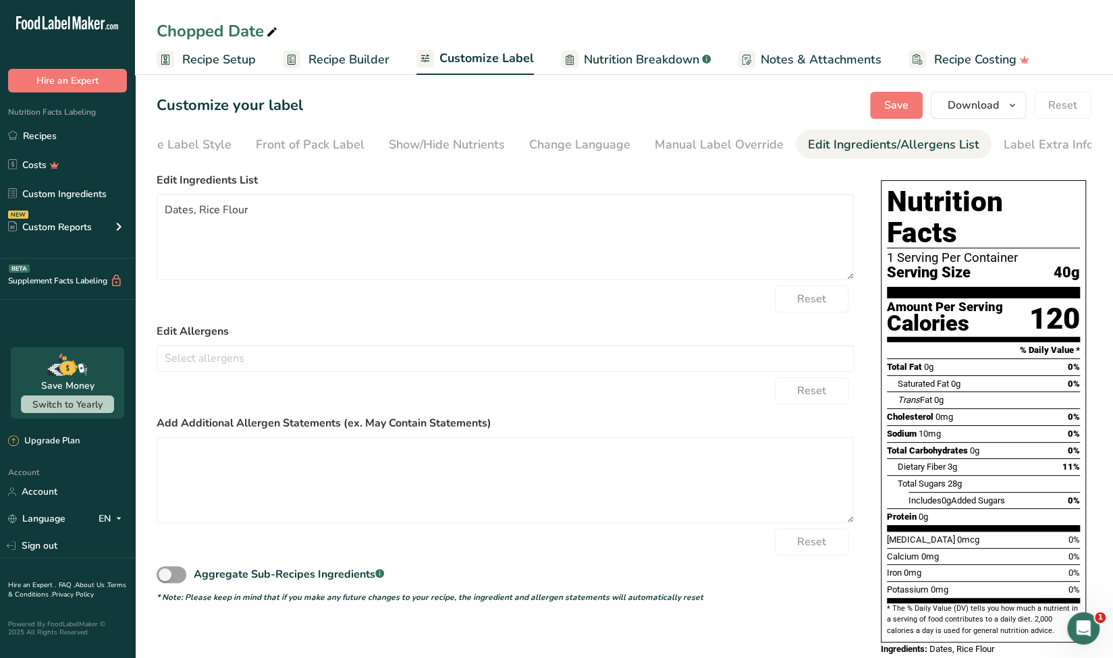
click at [798, 145] on li "Edit Ingredients/Allergens List" at bounding box center [894, 144] width 196 height 29
click at [737, 143] on div "Manual Label Override" at bounding box center [719, 145] width 129 height 18
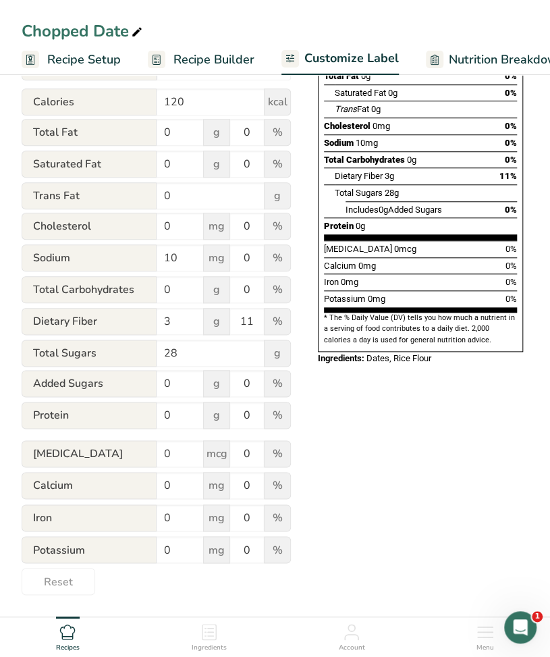
scroll to position [294, 0]
drag, startPoint x: 182, startPoint y: 543, endPoint x: 148, endPoint y: 545, distance: 34.4
click at [148, 545] on div "Potassium 0 mg 0 %" at bounding box center [156, 550] width 269 height 28
type input "220"
click at [353, 485] on div "Choose your label style Standard FDA label USA (FDA) Standard FDA label Tabular…" at bounding box center [275, 235] width 507 height 719
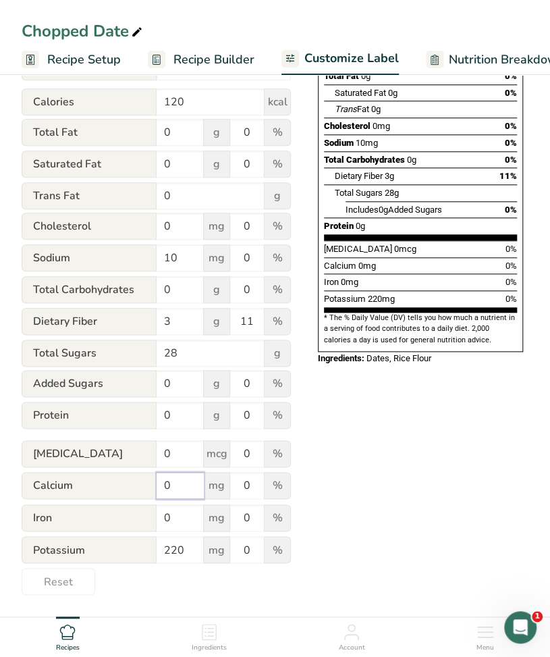
drag, startPoint x: 174, startPoint y: 488, endPoint x: 144, endPoint y: 484, distance: 30.6
click at [144, 484] on div "Calcium 0 mg 0 %" at bounding box center [156, 486] width 269 height 28
type input "20"
drag, startPoint x: 183, startPoint y: 510, endPoint x: 144, endPoint y: 505, distance: 39.4
click at [144, 505] on div "Iron 0 mg 0 %" at bounding box center [156, 518] width 269 height 28
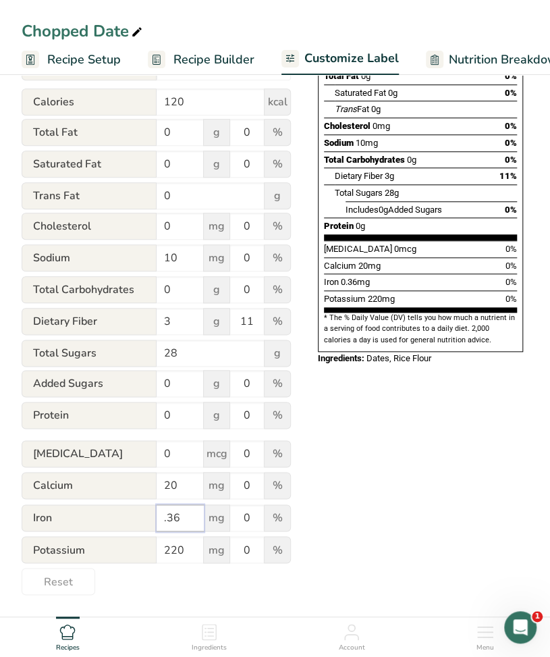
type input ".36"
click at [319, 522] on div "Choose your label style Standard FDA label USA (FDA) Standard FDA label Tabular…" at bounding box center [275, 235] width 507 height 719
drag, startPoint x: 251, startPoint y: 548, endPoint x: 239, endPoint y: 544, distance: 12.8
click at [239, 544] on input "0" at bounding box center [247, 549] width 34 height 27
type input "6"
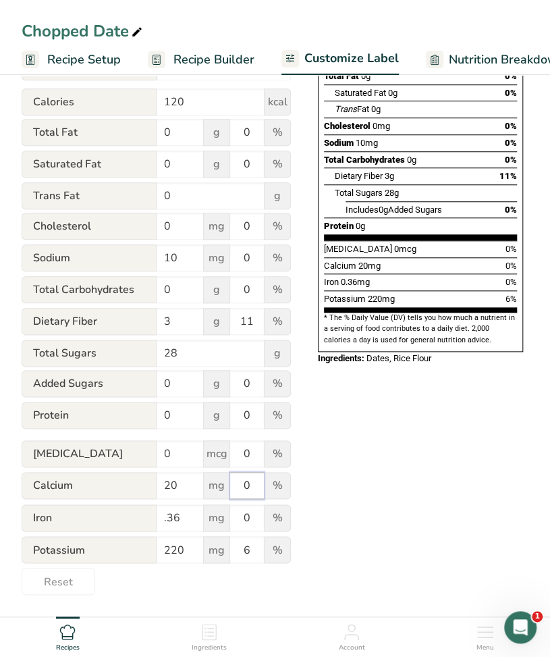
drag, startPoint x: 252, startPoint y: 487, endPoint x: 235, endPoint y: 487, distance: 16.9
click at [235, 487] on input "0" at bounding box center [247, 485] width 34 height 27
type input "2"
drag, startPoint x: 254, startPoint y: 519, endPoint x: 237, endPoint y: 516, distance: 17.2
click at [237, 516] on input "0" at bounding box center [247, 517] width 34 height 27
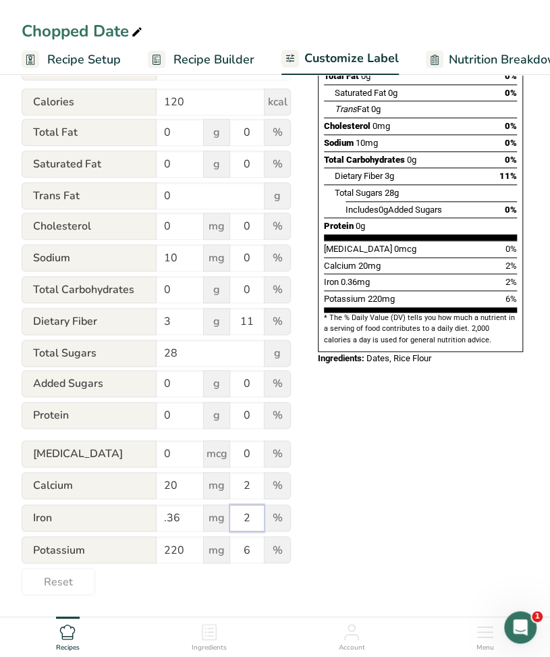
type input "2"
click at [355, 514] on div "Choose your label style Standard FDA label USA (FDA) Standard FDA label Tabular…" at bounding box center [275, 235] width 507 height 719
drag, startPoint x: 181, startPoint y: 490, endPoint x: 151, endPoint y: 491, distance: 29.7
click at [151, 491] on div "Calcium 20 mg 2 %" at bounding box center [156, 486] width 269 height 28
type input "15.6"
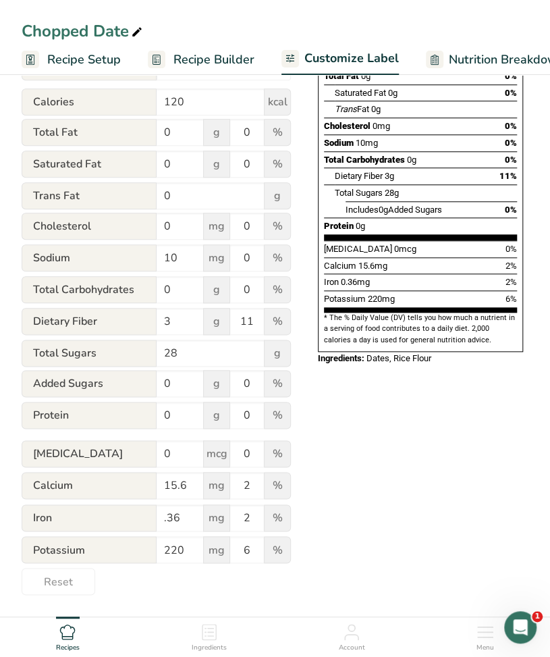
click at [356, 448] on div "Choose your label style Standard FDA label USA (FDA) Standard FDA label Tabular…" at bounding box center [275, 235] width 507 height 719
drag, startPoint x: 252, startPoint y: 489, endPoint x: 240, endPoint y: 487, distance: 12.3
click at [240, 487] on input "2" at bounding box center [247, 485] width 34 height 27
type input "1.5"
click at [402, 484] on div "Choose your label style Standard FDA label USA (FDA) Standard FDA label Tabular…" at bounding box center [275, 235] width 507 height 719
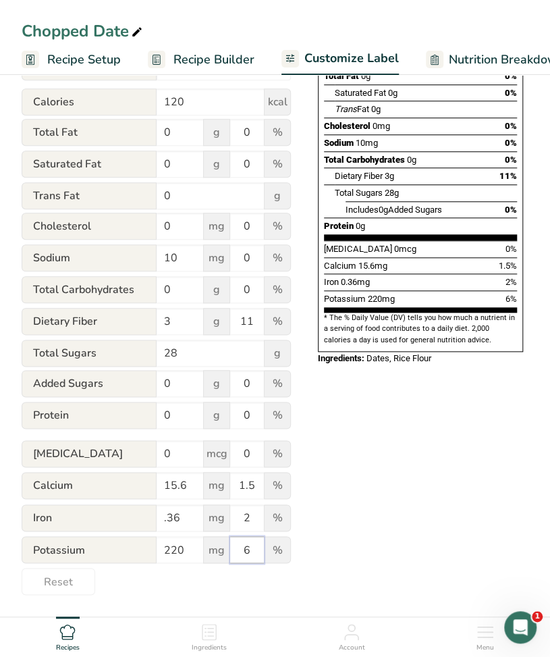
drag, startPoint x: 253, startPoint y: 552, endPoint x: 246, endPoint y: 549, distance: 8.2
click at [246, 549] on input "6" at bounding box center [247, 549] width 34 height 27
drag, startPoint x: 182, startPoint y: 548, endPoint x: 171, endPoint y: 546, distance: 10.3
click at [171, 546] on input "220" at bounding box center [180, 549] width 47 height 27
type input "236"
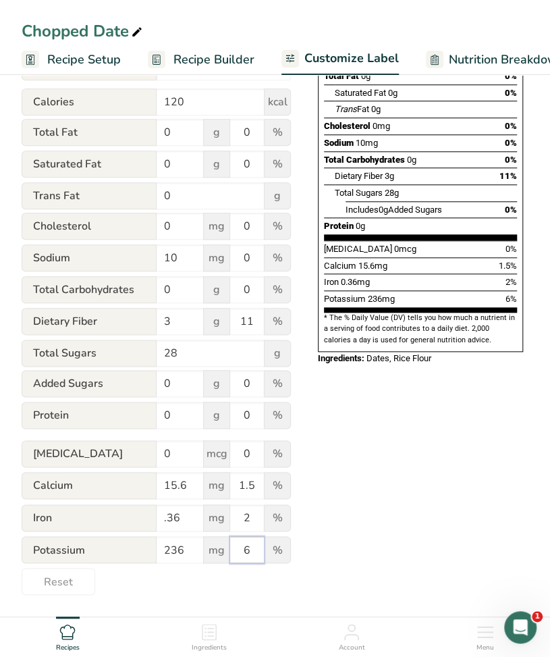
click at [242, 547] on input "6" at bounding box center [247, 549] width 34 height 27
drag, startPoint x: 182, startPoint y: 545, endPoint x: 169, endPoint y: 545, distance: 13.5
click at [169, 545] on input "236" at bounding box center [180, 549] width 47 height 27
drag, startPoint x: 242, startPoint y: 546, endPoint x: 250, endPoint y: 546, distance: 8.1
click at [250, 546] on input "6" at bounding box center [247, 549] width 34 height 27
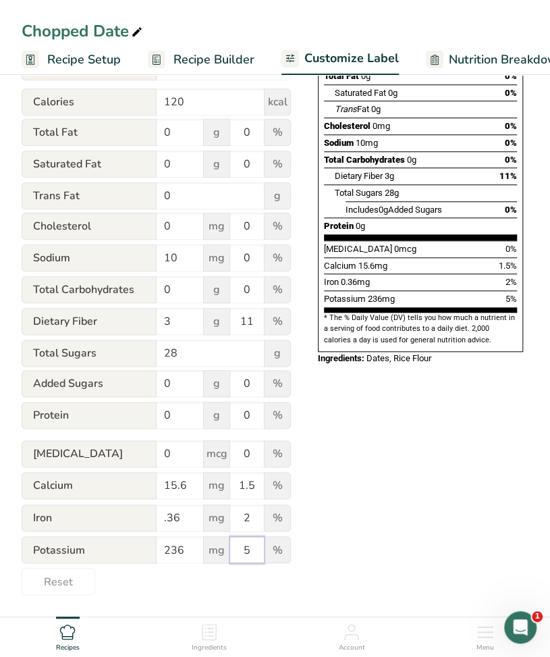
type input "5"
click at [401, 518] on div "Choose your label style Standard FDA label USA (FDA) Standard FDA label Tabular…" at bounding box center [275, 235] width 507 height 719
click at [172, 545] on input "236" at bounding box center [180, 549] width 47 height 27
type input "220"
click at [383, 549] on div "Choose your label style Standard FDA label USA (FDA) Standard FDA label Tabular…" at bounding box center [275, 235] width 507 height 719
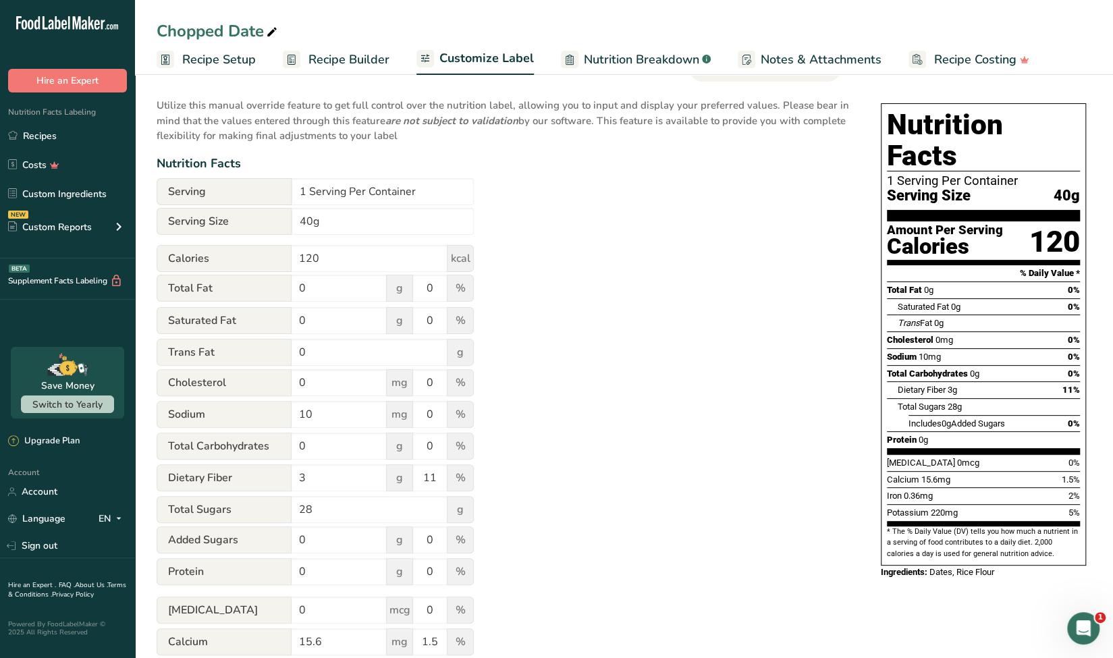
scroll to position [0, 0]
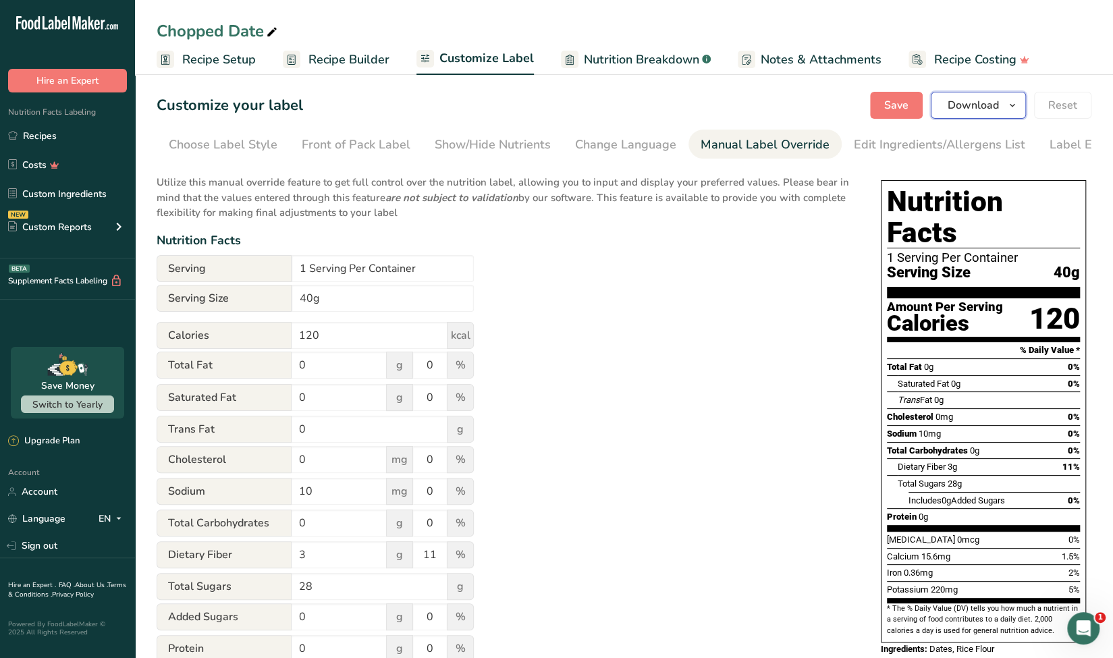
click at [969, 107] on span "Download" at bounding box center [972, 105] width 51 height 16
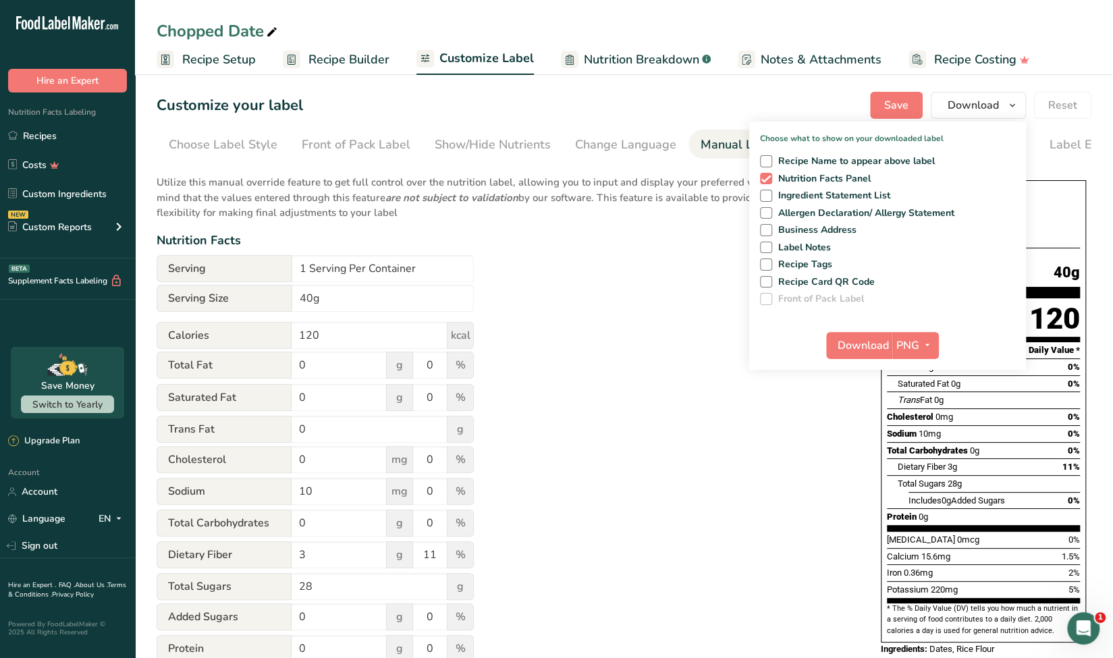
click at [684, 338] on div "Utilize this manual override feature to get full control over the nutrition lab…" at bounding box center [505, 497] width 697 height 661
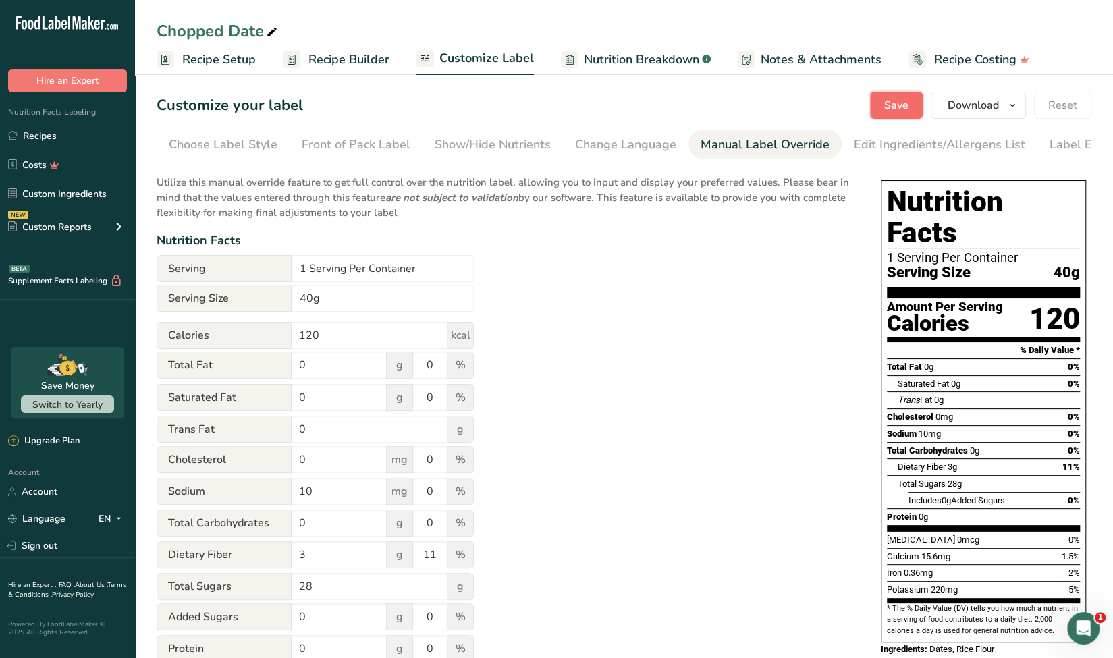
click at [908, 101] on span "Save" at bounding box center [896, 105] width 24 height 16
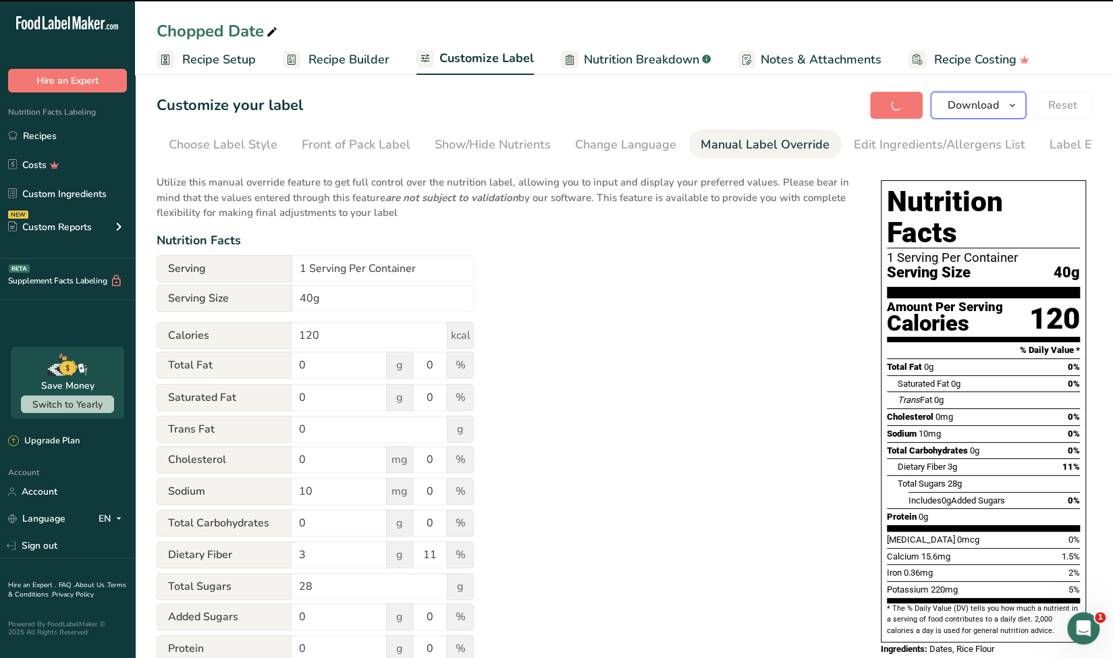
click at [984, 101] on span "Download" at bounding box center [972, 105] width 51 height 16
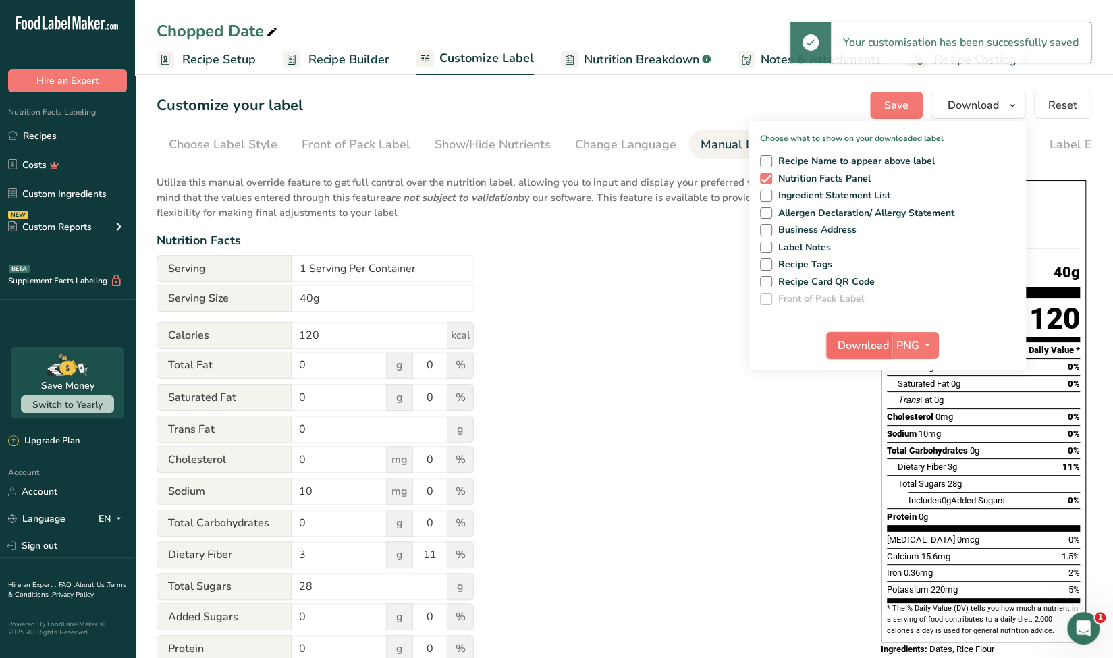
click at [881, 350] on span "Download" at bounding box center [862, 345] width 51 height 16
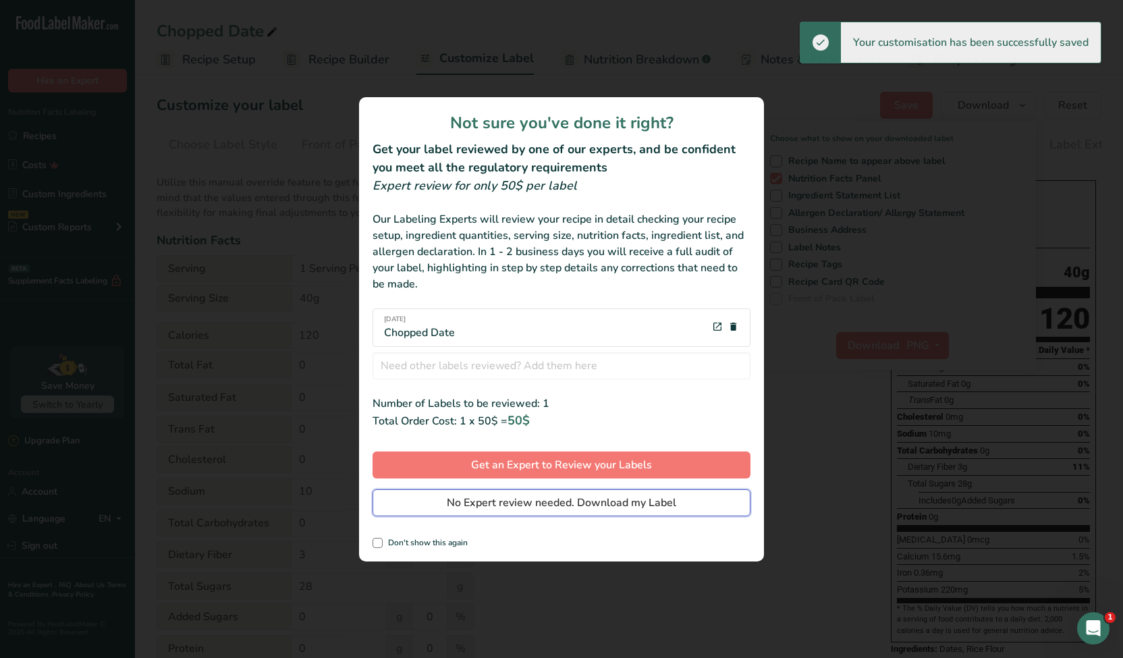
click at [511, 496] on span "No Expert review needed. Download my Label" at bounding box center [561, 503] width 229 height 16
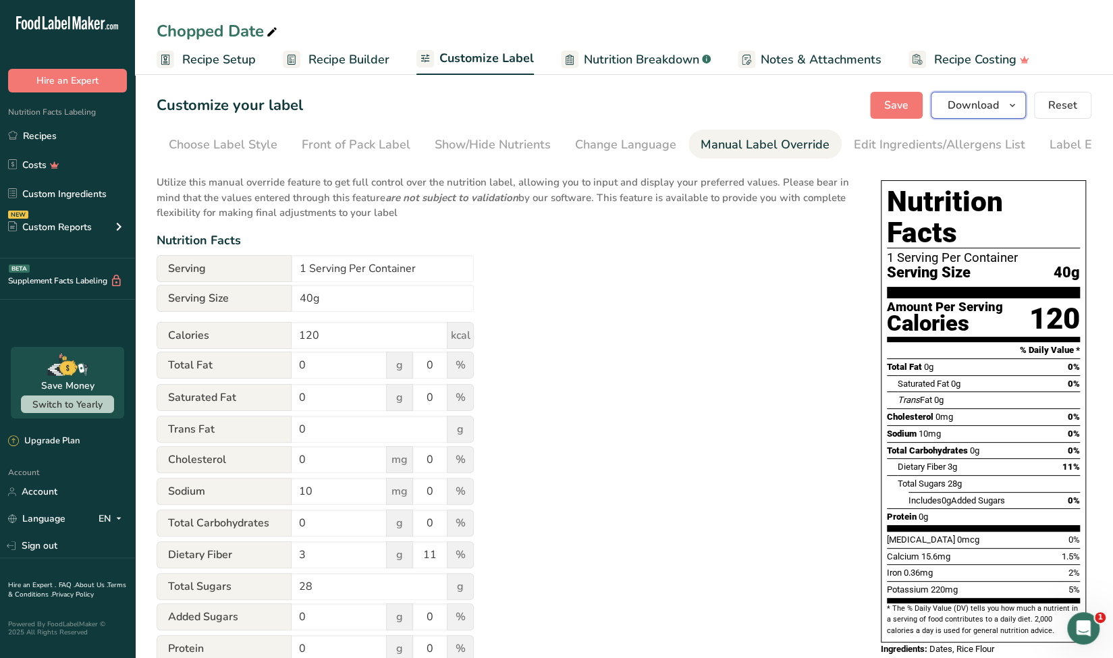
click at [990, 101] on span "Download" at bounding box center [972, 105] width 51 height 16
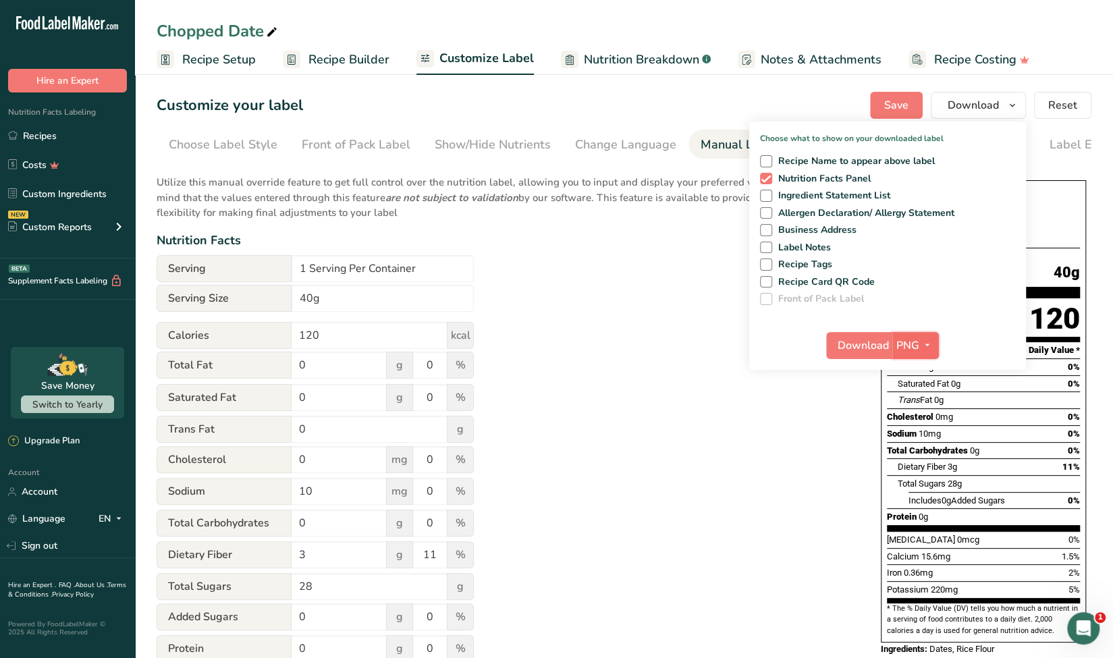
click at [919, 349] on span "button" at bounding box center [927, 345] width 16 height 16
click at [925, 441] on link "PDF" at bounding box center [917, 440] width 43 height 22
click at [854, 352] on span "Download" at bounding box center [863, 345] width 51 height 16
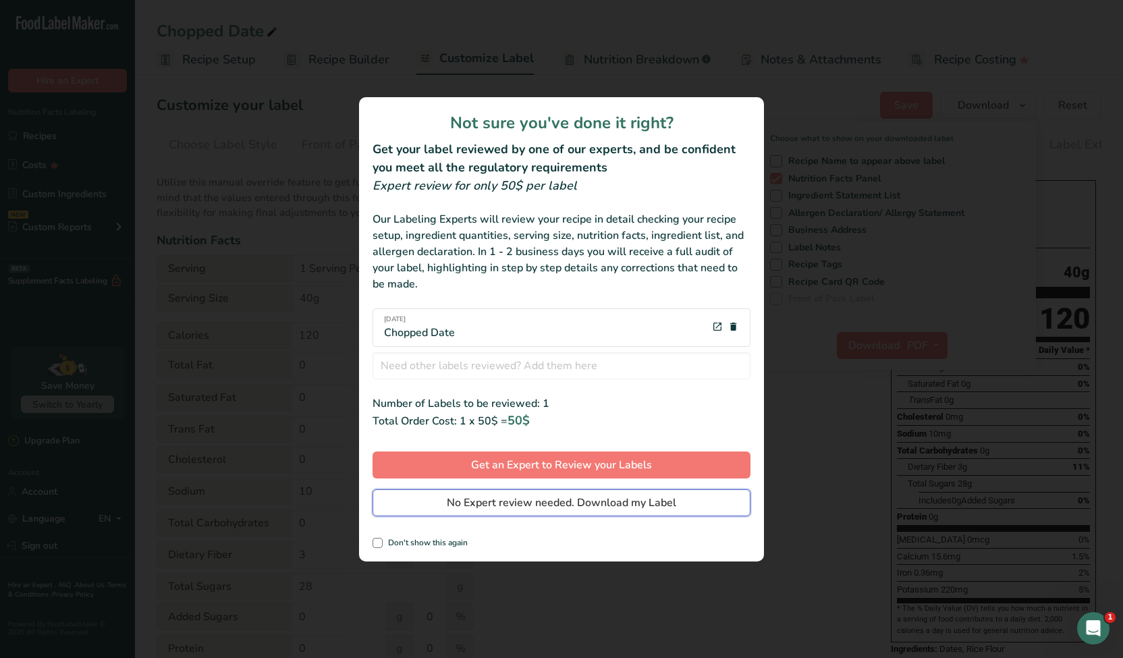
click at [579, 512] on button "No Expert review needed. Download my Label" at bounding box center [562, 502] width 378 height 27
click at [0, 0] on div at bounding box center [0, 0] width 0 height 0
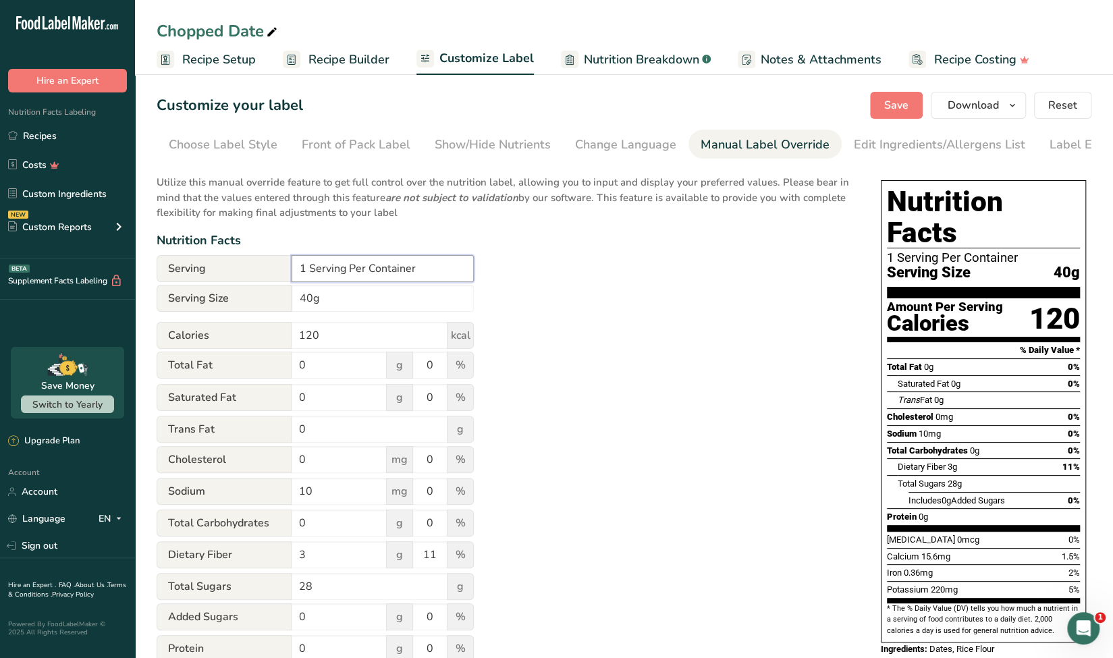
drag, startPoint x: 305, startPoint y: 268, endPoint x: 290, endPoint y: 268, distance: 14.8
click at [290, 268] on div "Serving 1 Serving Per Container" at bounding box center [315, 268] width 317 height 27
type input "40 Serving Per Container"
click at [606, 329] on div "Utilize this manual override feature to get full control over the nutrition lab…" at bounding box center [505, 497] width 697 height 661
click at [908, 107] on span "Save" at bounding box center [896, 105] width 24 height 16
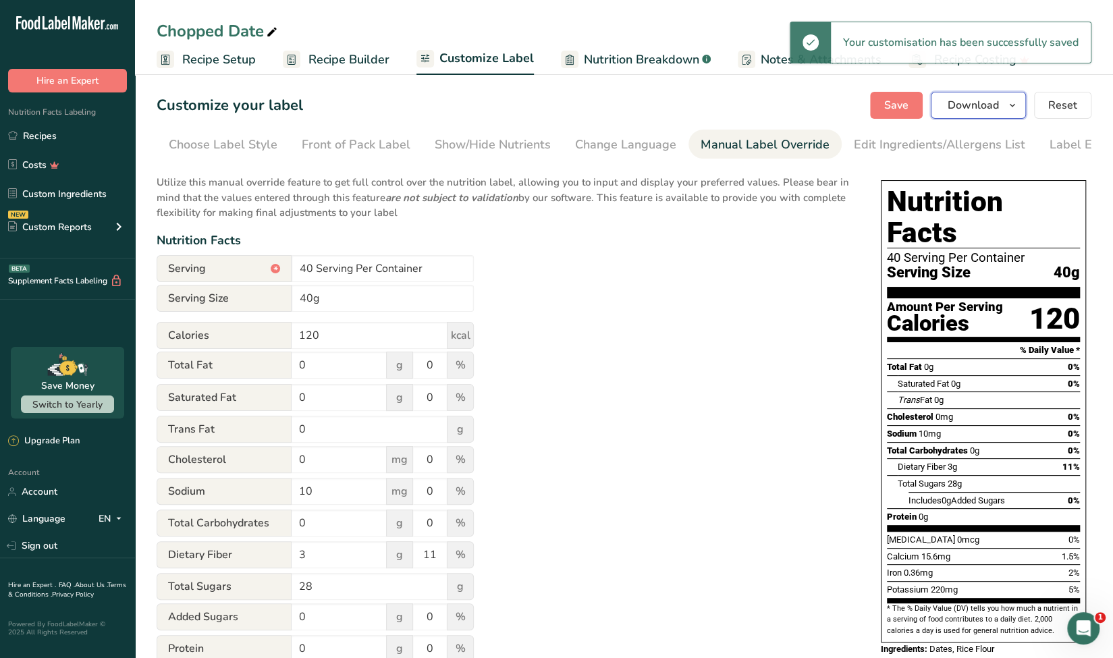
click at [970, 101] on span "Download" at bounding box center [972, 105] width 51 height 16
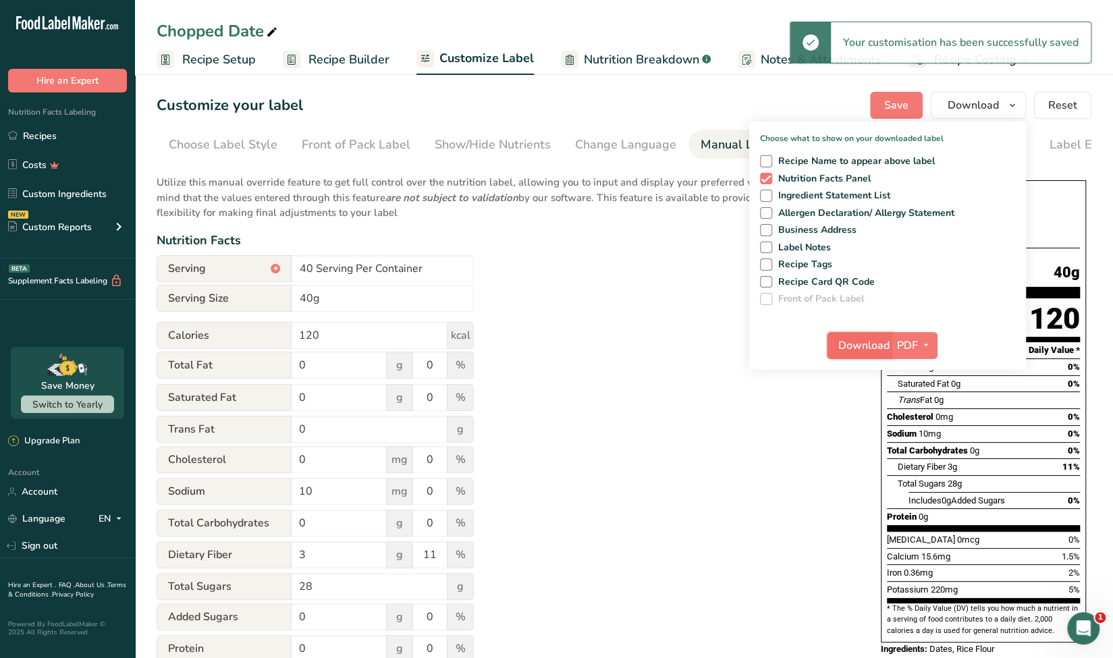
click at [864, 339] on span "Download" at bounding box center [863, 345] width 51 height 16
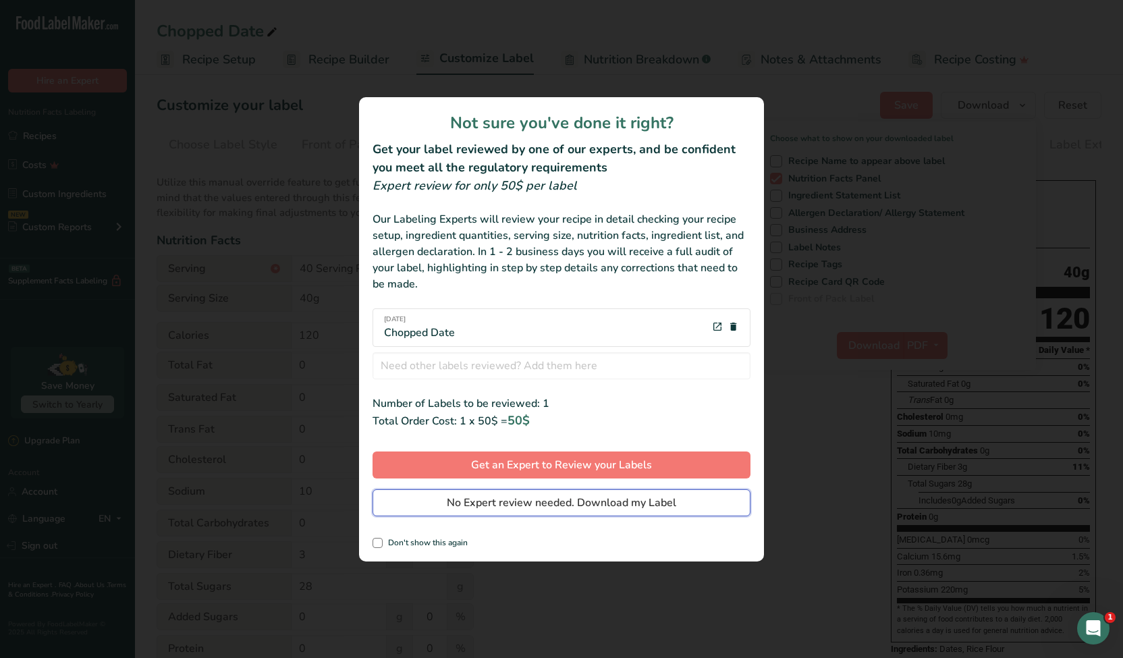
click at [613, 500] on span "No Expert review needed. Download my Label" at bounding box center [561, 503] width 229 height 16
